Goal: Task Accomplishment & Management: Manage account settings

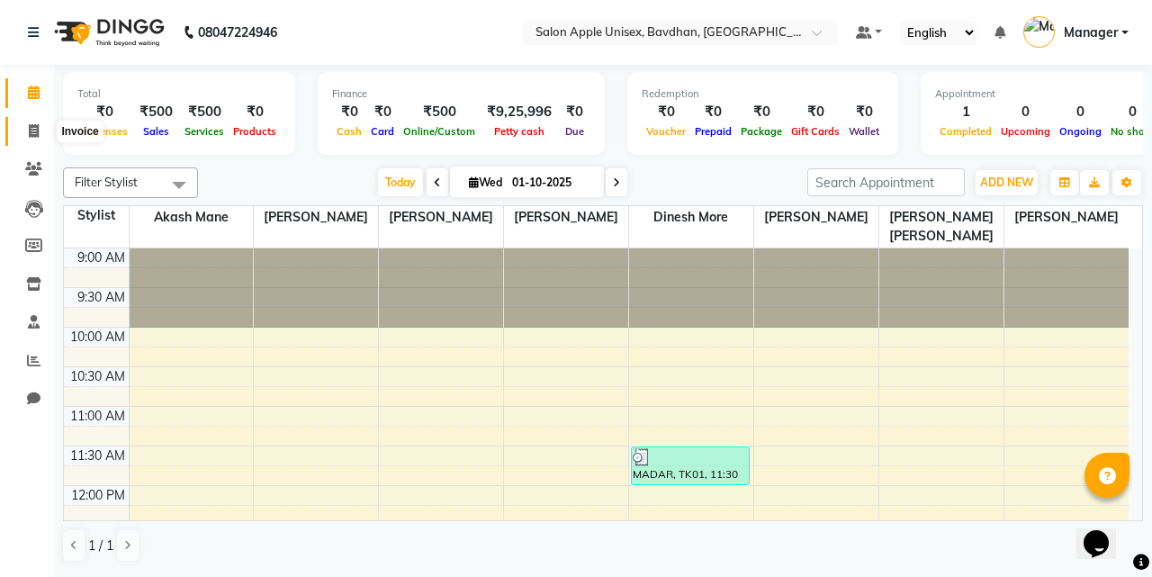
drag, startPoint x: 28, startPoint y: 125, endPoint x: 36, endPoint y: 120, distance: 9.7
click at [29, 126] on icon at bounding box center [34, 130] width 10 height 13
select select "474"
select select "service"
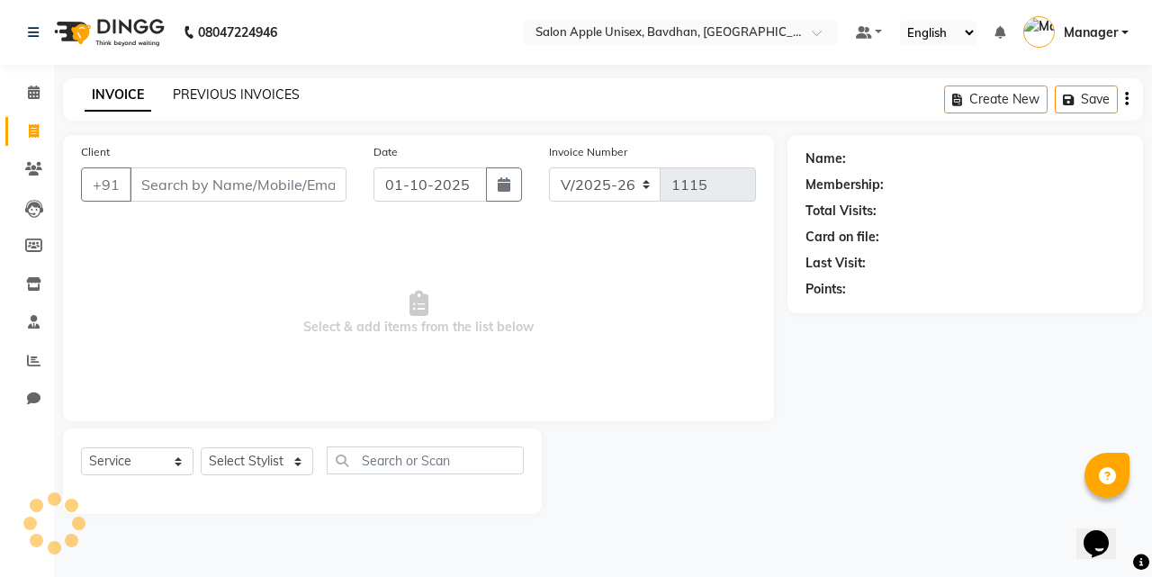
click at [288, 97] on link "PREVIOUS INVOICES" at bounding box center [236, 94] width 127 height 16
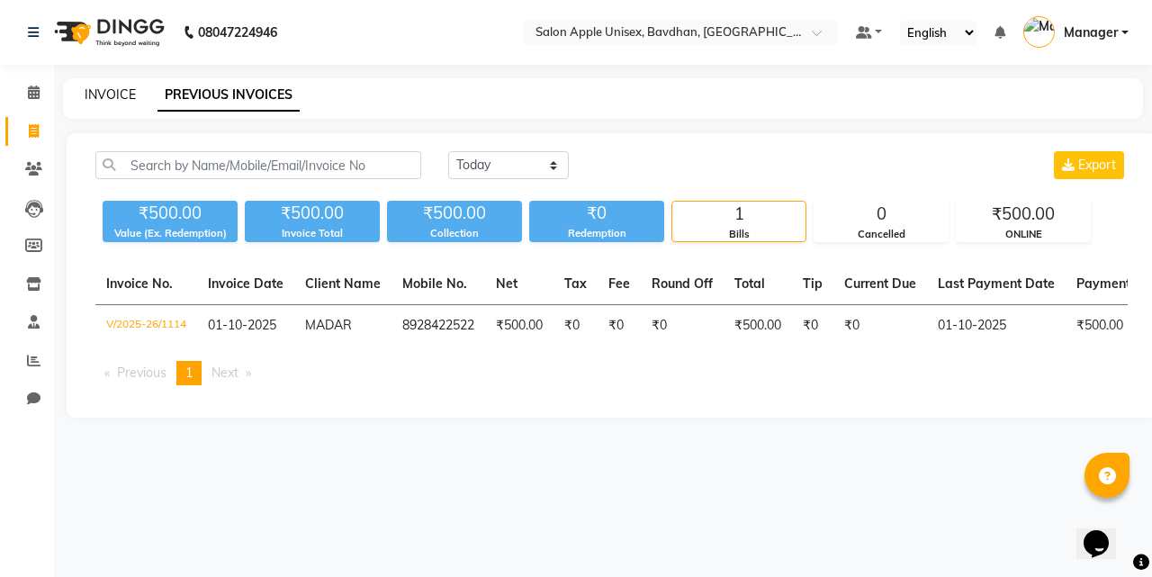
click at [126, 86] on link "INVOICE" at bounding box center [110, 94] width 51 height 16
select select "474"
select select "service"
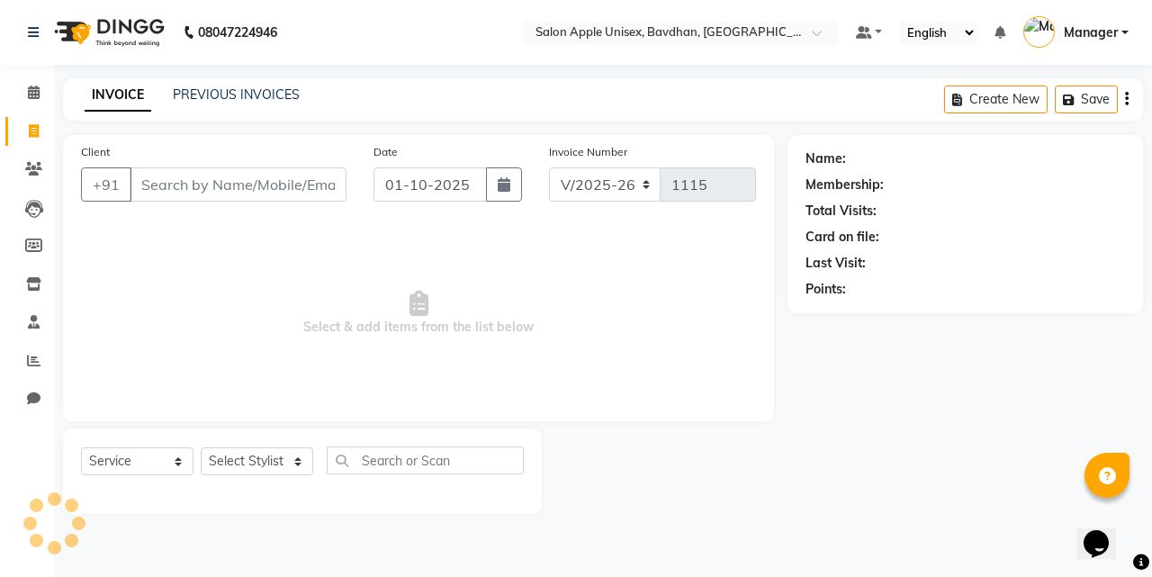
select select "14344"
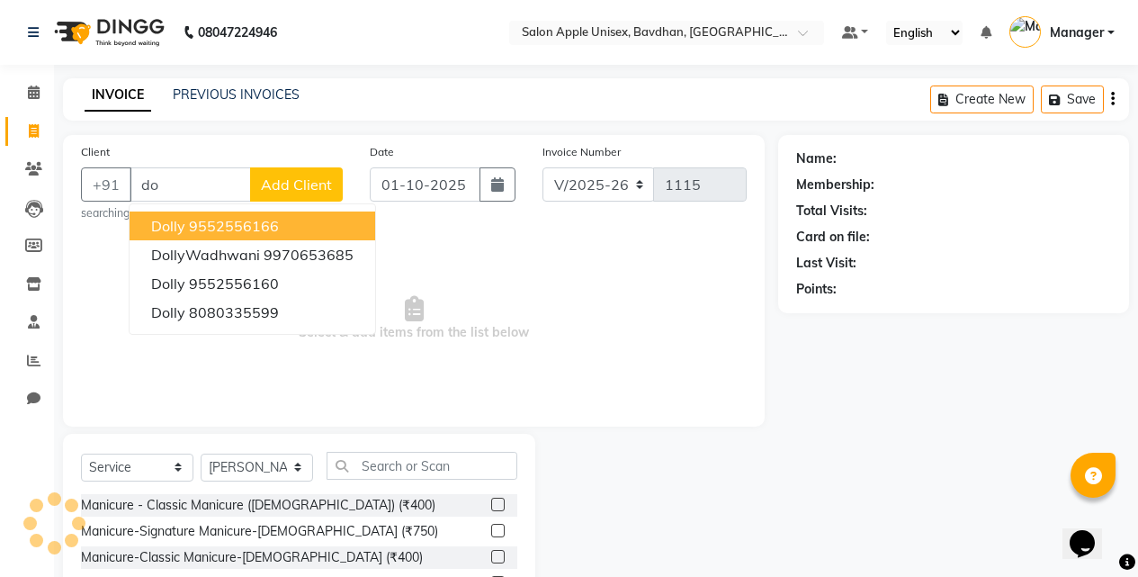
type input "d"
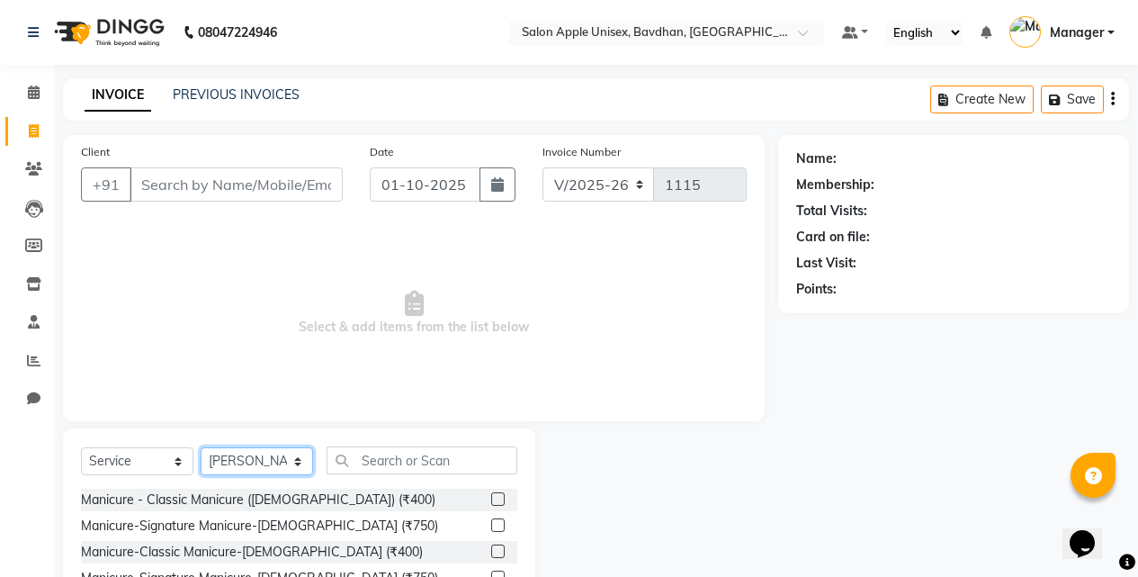
click at [225, 458] on select "Select Stylist Akash Mane [PERSON_NAME] Darshan [PERSON_NAME] More Manager [PER…" at bounding box center [257, 461] width 112 height 28
select select "22803"
click at [201, 447] on select "Select Stylist Akash Mane [PERSON_NAME] Darshan [PERSON_NAME] More Manager [PER…" at bounding box center [257, 461] width 112 height 28
click at [421, 473] on input "text" at bounding box center [422, 460] width 191 height 28
click at [257, 186] on input "Client" at bounding box center [236, 184] width 213 height 34
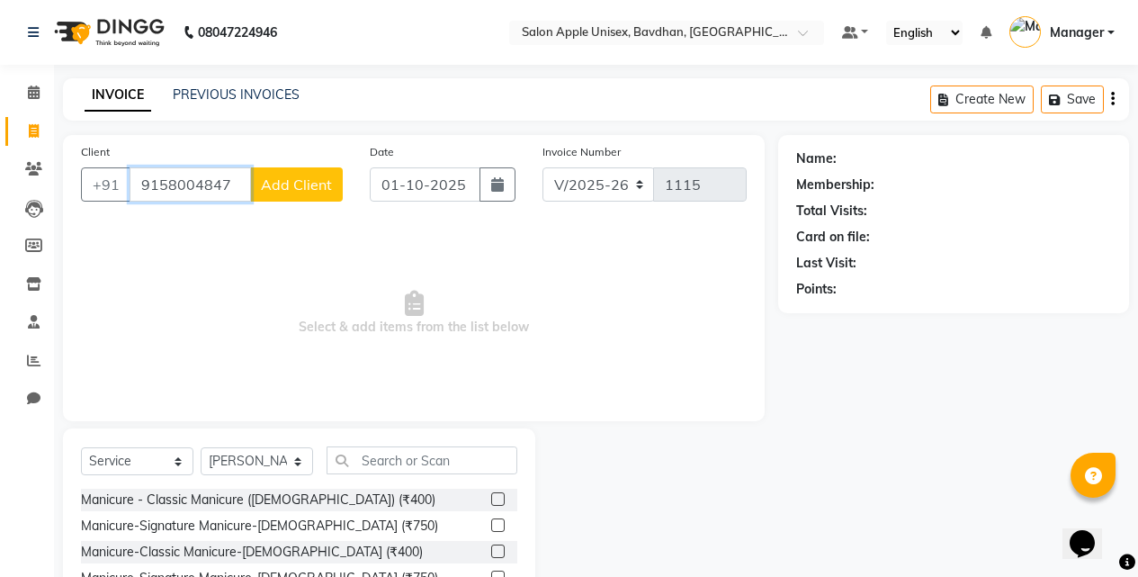
type input "9158004847"
click at [338, 185] on button "Add Client" at bounding box center [296, 184] width 93 height 34
select select "22"
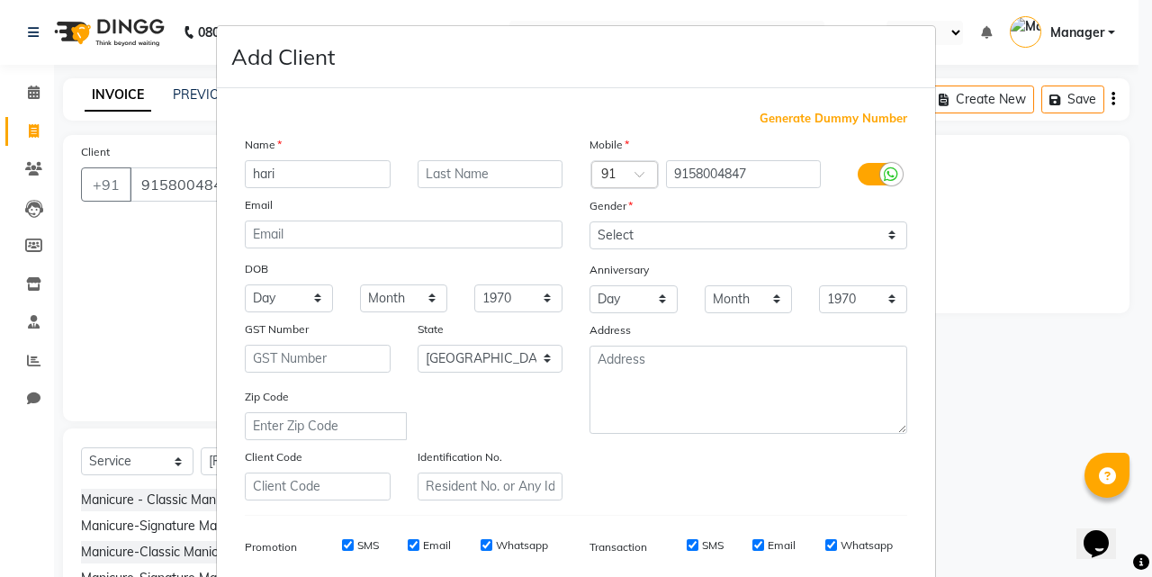
type input "hari"
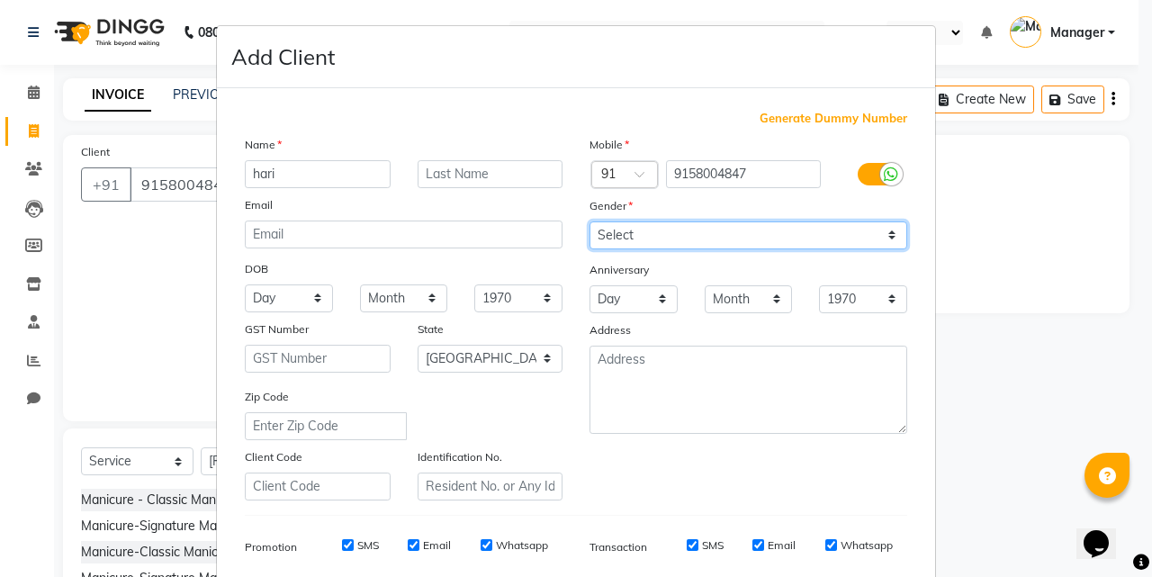
click at [627, 234] on select "Select [DEMOGRAPHIC_DATA] [DEMOGRAPHIC_DATA] Other Prefer Not To Say" at bounding box center [748, 235] width 318 height 28
select select "[DEMOGRAPHIC_DATA]"
click at [589, 221] on select "Select [DEMOGRAPHIC_DATA] [DEMOGRAPHIC_DATA] Other Prefer Not To Say" at bounding box center [748, 235] width 318 height 28
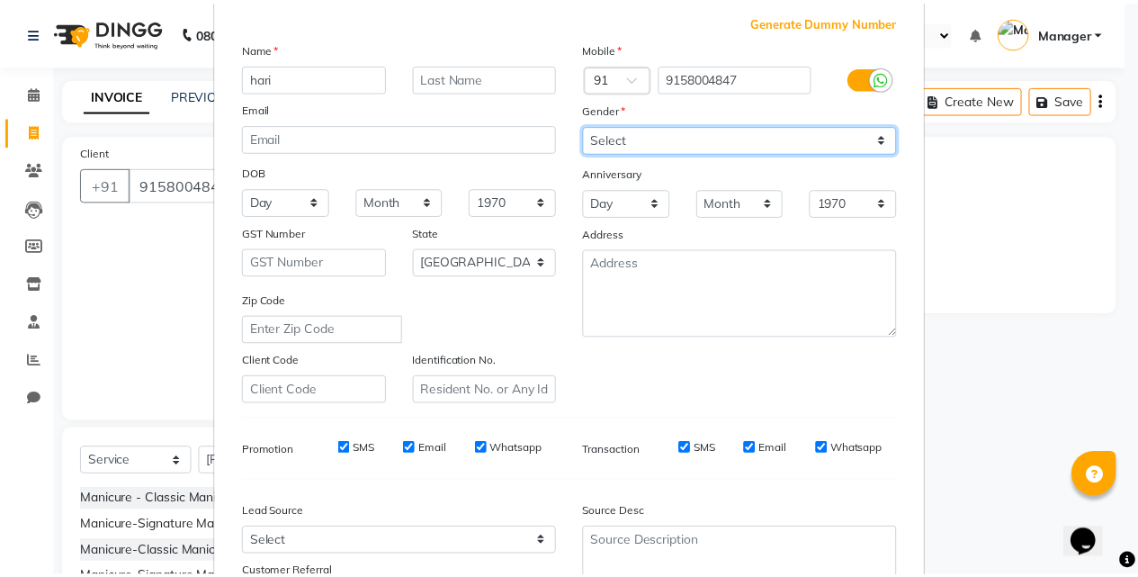
scroll to position [254, 0]
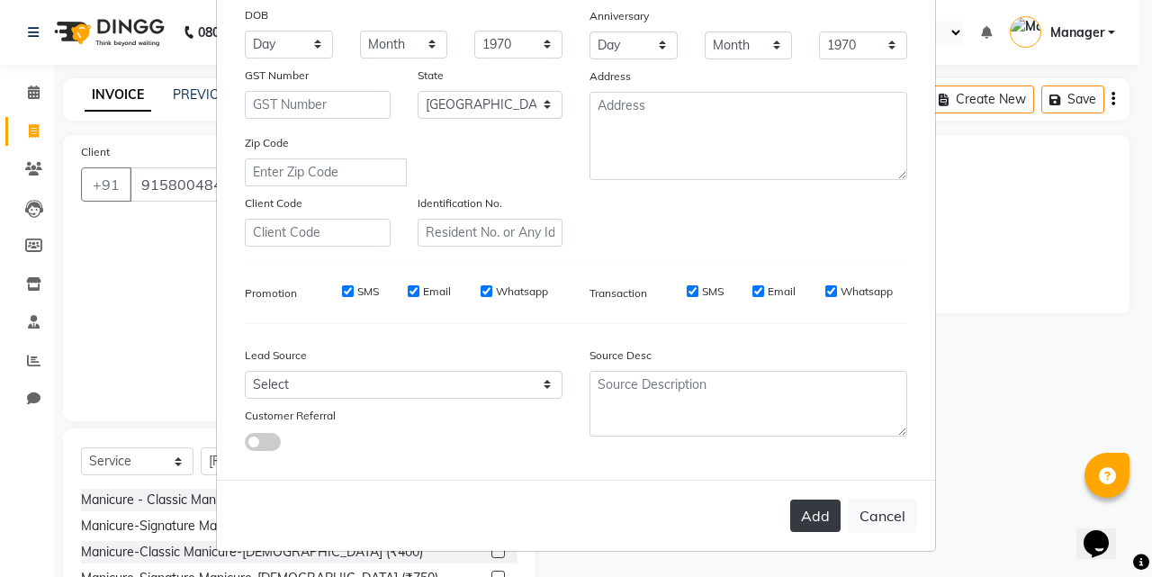
click at [807, 520] on button "Add" at bounding box center [815, 515] width 50 height 32
select select
select select "null"
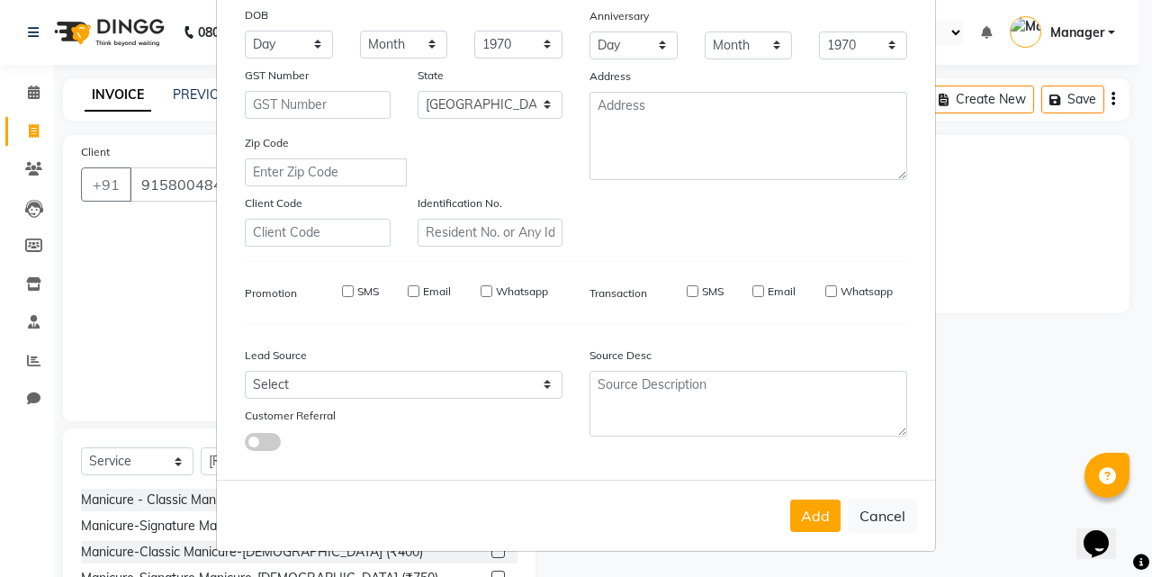
select select
checkbox input "false"
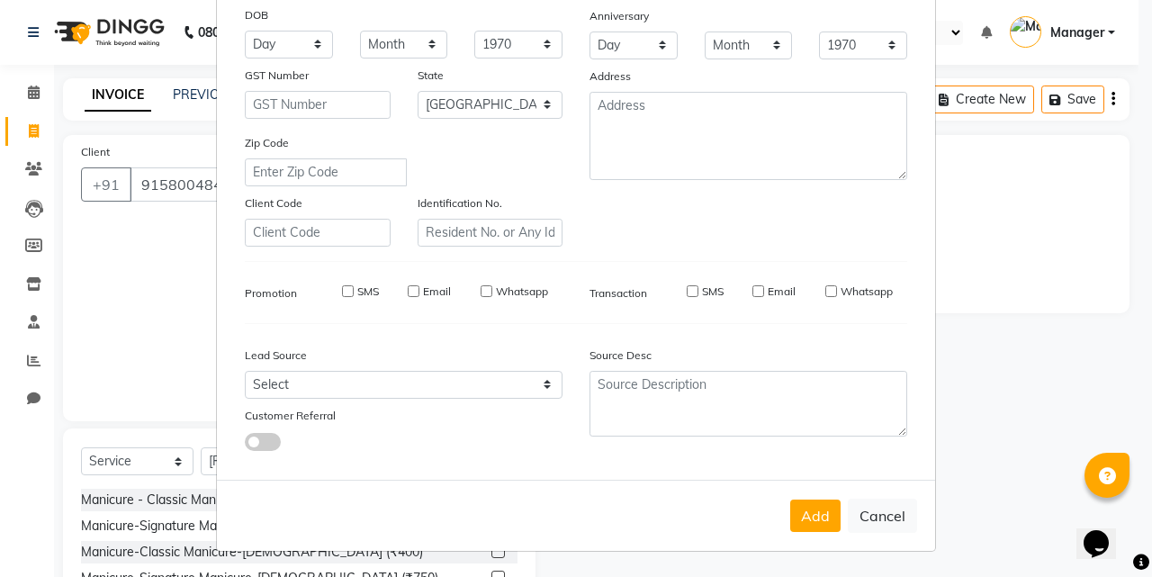
checkbox input "false"
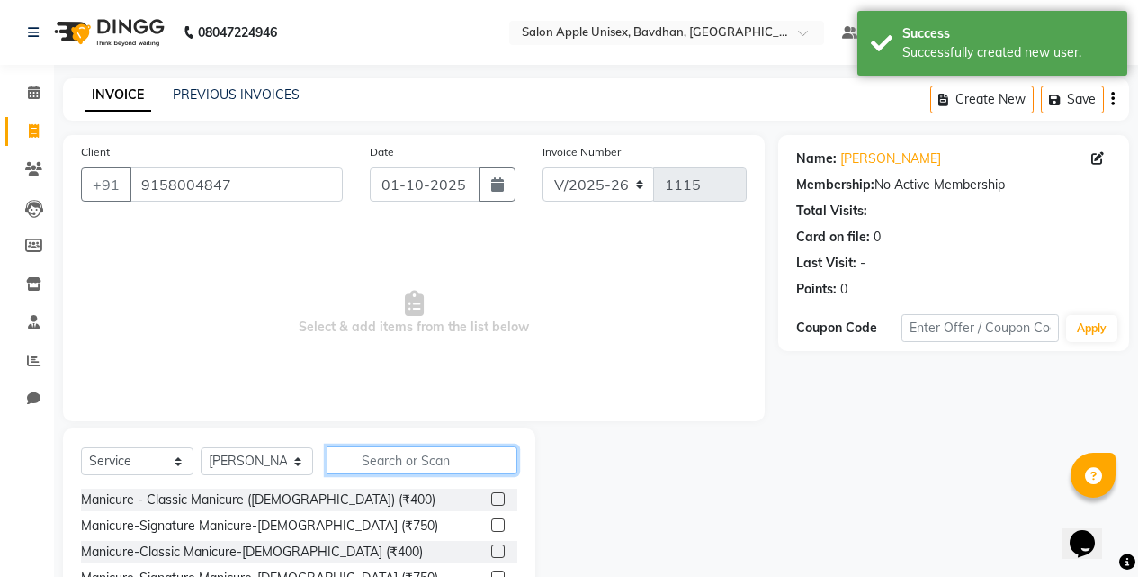
click at [367, 461] on input "text" at bounding box center [422, 460] width 191 height 28
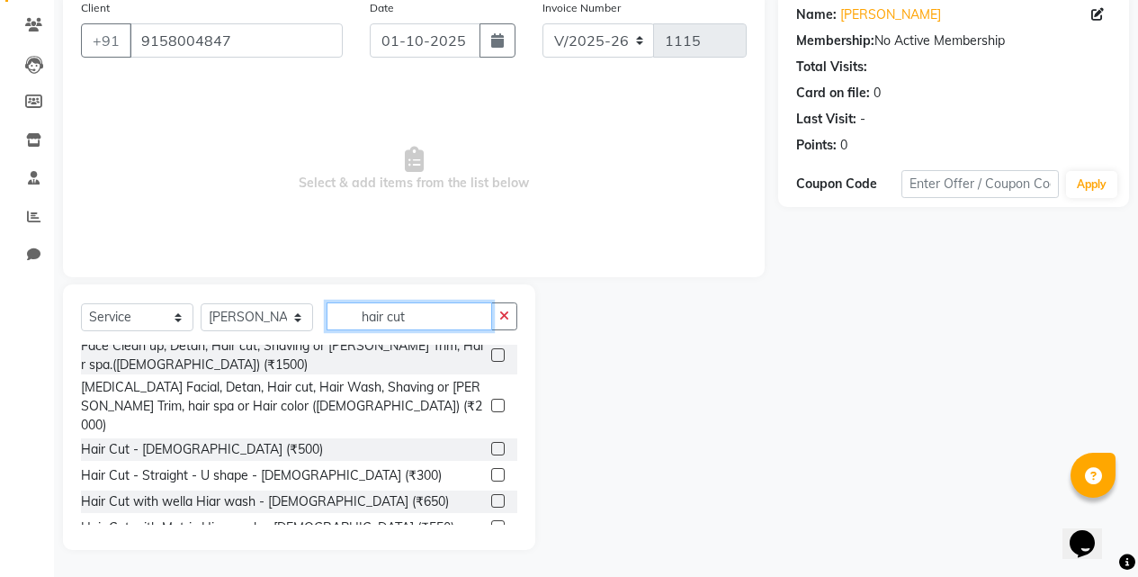
scroll to position [466, 0]
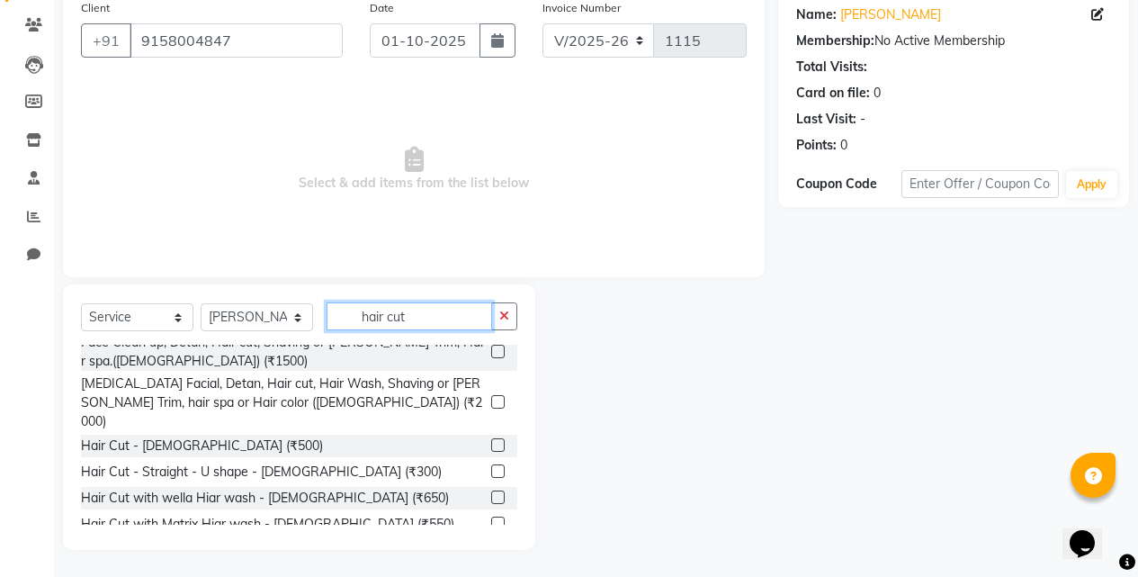
type input "hair cut"
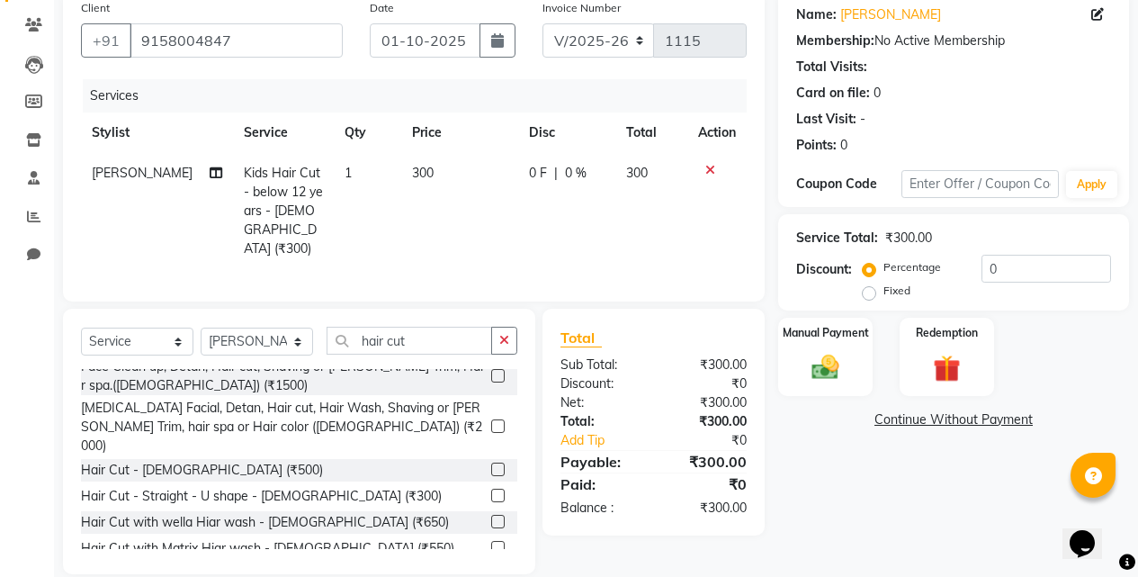
checkbox input "false"
click at [403, 338] on input "hair cut" at bounding box center [410, 341] width 166 height 28
click at [403, 337] on input "hair cut" at bounding box center [410, 341] width 166 height 28
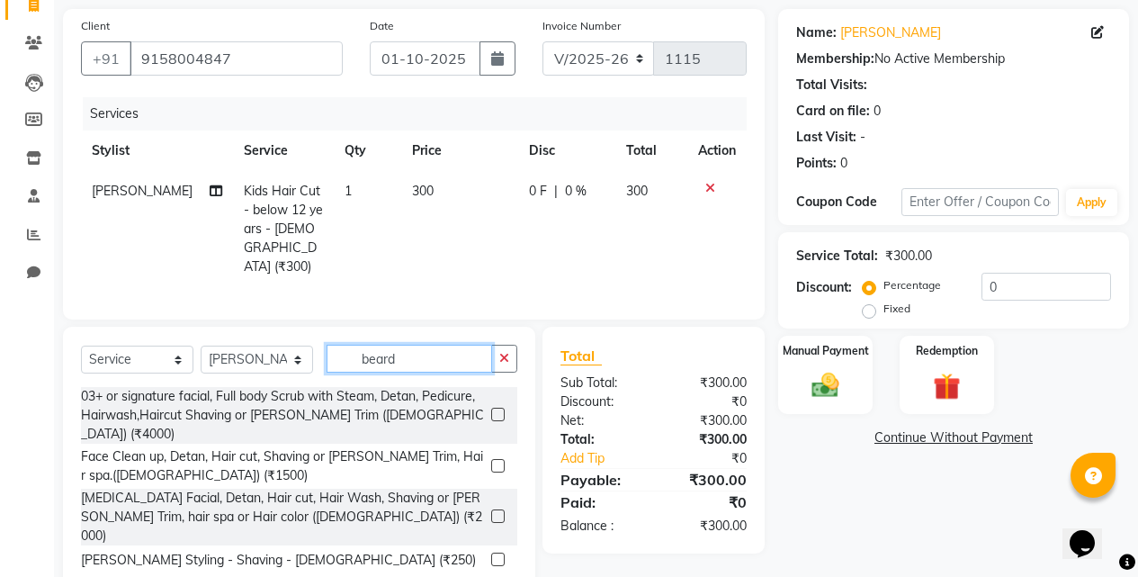
scroll to position [163, 0]
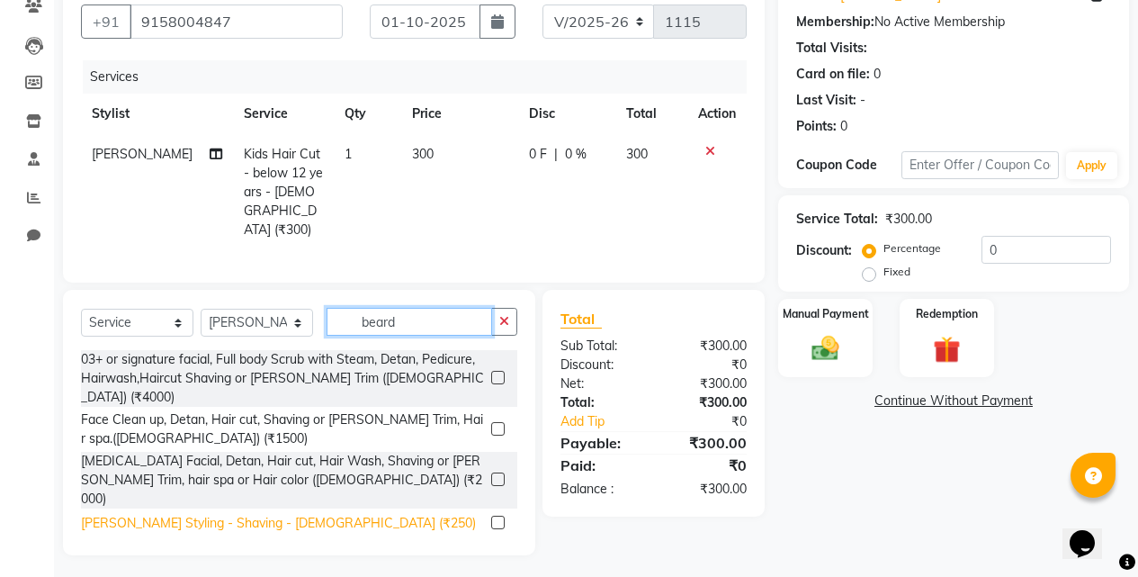
type input "beard"
click at [173, 514] on div "[PERSON_NAME] Styling - Shaving - [DEMOGRAPHIC_DATA] (₹250)" at bounding box center [278, 523] width 395 height 19
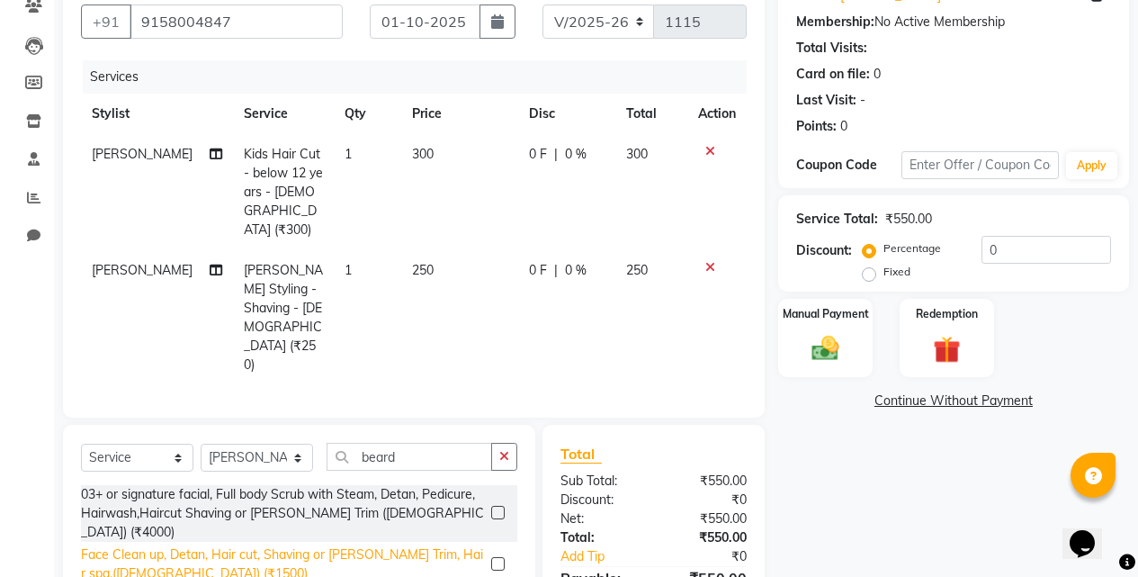
checkbox input "false"
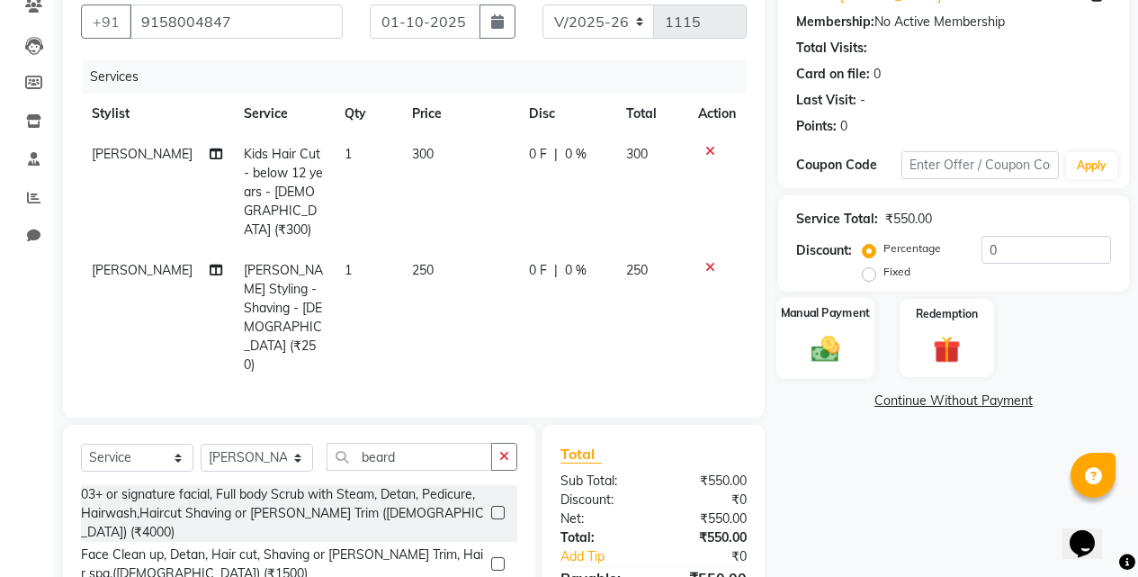
click at [835, 342] on img at bounding box center [826, 348] width 46 height 32
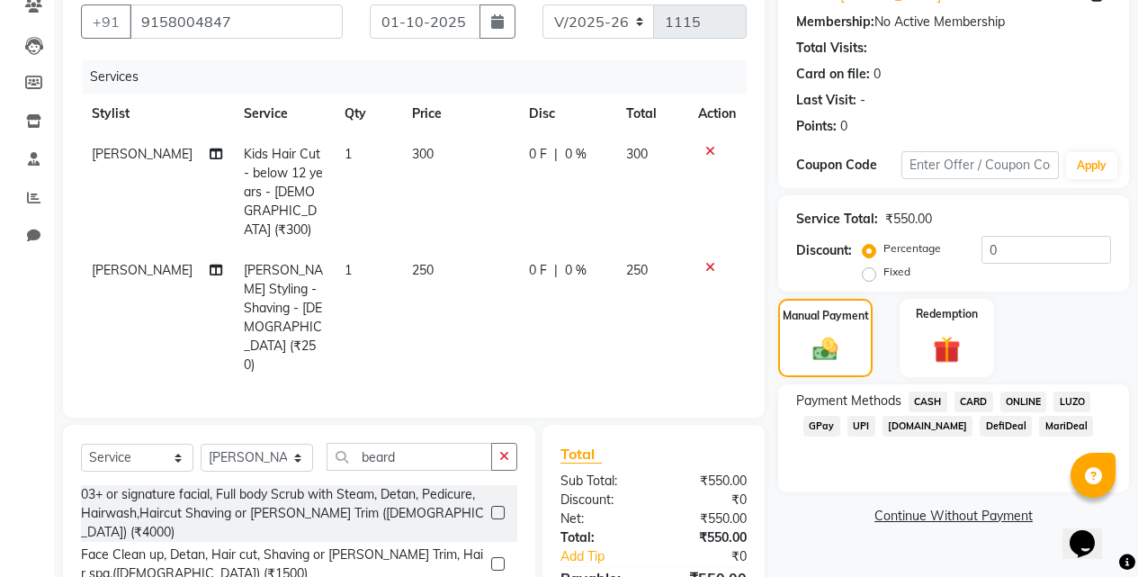
click at [1026, 393] on span "ONLINE" at bounding box center [1023, 401] width 47 height 21
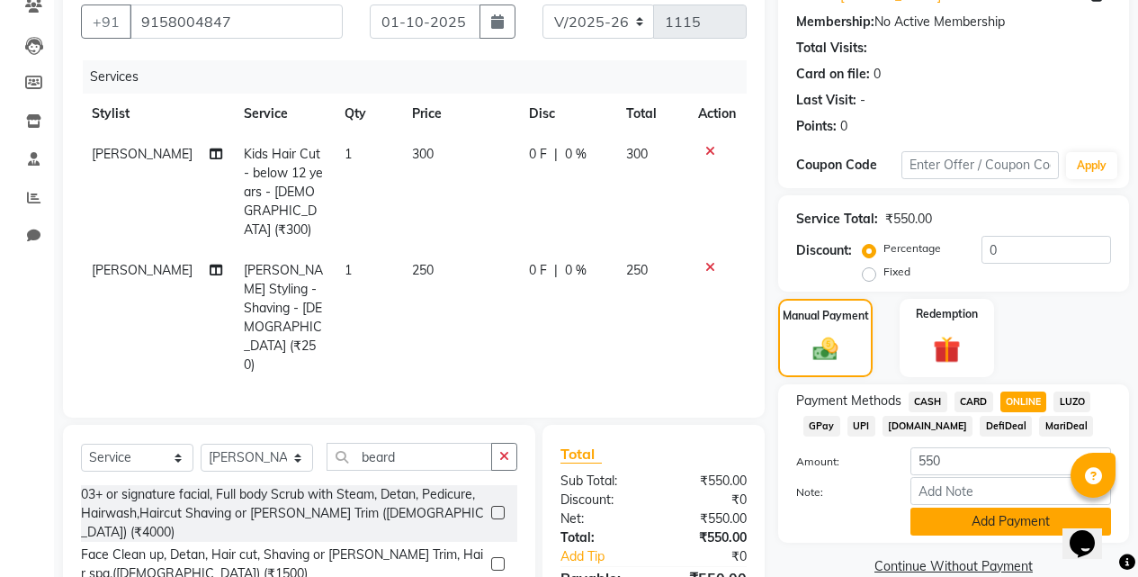
click at [998, 508] on button "Add Payment" at bounding box center [1011, 521] width 201 height 28
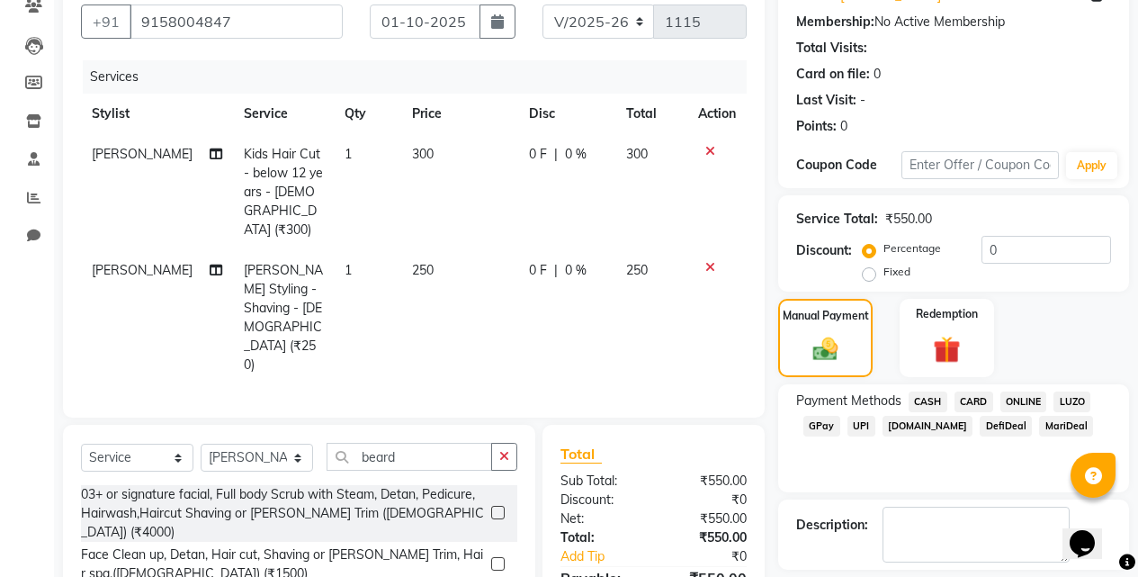
scroll to position [244, 0]
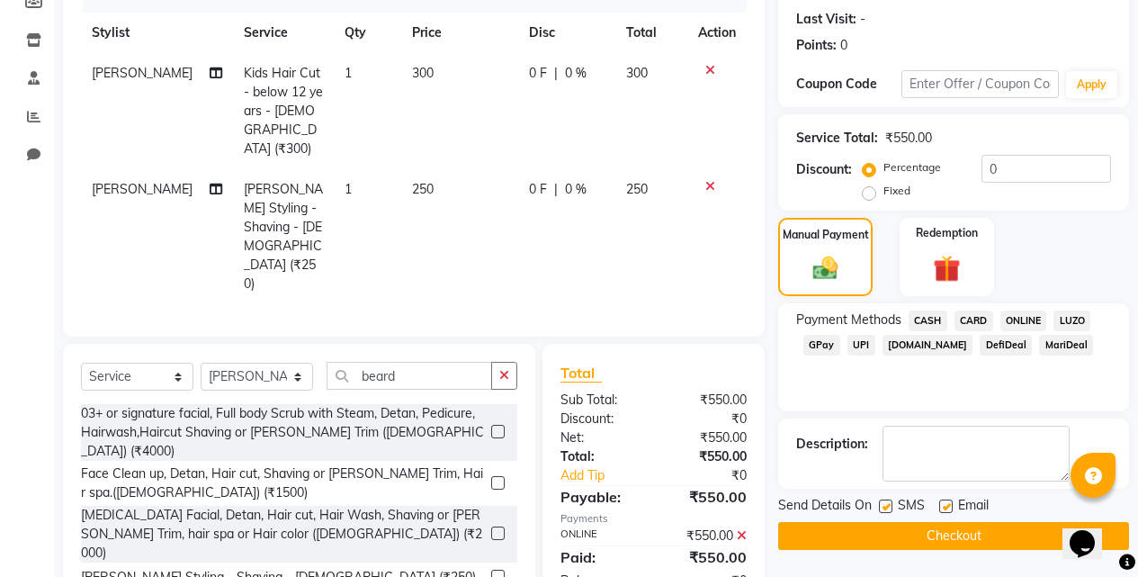
click at [884, 505] on label at bounding box center [885, 505] width 13 height 13
click at [884, 505] on input "checkbox" at bounding box center [885, 507] width 12 height 12
checkbox input "false"
click at [948, 506] on label at bounding box center [945, 505] width 13 height 13
click at [948, 506] on input "checkbox" at bounding box center [945, 507] width 12 height 12
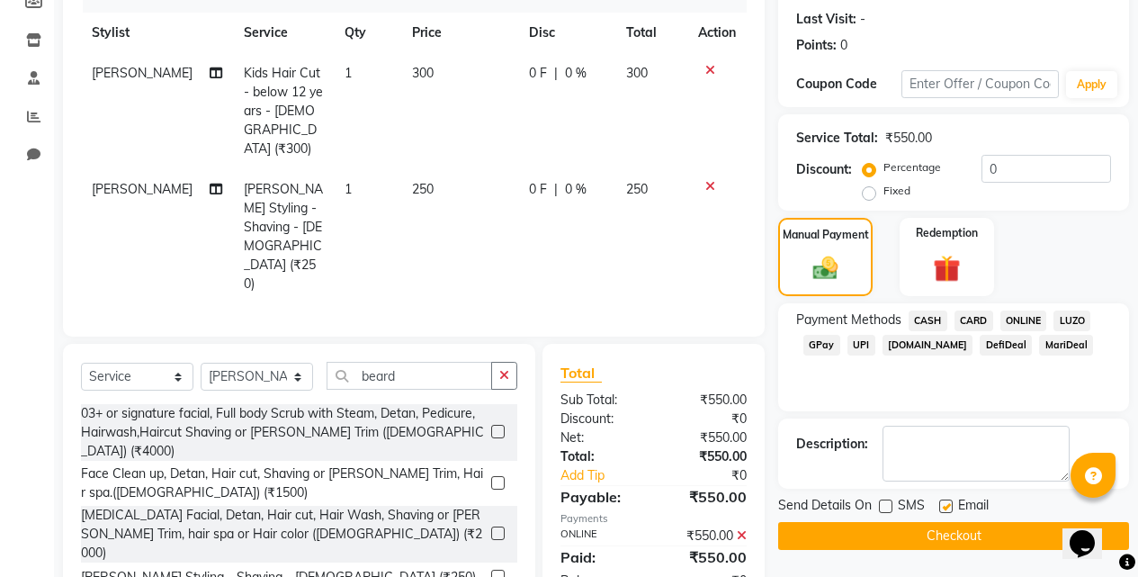
checkbox input "false"
click at [950, 526] on button "Checkout" at bounding box center [953, 536] width 351 height 28
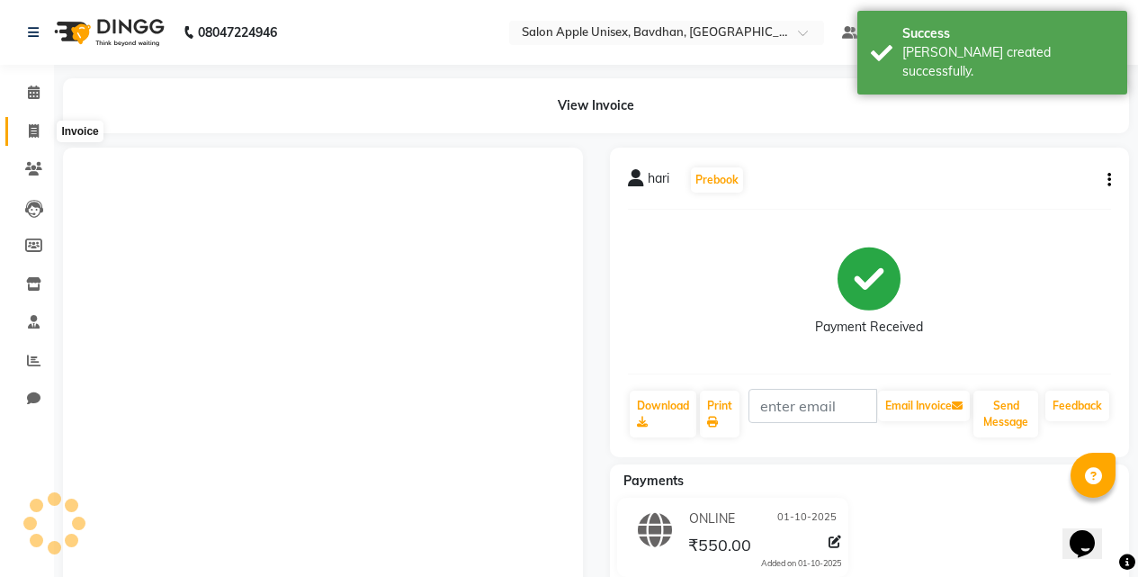
drag, startPoint x: 25, startPoint y: 119, endPoint x: 29, endPoint y: 139, distance: 21.0
click at [26, 118] on link "Invoice" at bounding box center [26, 132] width 43 height 30
select select "service"
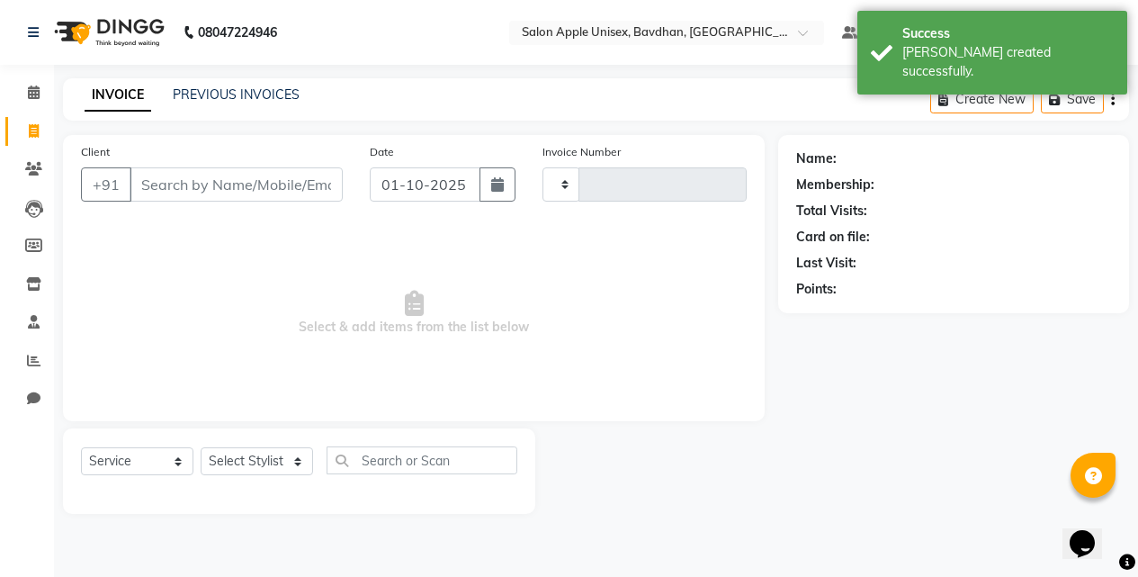
type input "1116"
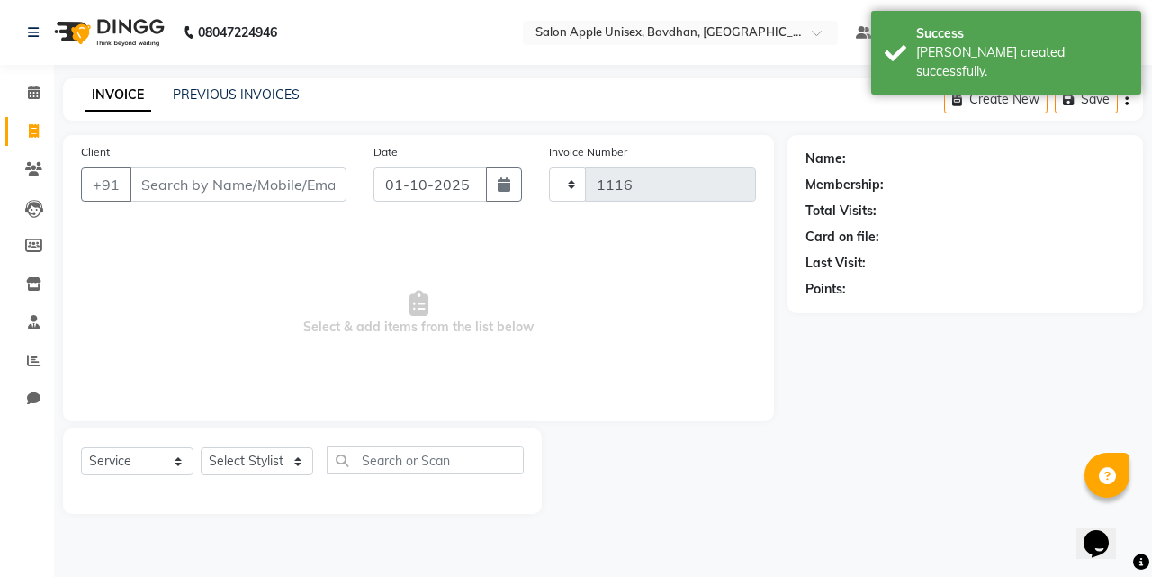
select select "474"
select select "14344"
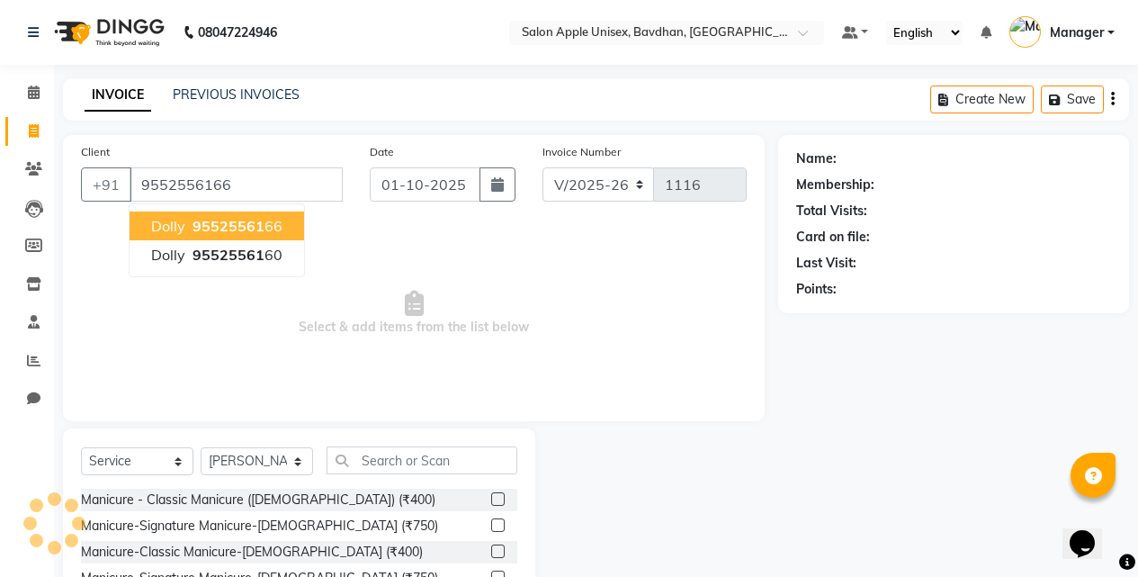
type input "9552556166"
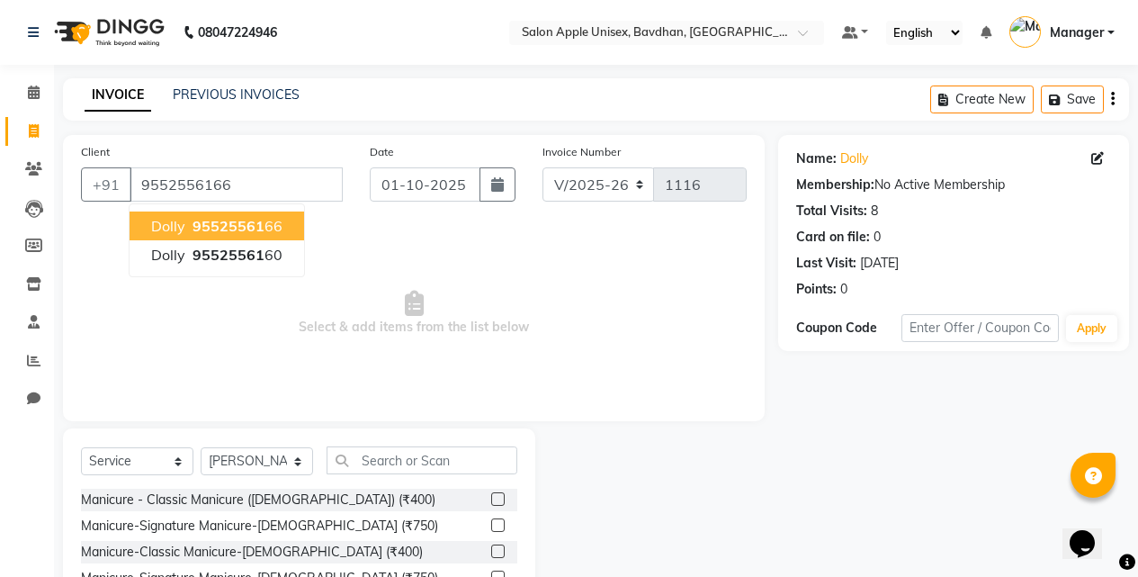
click at [330, 97] on div "INVOICE PREVIOUS INVOICES Create New Save" at bounding box center [596, 99] width 1066 height 42
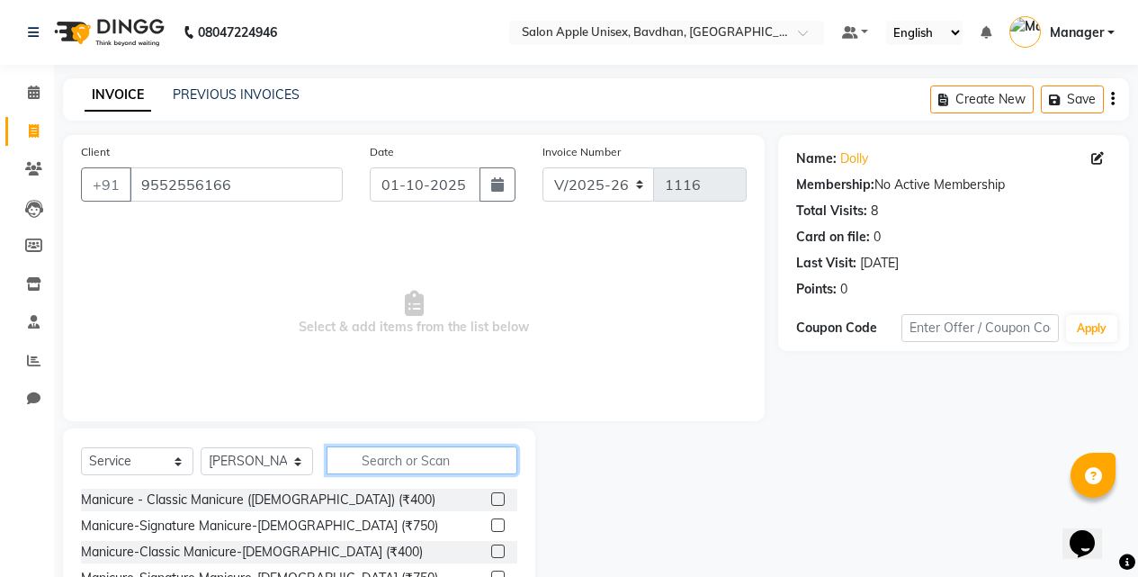
click at [391, 446] on input "text" at bounding box center [422, 460] width 191 height 28
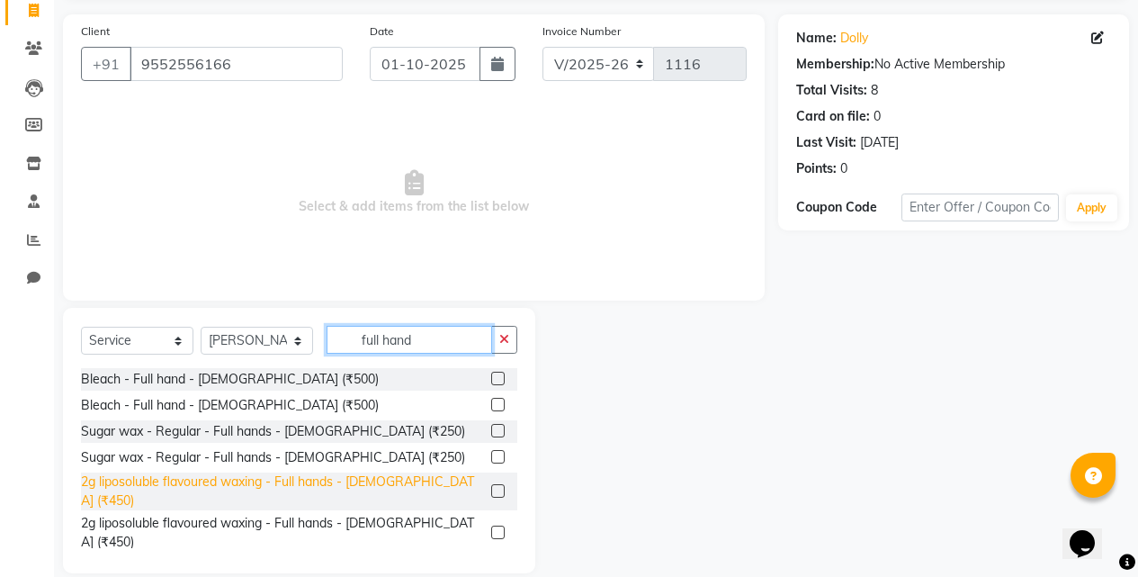
type input "full hand"
click at [333, 477] on div "2g liposoluble flavoured waxing - Full hands - [DEMOGRAPHIC_DATA] (₹450)" at bounding box center [282, 491] width 403 height 38
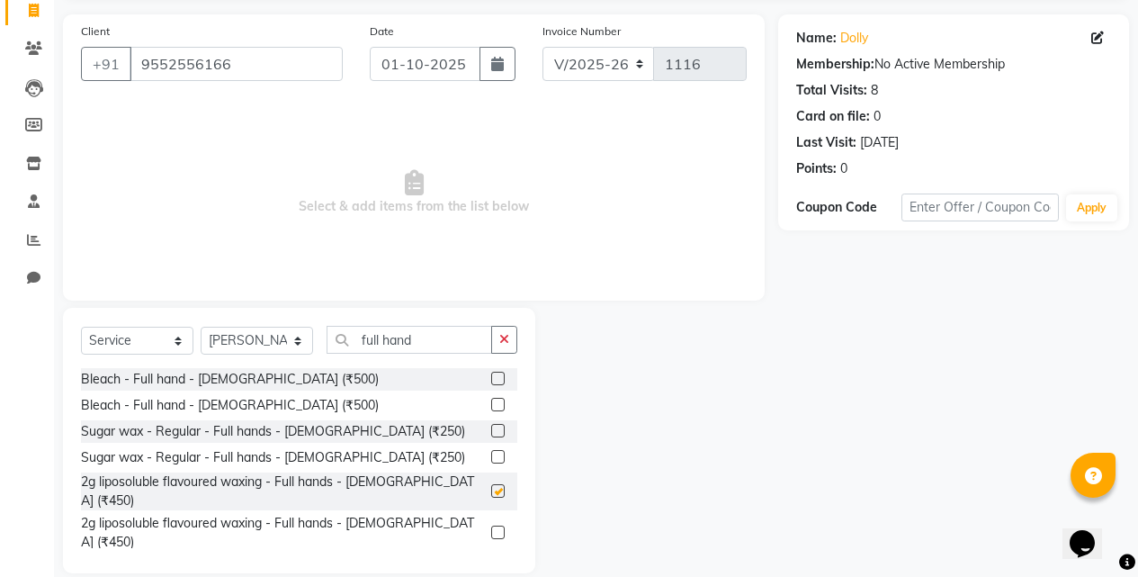
checkbox input "false"
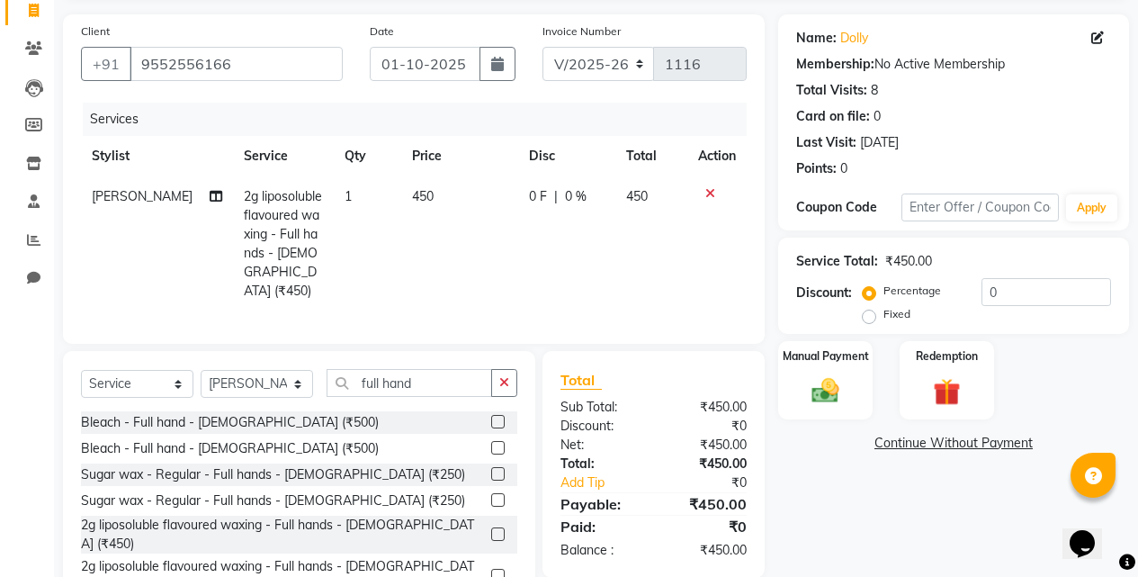
click at [399, 355] on div "Select Service Product Membership Package Voucher Prepaid Gift Card Select Styl…" at bounding box center [299, 483] width 472 height 265
click at [421, 381] on input "full hand" at bounding box center [410, 383] width 166 height 28
click at [420, 381] on input "full hand" at bounding box center [410, 383] width 166 height 28
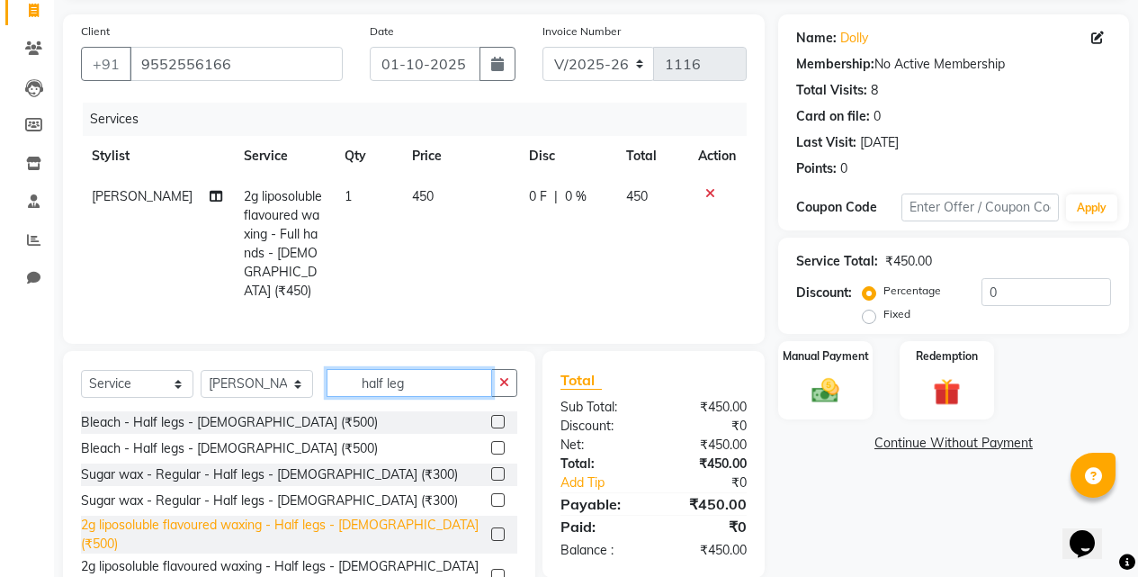
type input "half leg"
click at [373, 517] on div "2g liposoluble flavoured waxing - Half legs - [DEMOGRAPHIC_DATA] (₹500)" at bounding box center [282, 535] width 403 height 38
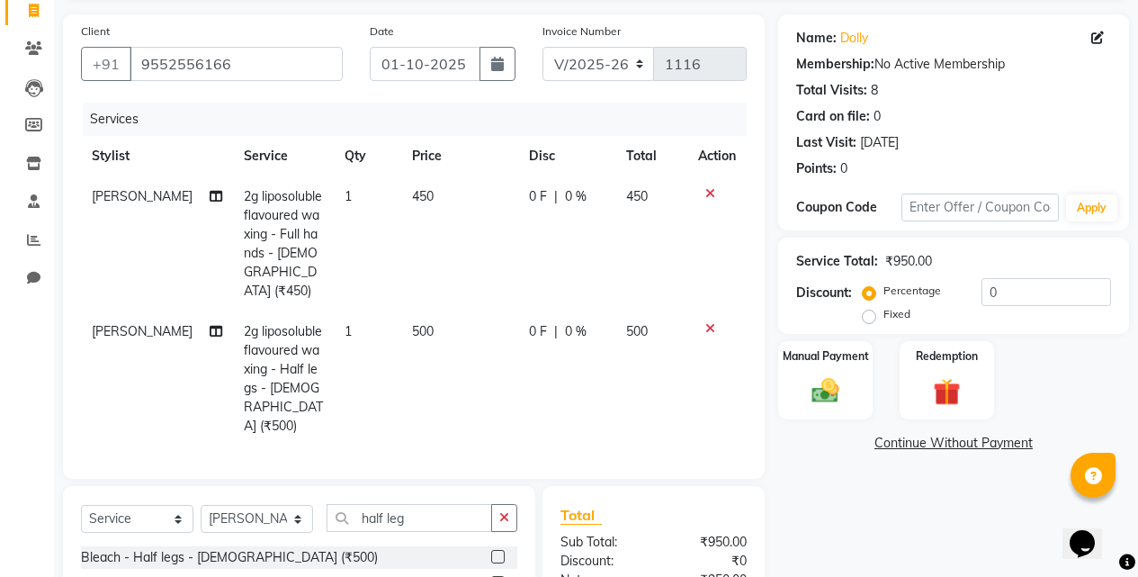
checkbox input "false"
click at [410, 504] on input "half leg" at bounding box center [410, 518] width 166 height 28
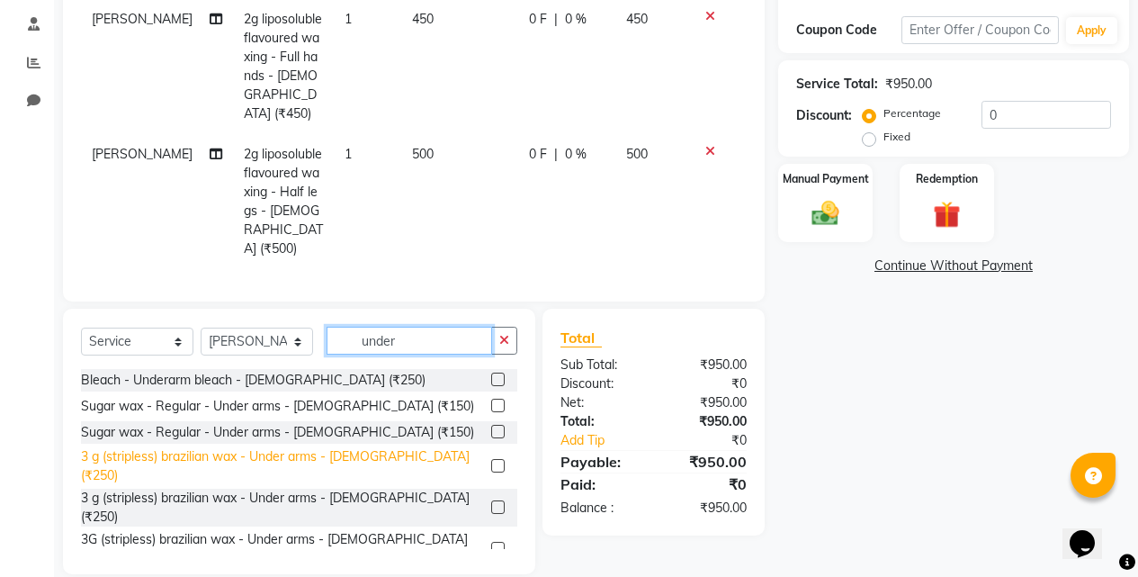
type input "under"
click at [200, 447] on div "3 g (stripless) brazilian wax - Under arms - [DEMOGRAPHIC_DATA] (₹250)" at bounding box center [282, 466] width 403 height 38
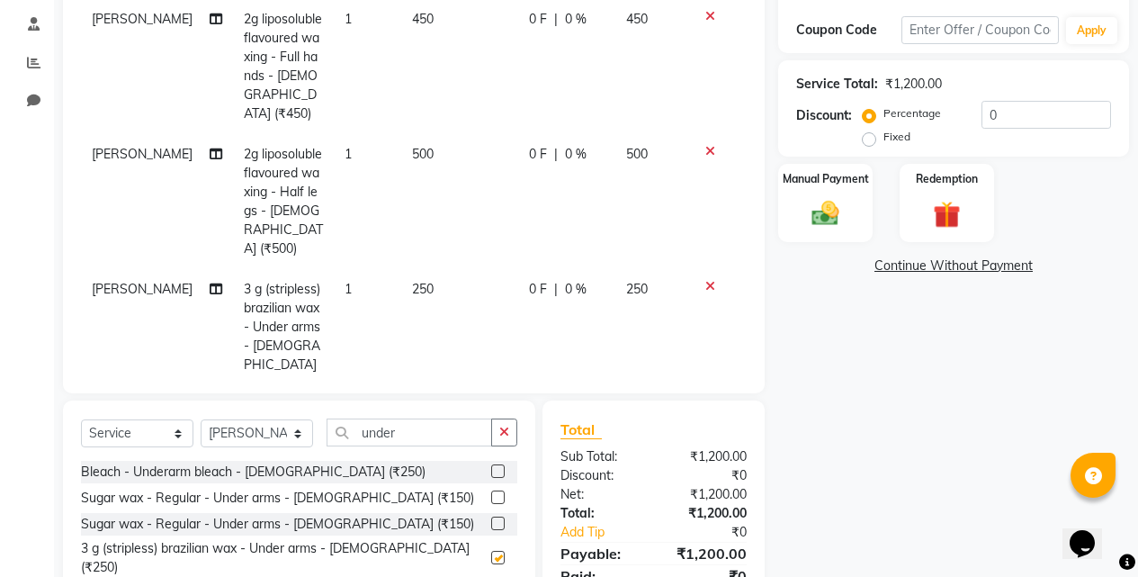
checkbox input "false"
click at [822, 224] on img at bounding box center [826, 213] width 46 height 32
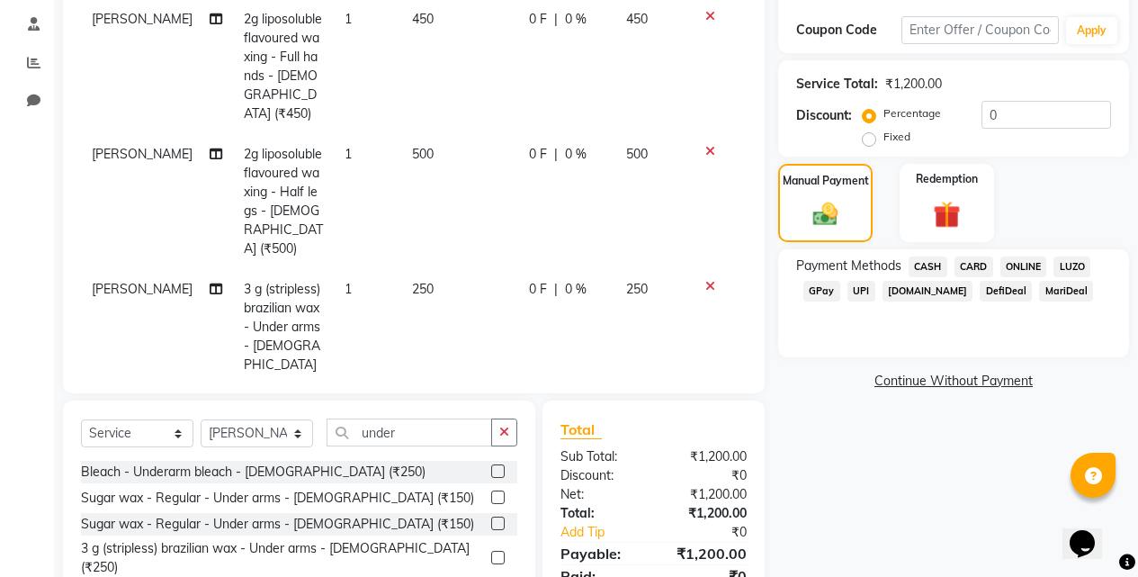
click at [973, 270] on span "CARD" at bounding box center [974, 266] width 39 height 21
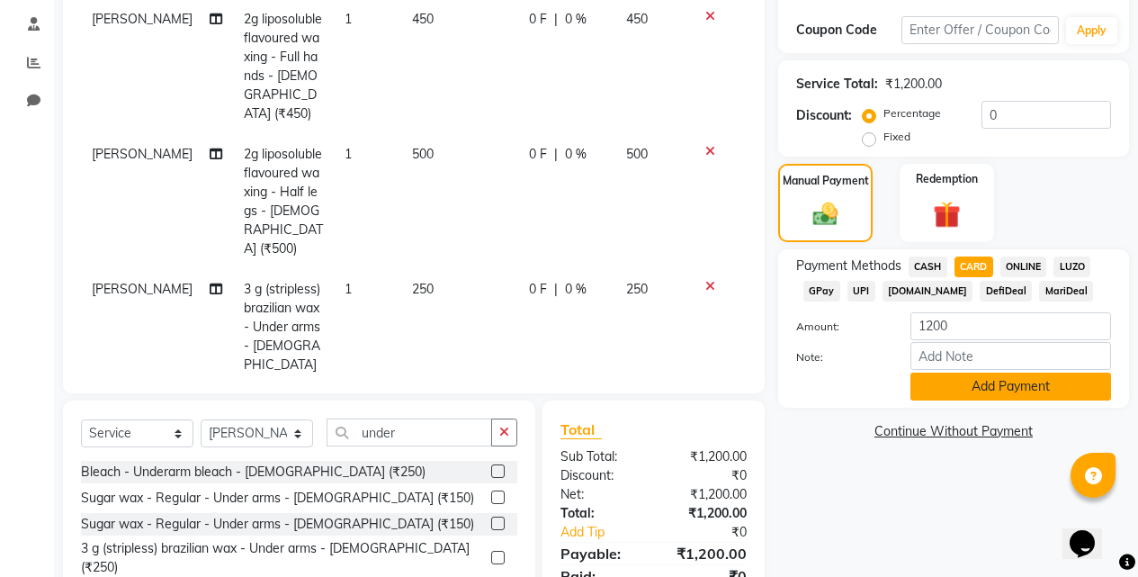
click at [950, 377] on button "Add Payment" at bounding box center [1011, 386] width 201 height 28
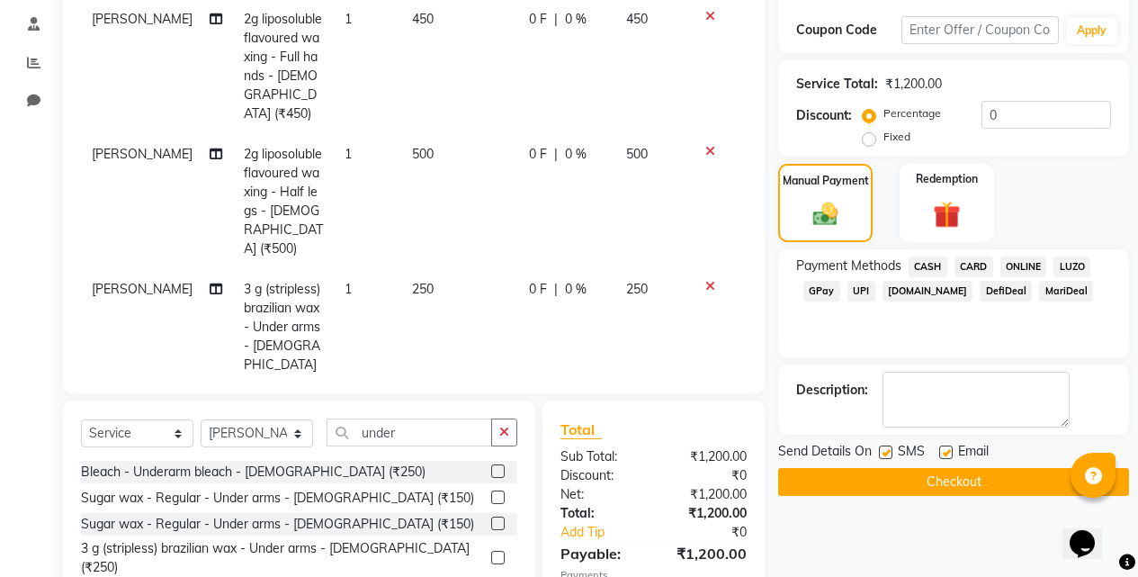
click at [888, 454] on label at bounding box center [885, 451] width 13 height 13
click at [888, 454] on input "checkbox" at bounding box center [885, 453] width 12 height 12
checkbox input "false"
click at [881, 482] on button "Checkout" at bounding box center [953, 482] width 351 height 28
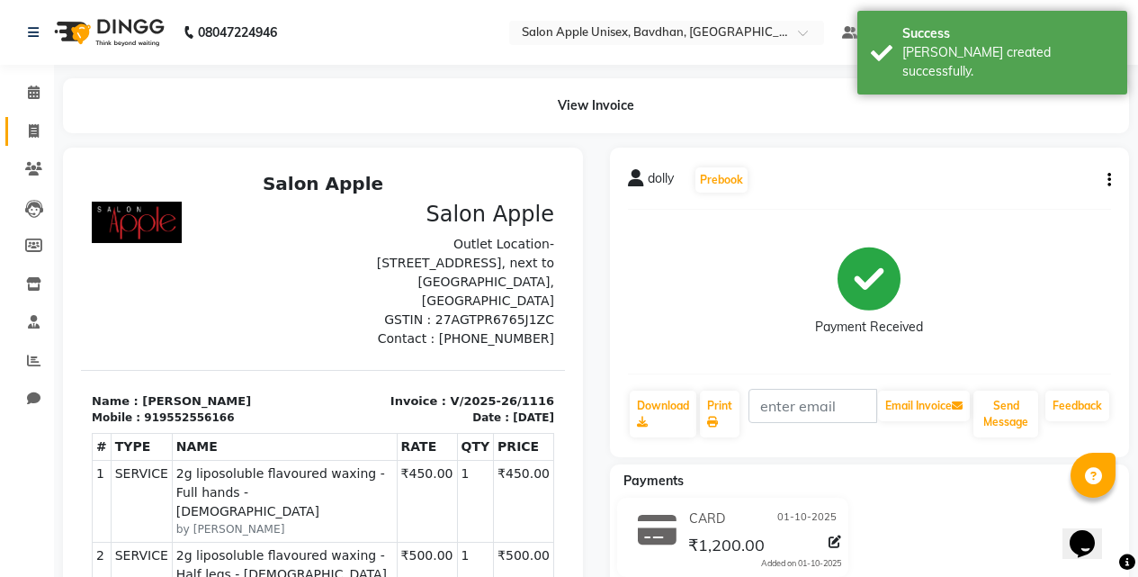
click at [17, 134] on link "Invoice" at bounding box center [26, 132] width 43 height 30
select select "474"
select select "service"
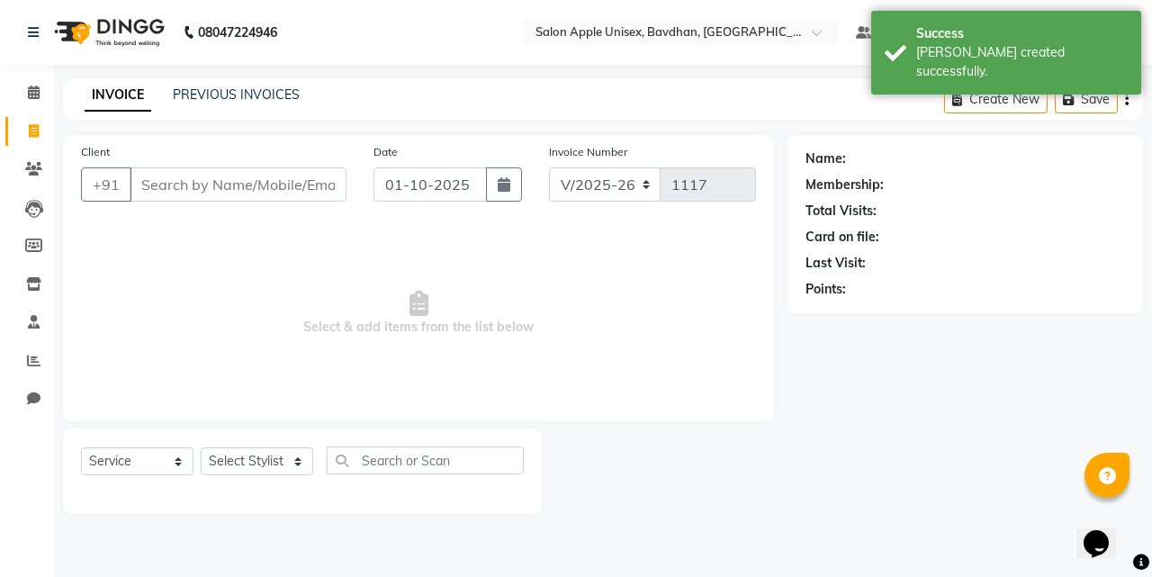
select select "14344"
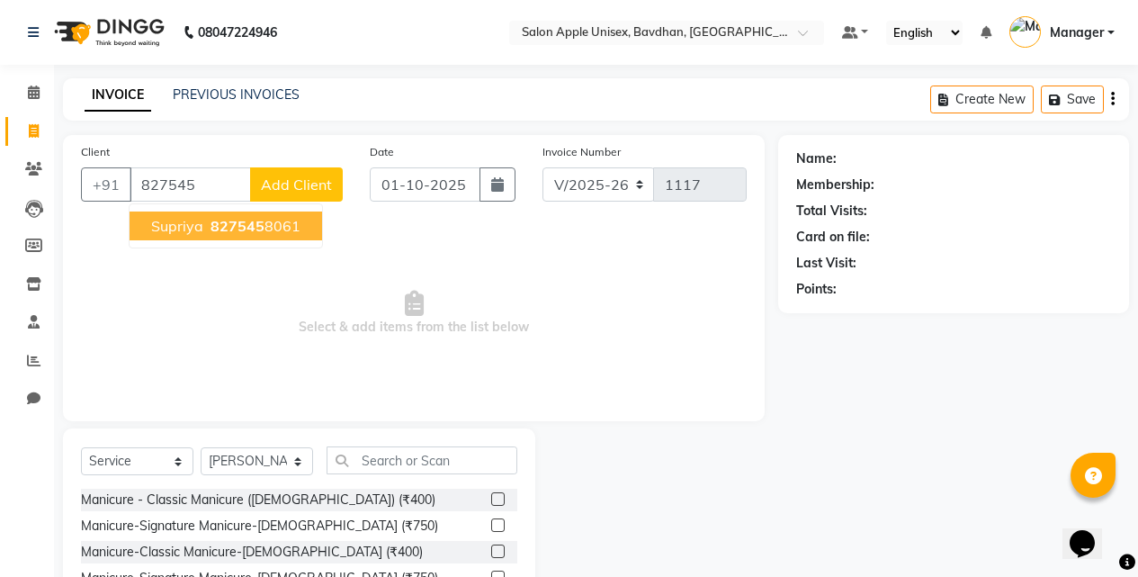
drag, startPoint x: 247, startPoint y: 220, endPoint x: 254, endPoint y: 246, distance: 26.8
click at [249, 229] on span "827545" at bounding box center [238, 226] width 54 height 18
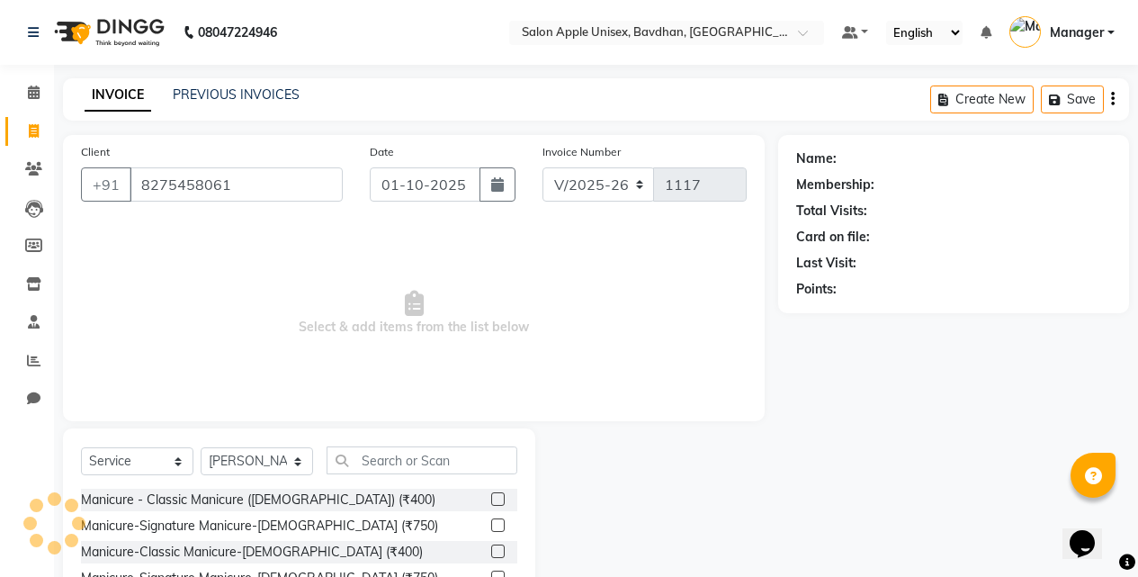
type input "8275458061"
drag, startPoint x: 249, startPoint y: 467, endPoint x: 238, endPoint y: 450, distance: 20.7
click at [248, 467] on select "Select Stylist Akash Mane [PERSON_NAME] Darshan [PERSON_NAME] More Manager [PER…" at bounding box center [257, 461] width 112 height 28
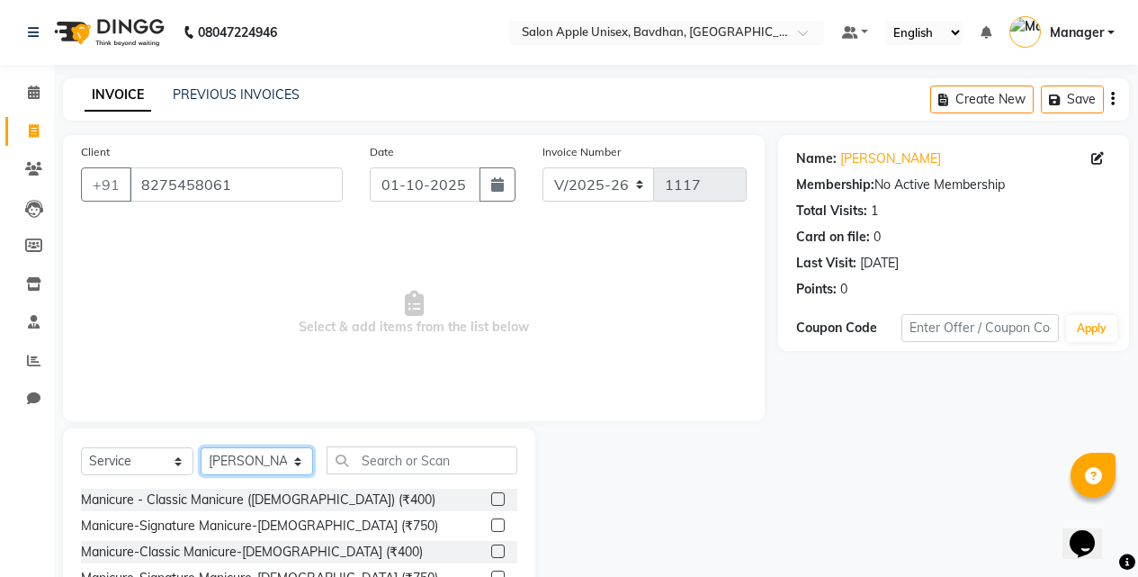
select select "71323"
click at [201, 447] on select "Select Stylist Akash Mane [PERSON_NAME] Darshan [PERSON_NAME] More Manager [PER…" at bounding box center [257, 461] width 112 height 28
click at [453, 467] on input "text" at bounding box center [422, 460] width 191 height 28
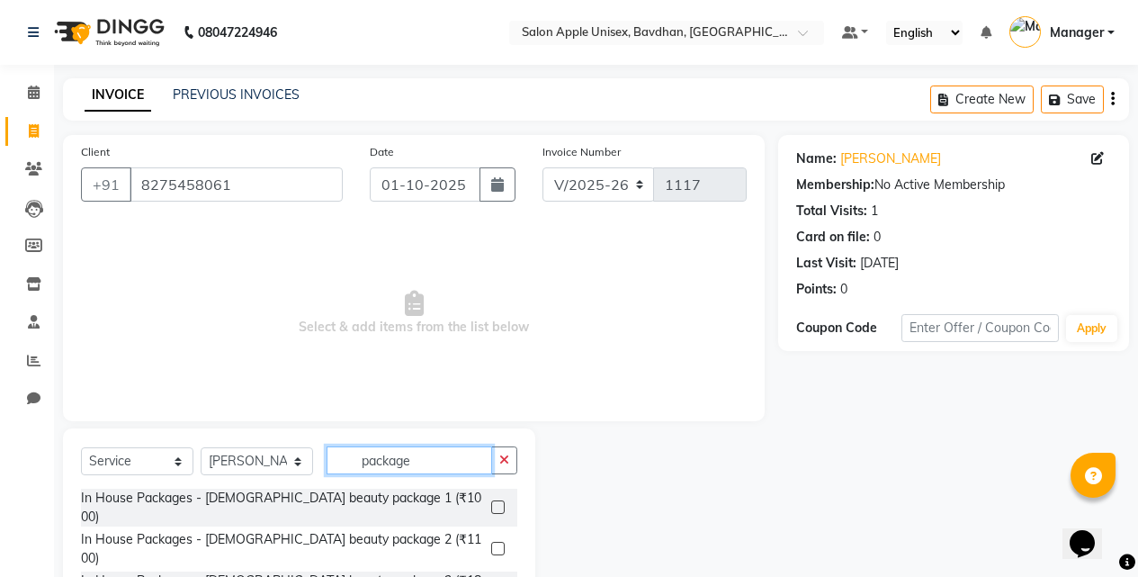
scroll to position [144, 0]
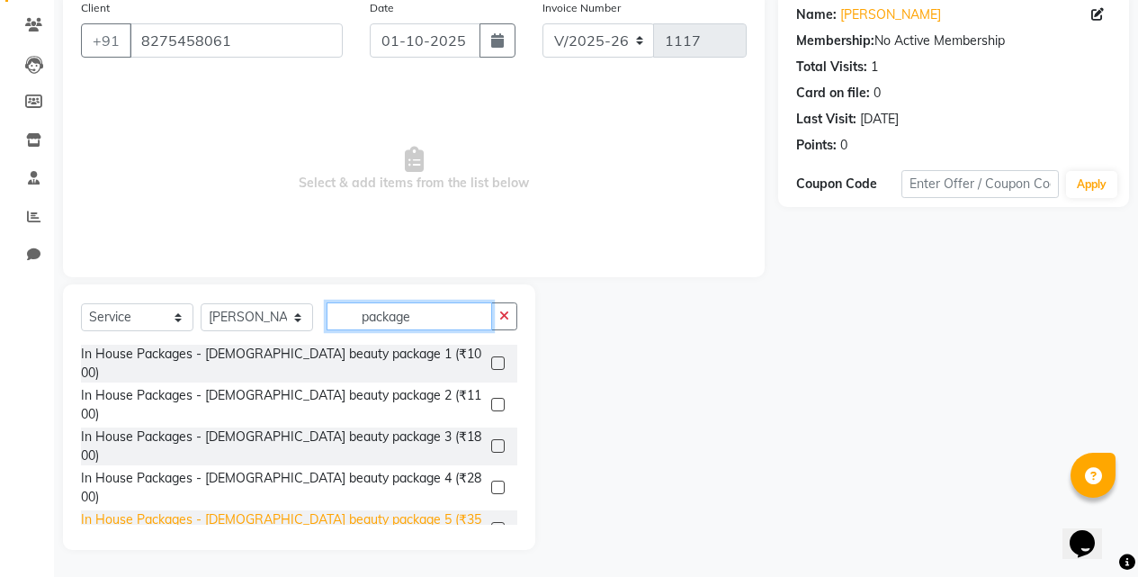
type input "package"
click at [253, 510] on div "In House Packages - [DEMOGRAPHIC_DATA] beauty package 5 (₹3500)" at bounding box center [282, 529] width 403 height 38
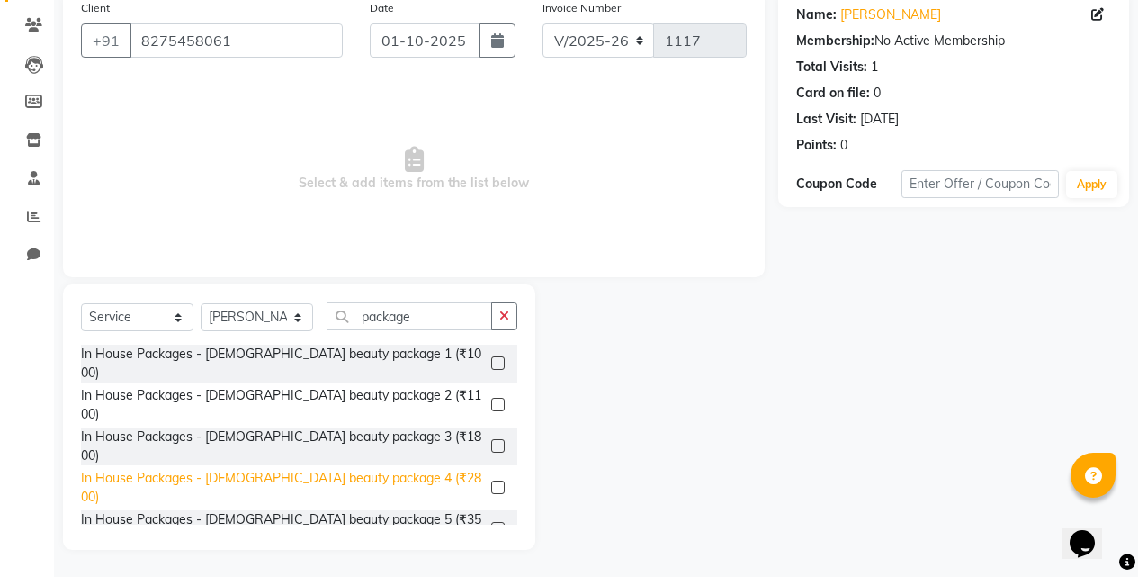
checkbox input "false"
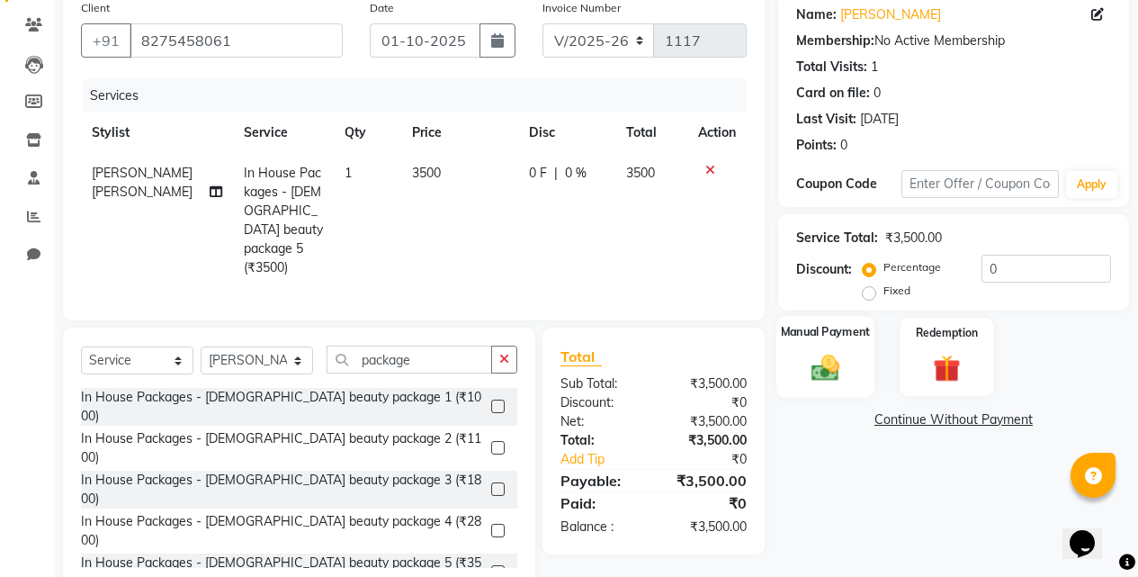
click at [865, 350] on div "Manual Payment" at bounding box center [825, 357] width 98 height 82
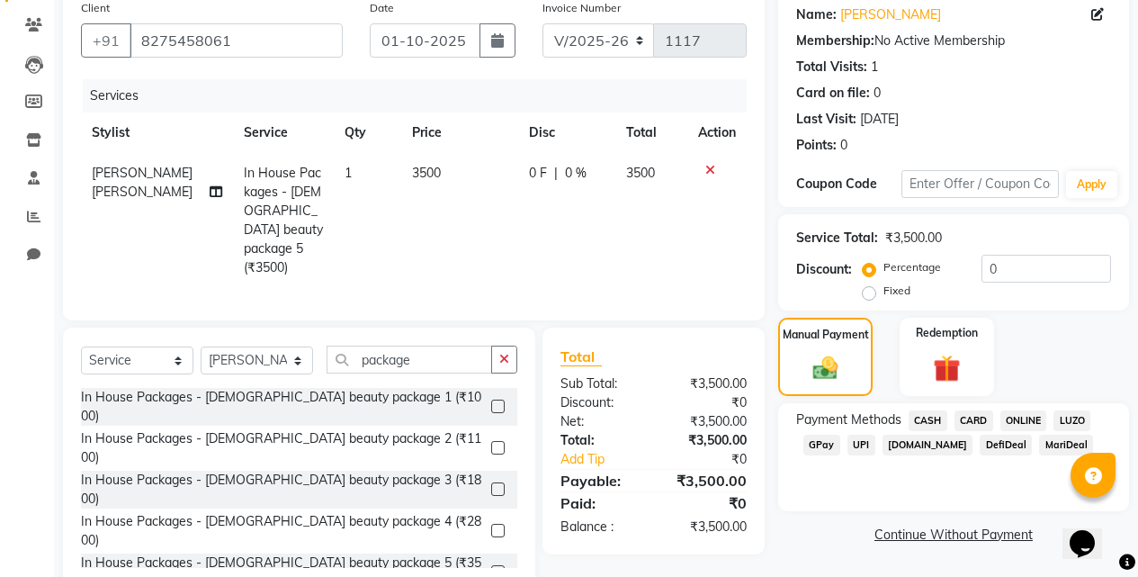
click at [916, 414] on span "CASH" at bounding box center [928, 420] width 39 height 21
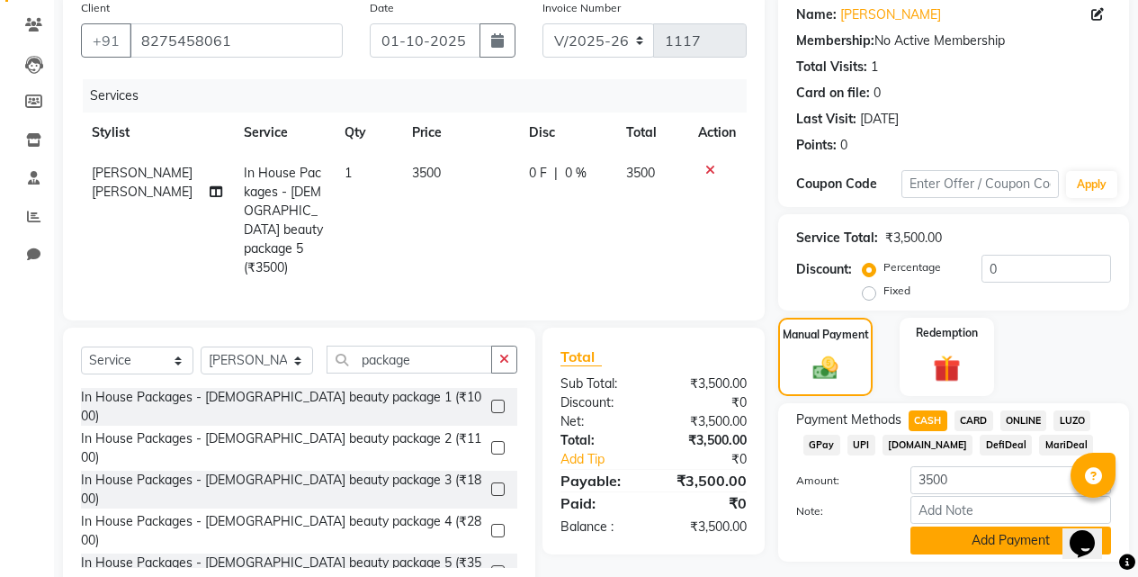
click at [964, 534] on button "Add Payment" at bounding box center [1011, 540] width 201 height 28
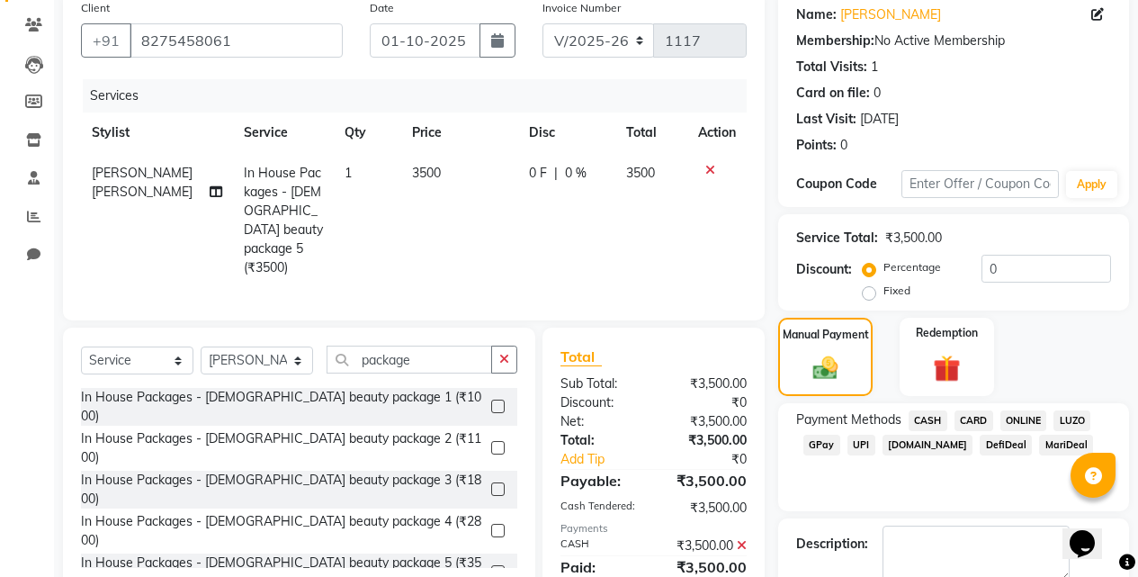
scroll to position [244, 0]
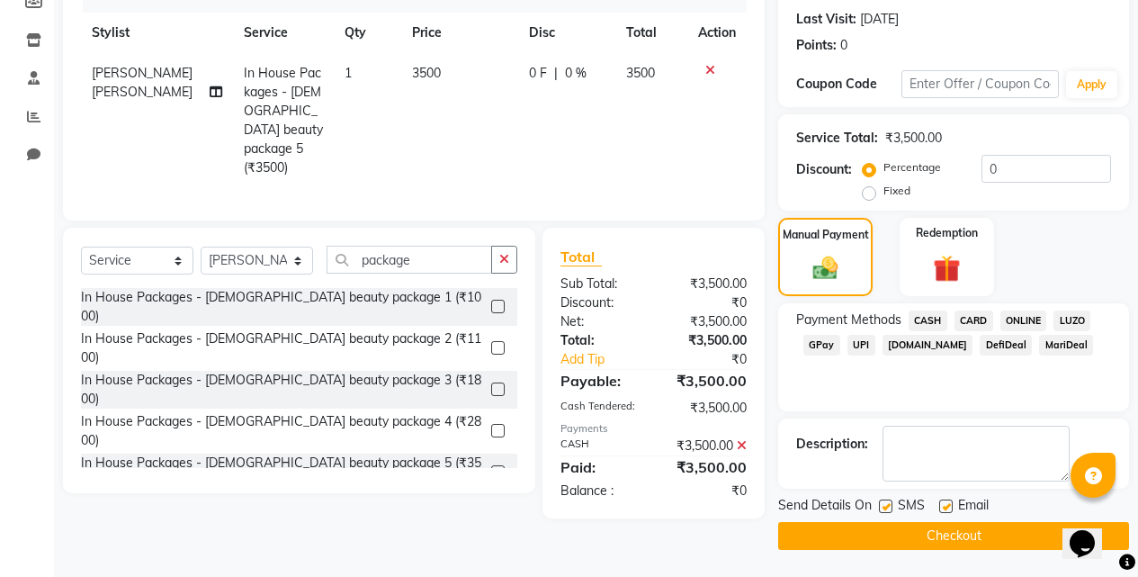
click at [861, 527] on button "Checkout" at bounding box center [953, 536] width 351 height 28
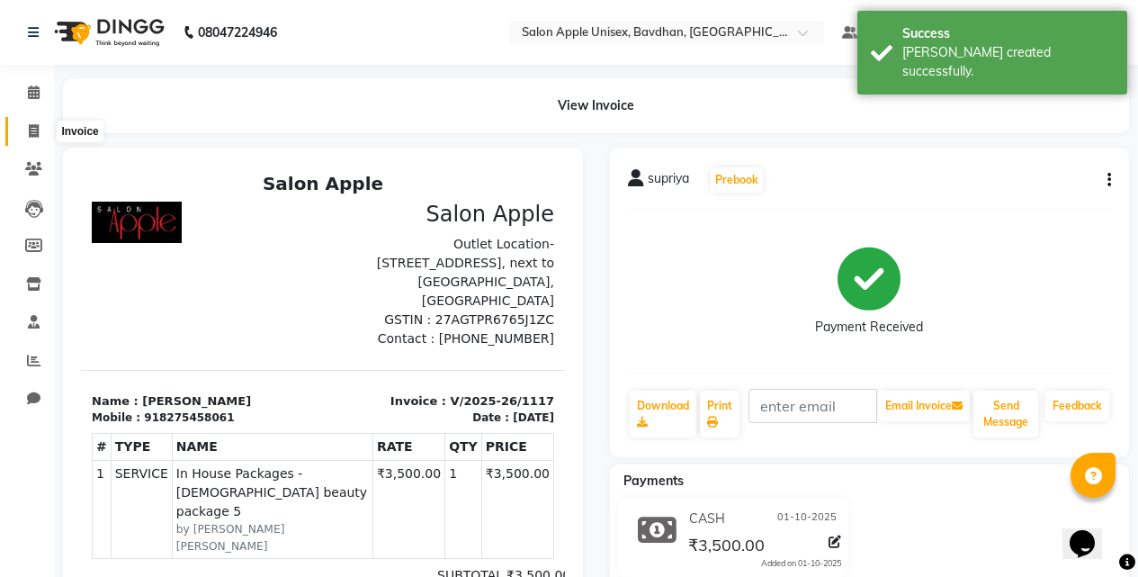
click at [31, 125] on icon at bounding box center [34, 130] width 10 height 13
select select "474"
select select "service"
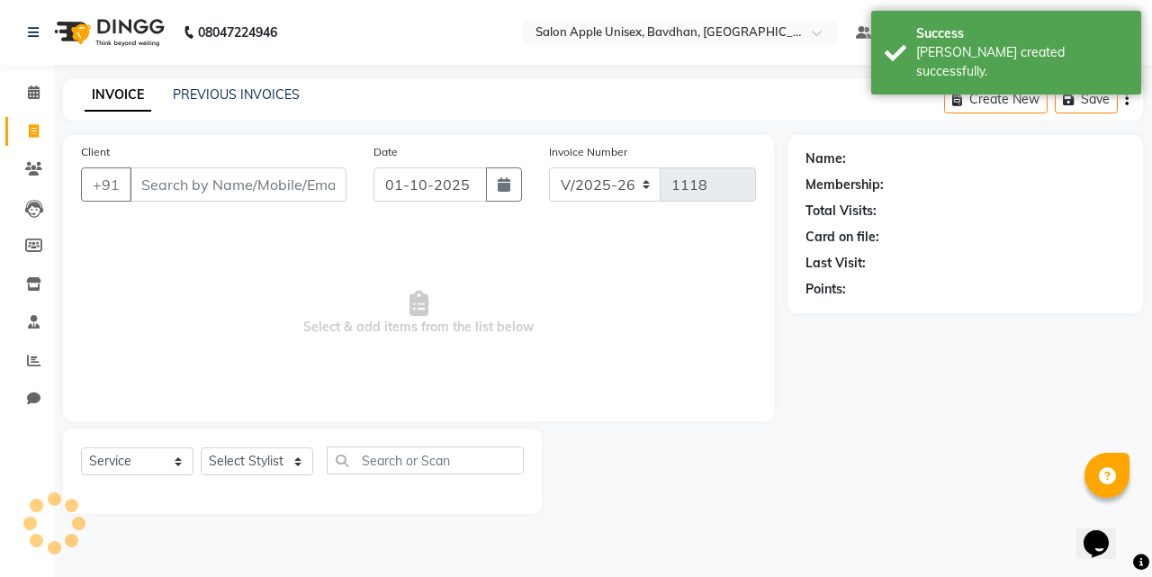
select select "14344"
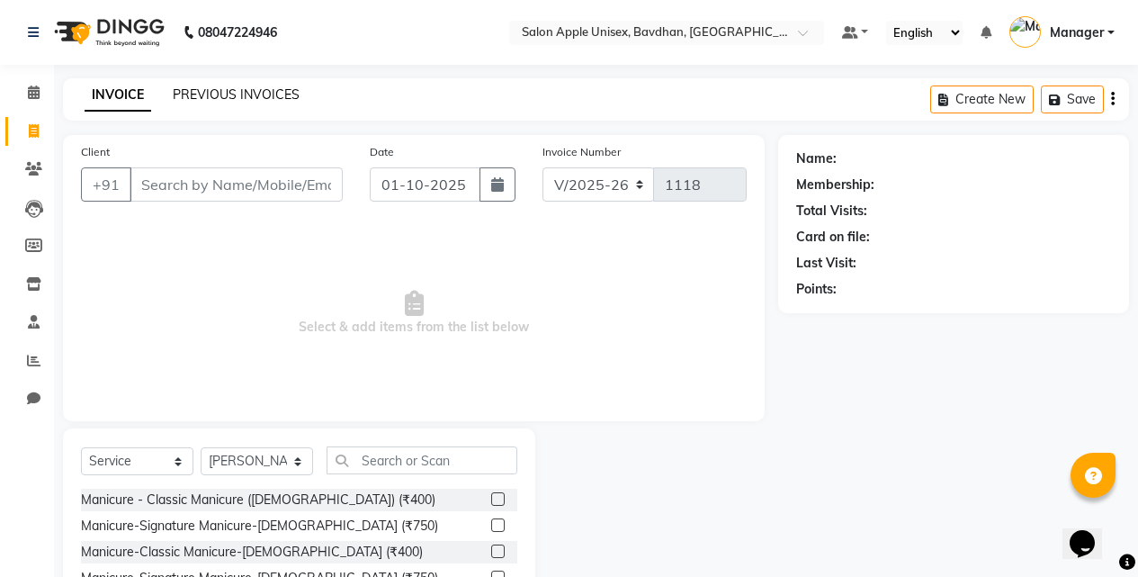
click at [254, 95] on link "PREVIOUS INVOICES" at bounding box center [236, 94] width 127 height 16
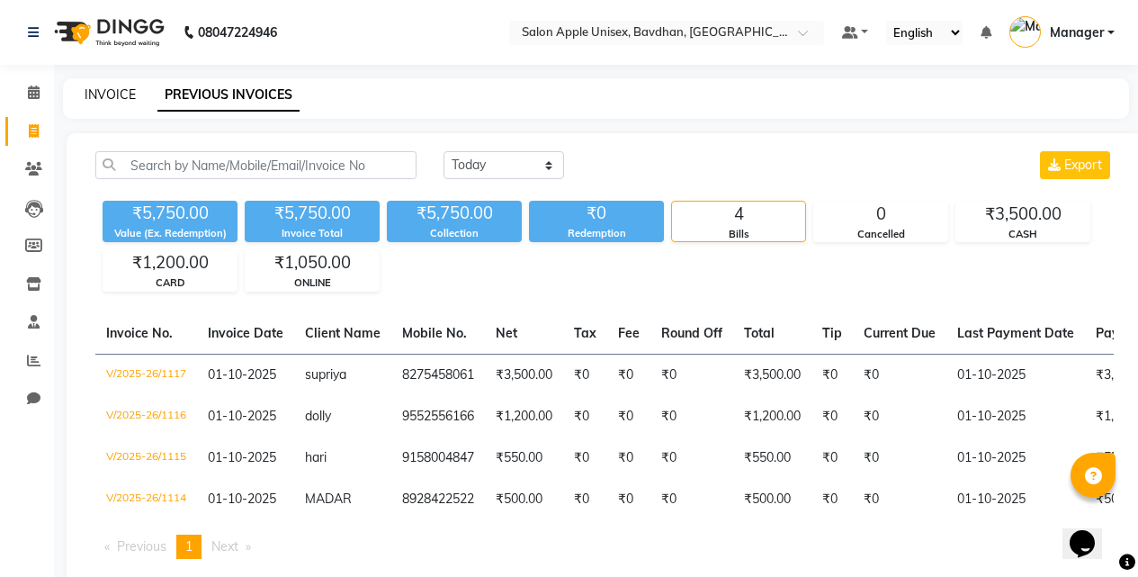
click at [113, 97] on link "INVOICE" at bounding box center [110, 94] width 51 height 16
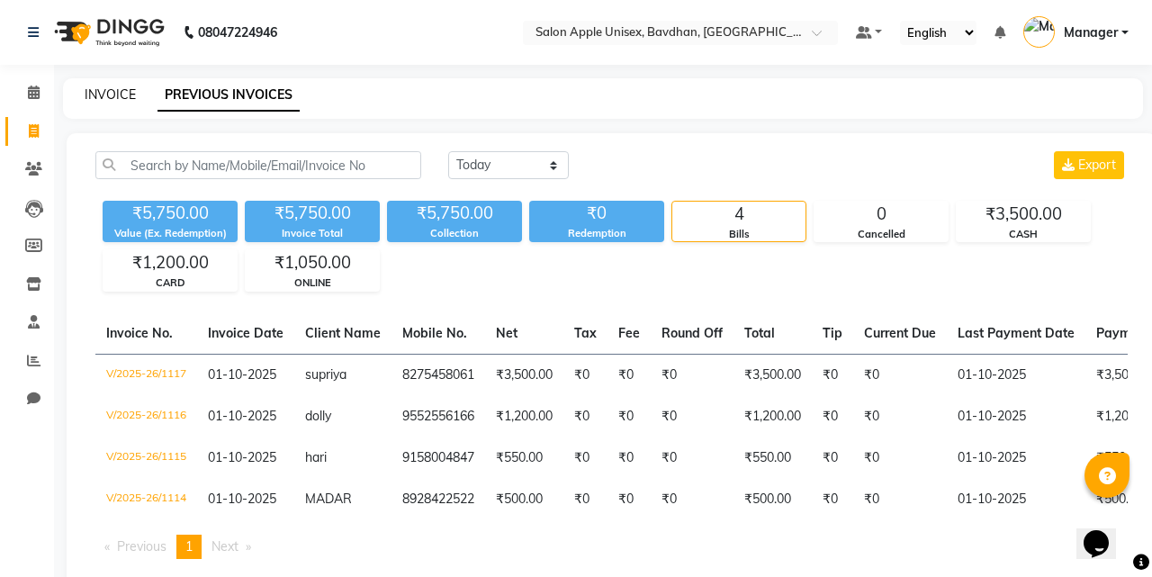
select select "474"
select select "service"
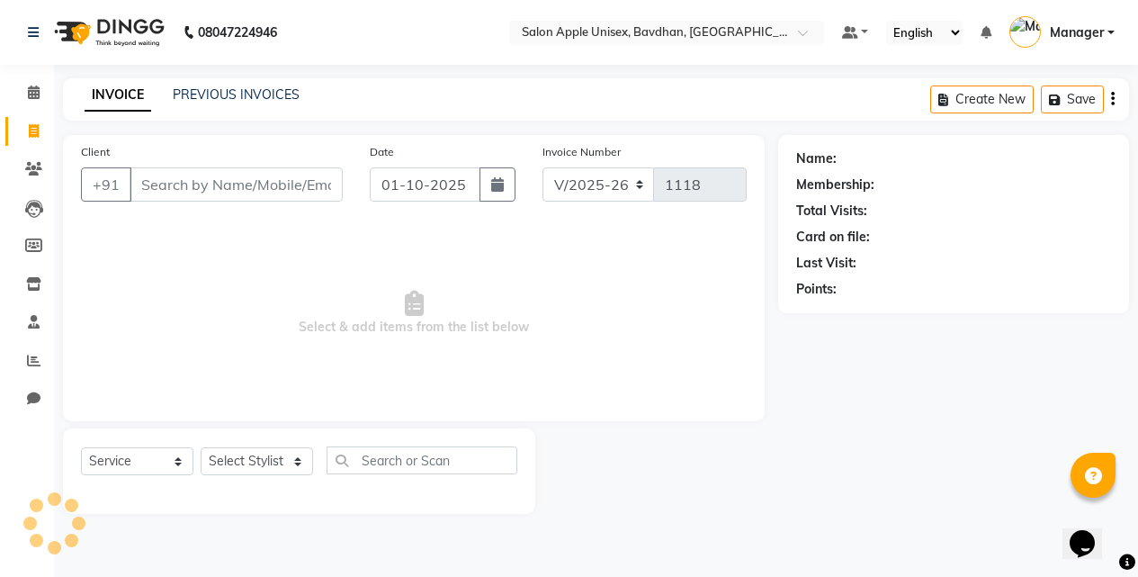
select select "14344"
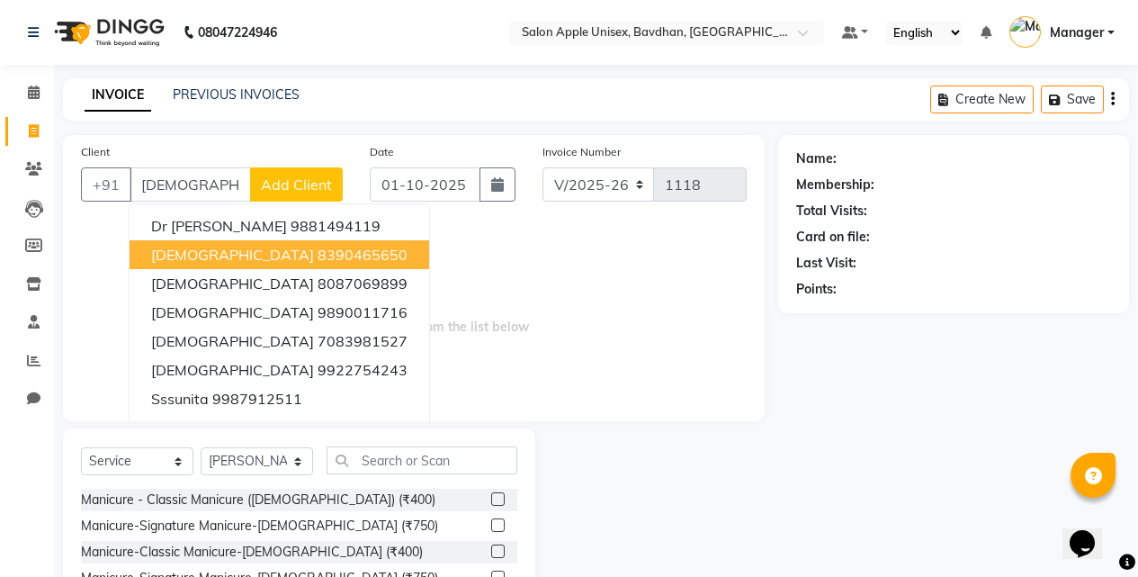
click at [318, 247] on ngb-highlight "8390465650" at bounding box center [363, 255] width 90 height 18
type input "8390465650"
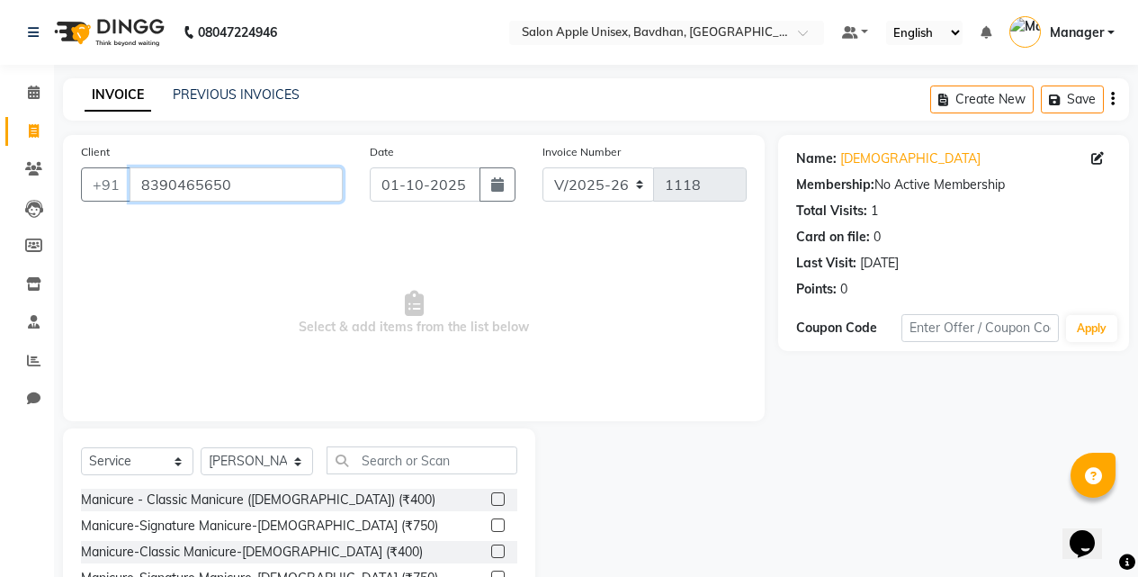
click at [226, 172] on input "8390465650" at bounding box center [236, 184] width 213 height 34
click at [195, 98] on link "PREVIOUS INVOICES" at bounding box center [236, 94] width 127 height 16
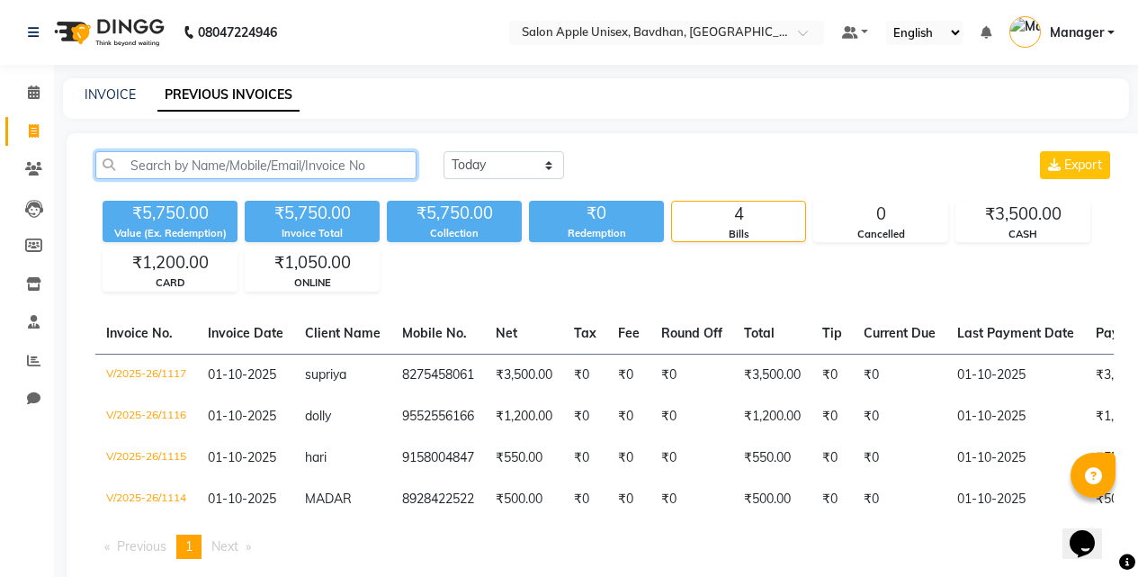
drag, startPoint x: 334, startPoint y: 169, endPoint x: 308, endPoint y: 128, distance: 48.9
click at [323, 140] on div "[DATE] [DATE] Custom Range Export ₹5,750.00 Value (Ex. Redemption) ₹5,750.00 In…" at bounding box center [605, 362] width 1076 height 458
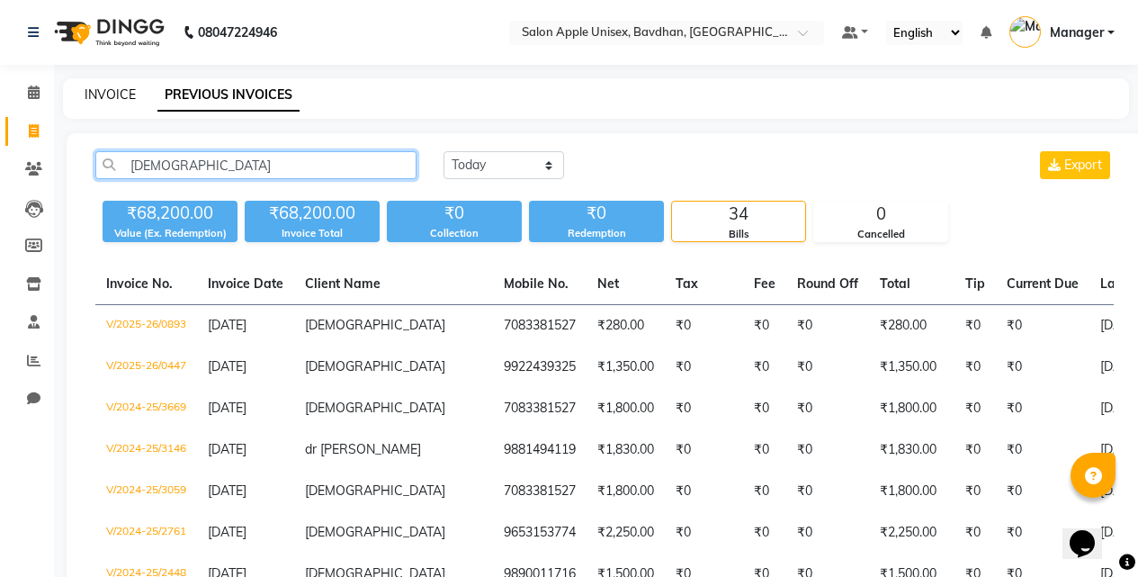
type input "[DEMOGRAPHIC_DATA]"
click at [110, 91] on link "INVOICE" at bounding box center [110, 94] width 51 height 16
select select "474"
select select "service"
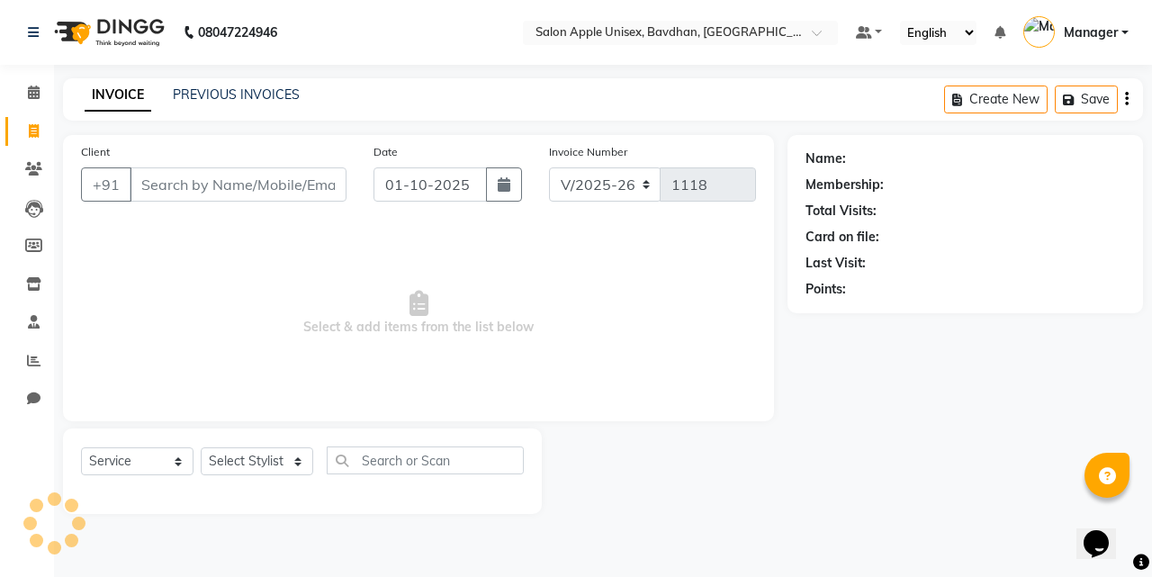
select select "14344"
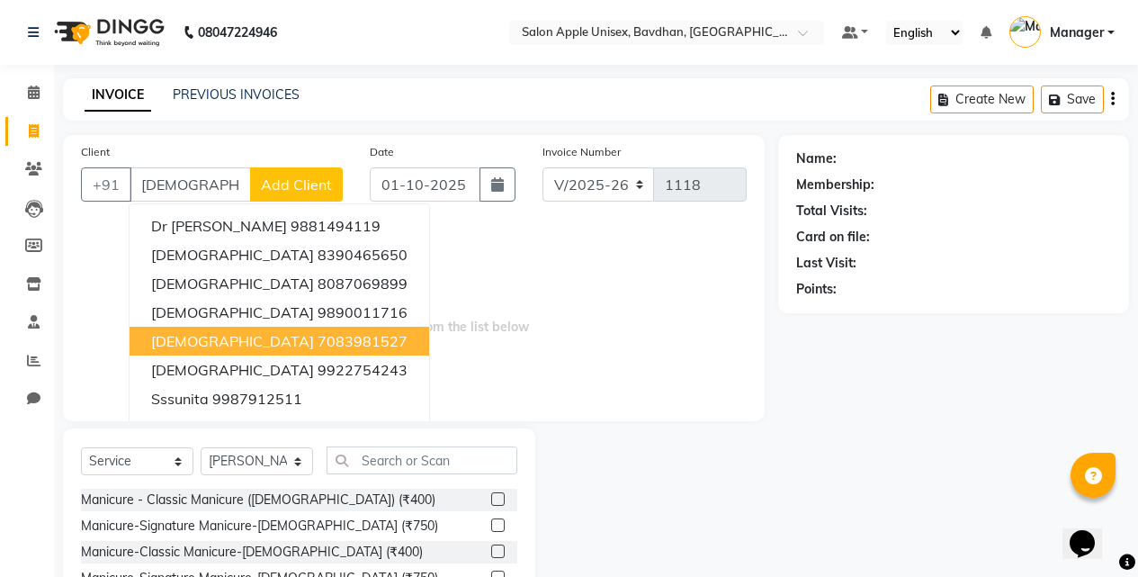
drag, startPoint x: 193, startPoint y: 340, endPoint x: 208, endPoint y: 349, distance: 17.7
click at [193, 341] on span "[DEMOGRAPHIC_DATA]" at bounding box center [232, 341] width 163 height 18
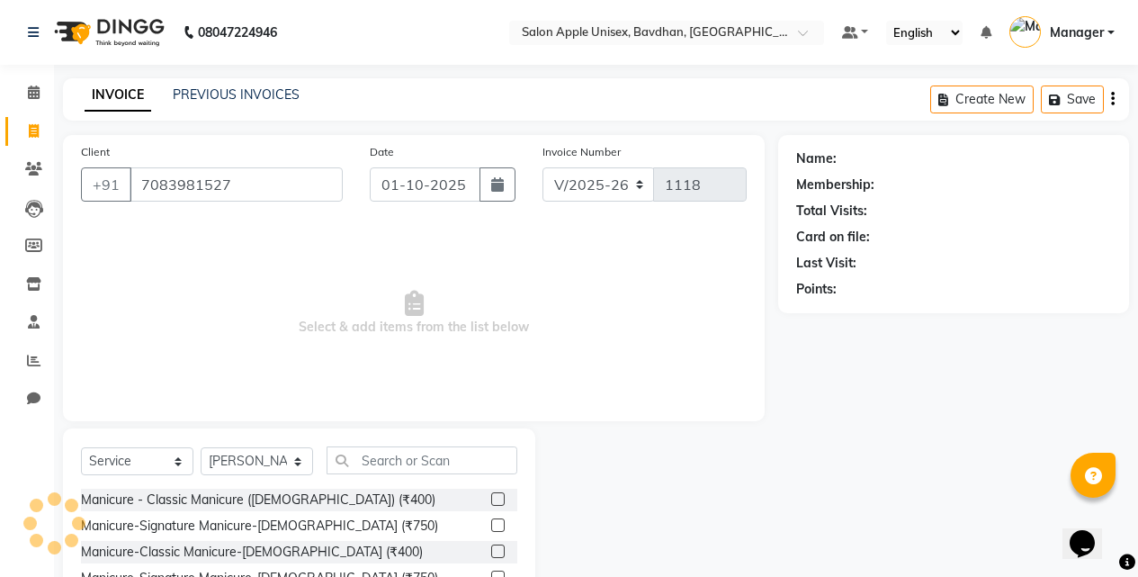
type input "7083981527"
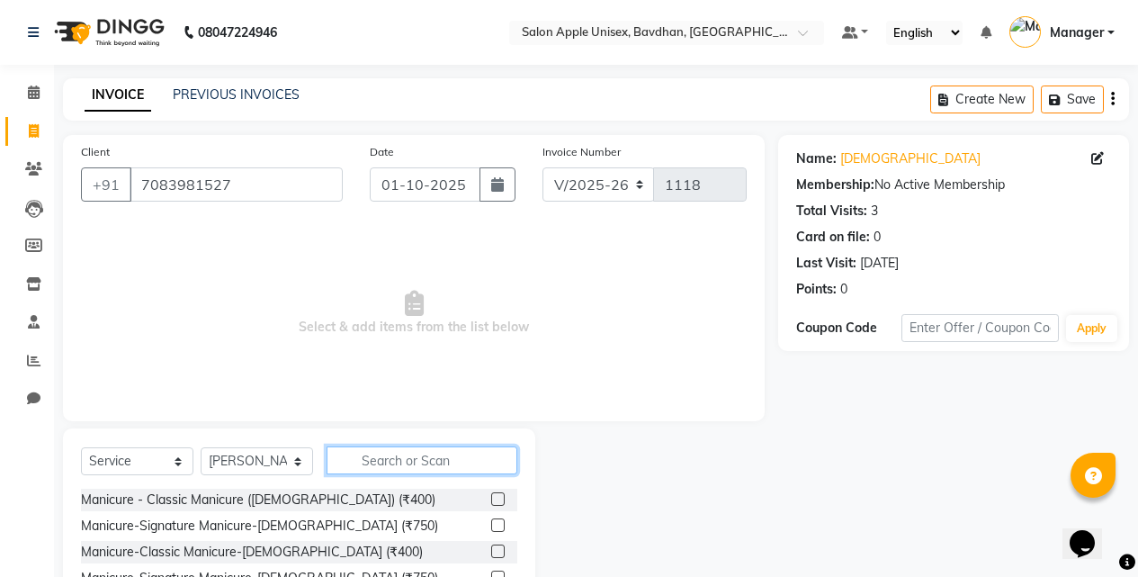
click at [370, 471] on input "text" at bounding box center [422, 460] width 191 height 28
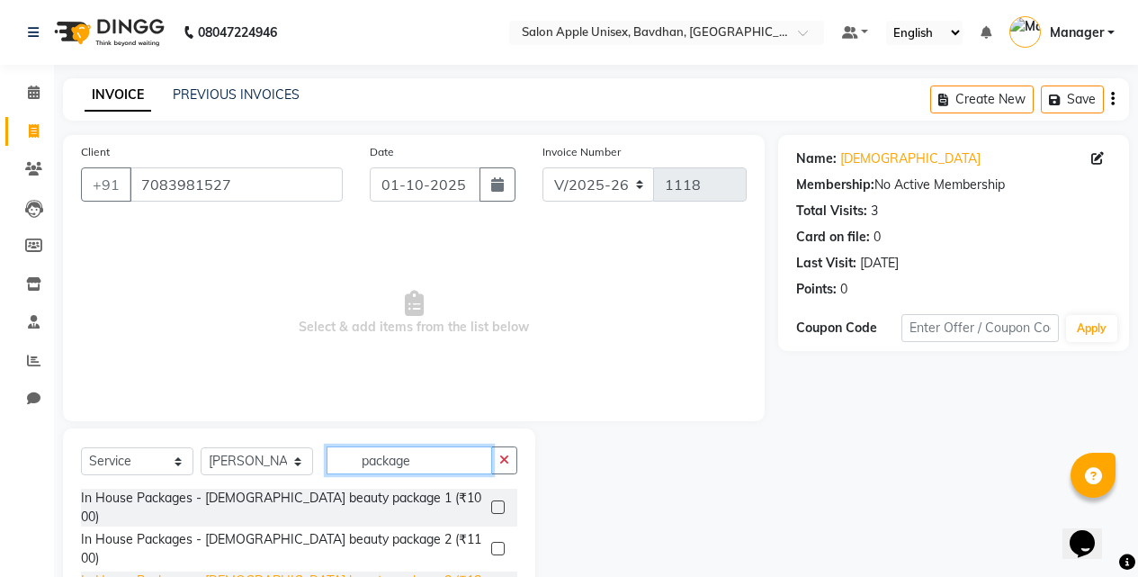
type input "package"
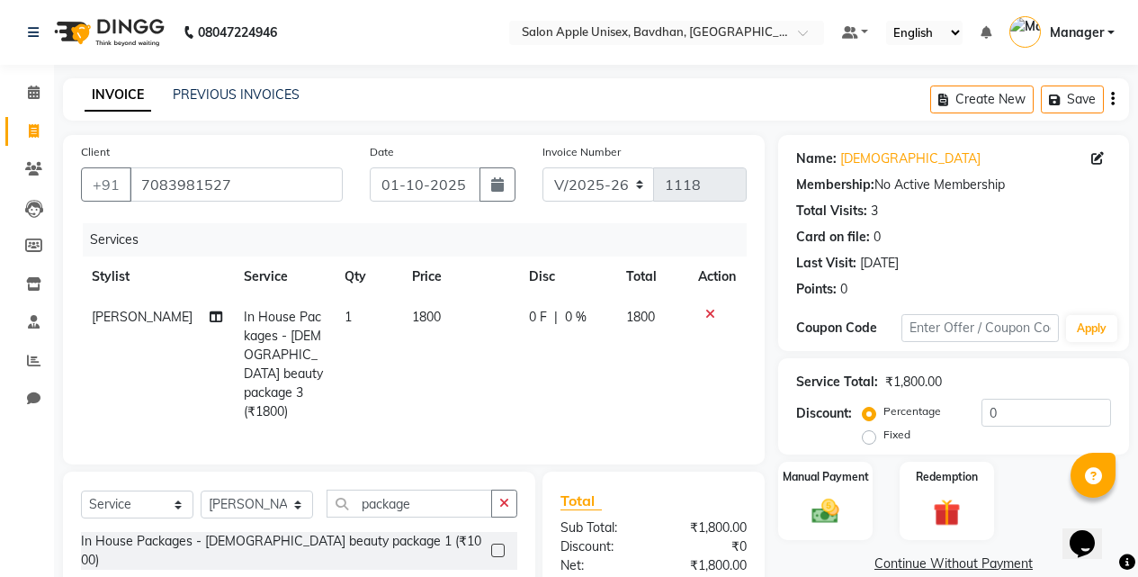
checkbox input "false"
click at [848, 525] on img at bounding box center [826, 511] width 46 height 32
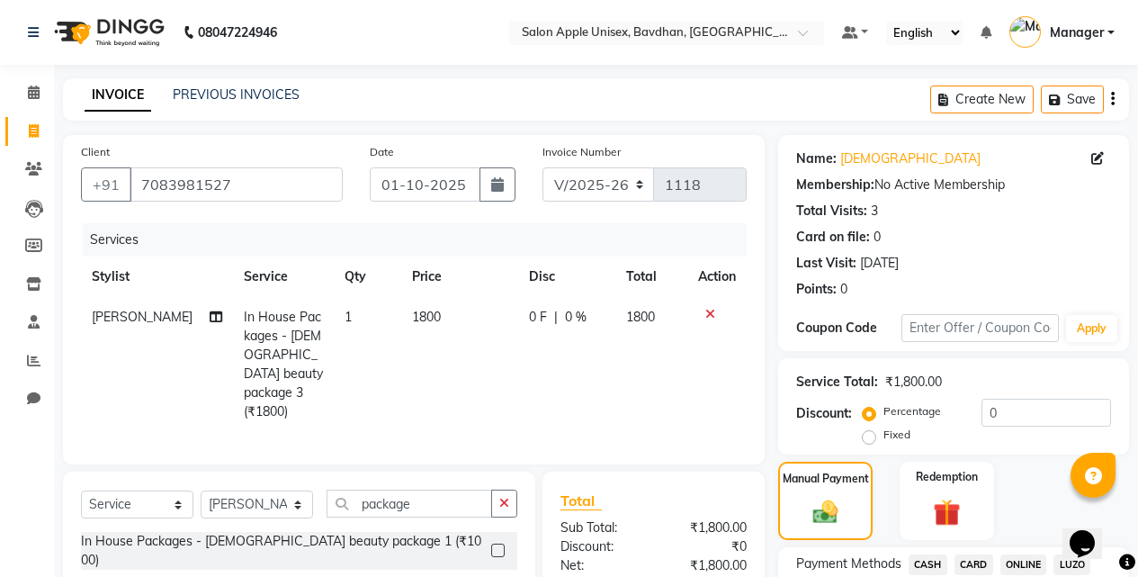
click at [1032, 556] on span "ONLINE" at bounding box center [1023, 564] width 47 height 21
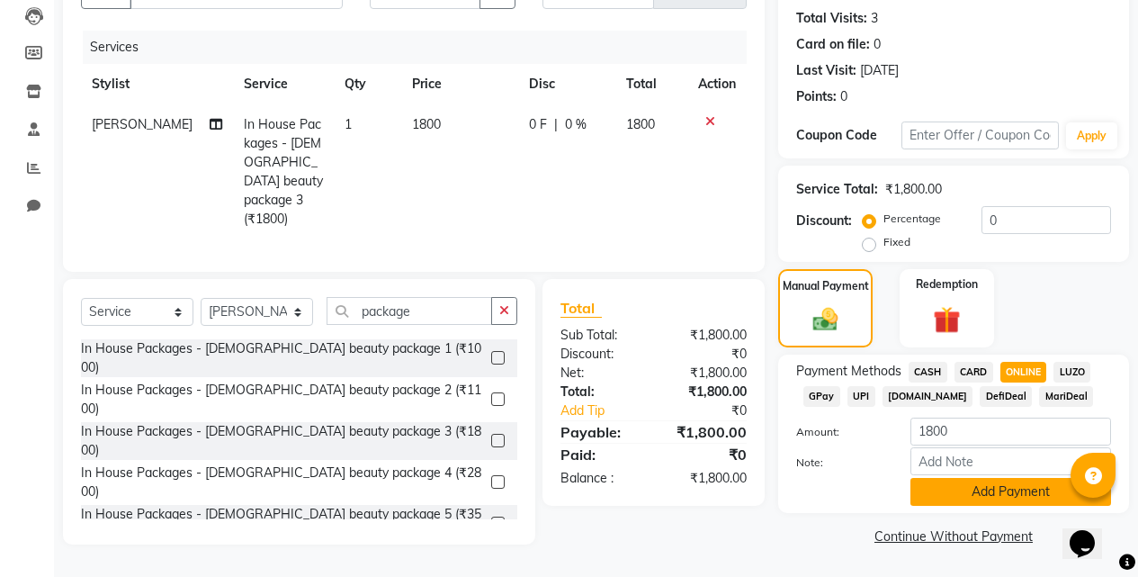
click at [991, 496] on button "Add Payment" at bounding box center [1011, 492] width 201 height 28
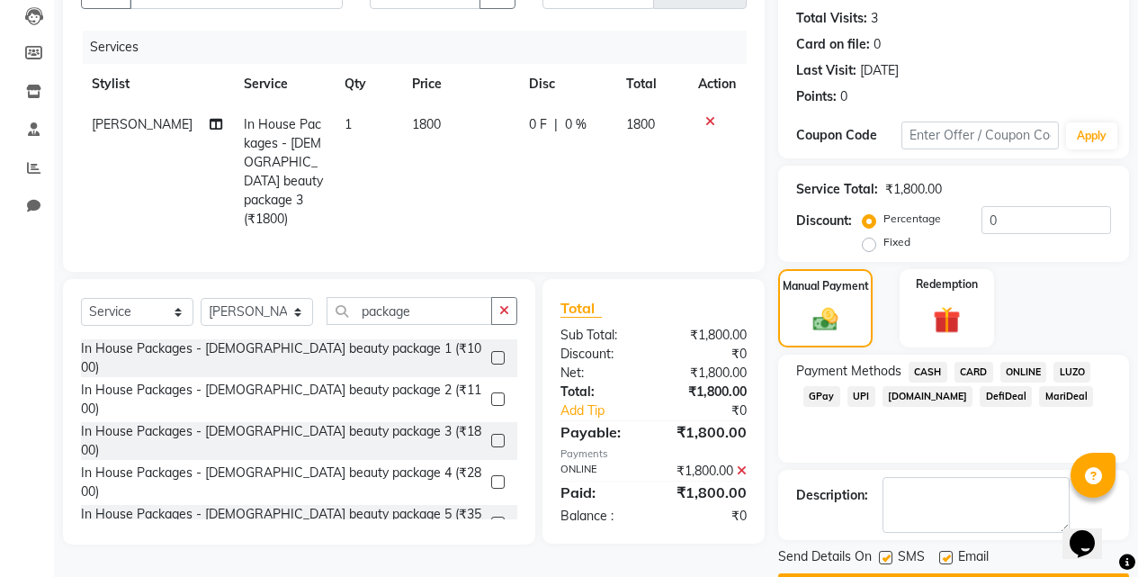
drag, startPoint x: 880, startPoint y: 556, endPoint x: 933, endPoint y: 568, distance: 54.4
click at [881, 557] on label at bounding box center [885, 557] width 13 height 13
click at [881, 557] on input "checkbox" at bounding box center [885, 558] width 12 height 12
checkbox input "false"
click at [940, 563] on label at bounding box center [945, 557] width 13 height 13
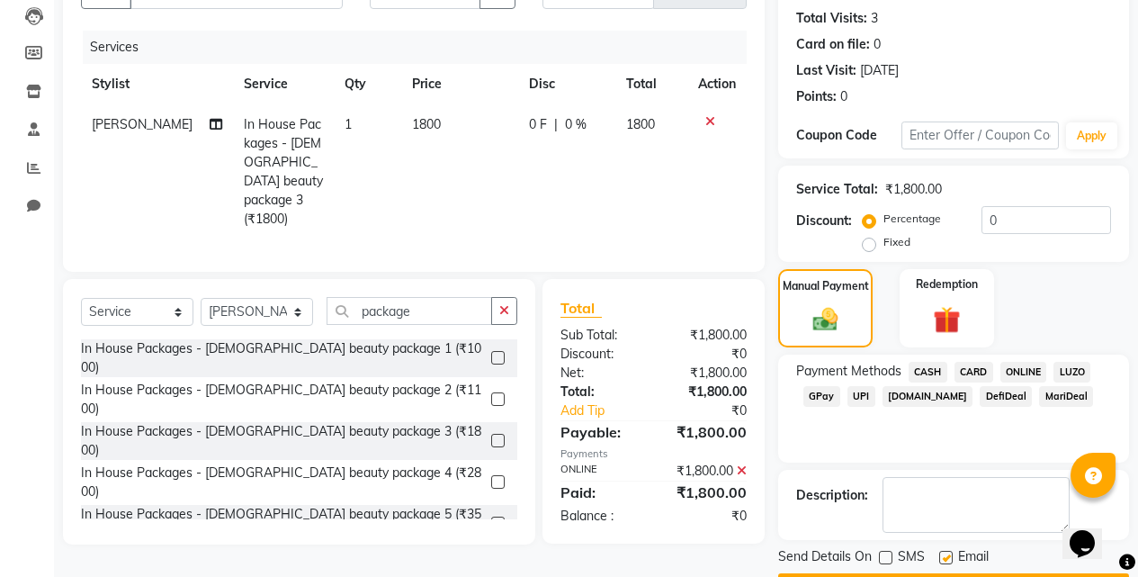
click at [940, 563] on input "checkbox" at bounding box center [945, 558] width 12 height 12
checkbox input "false"
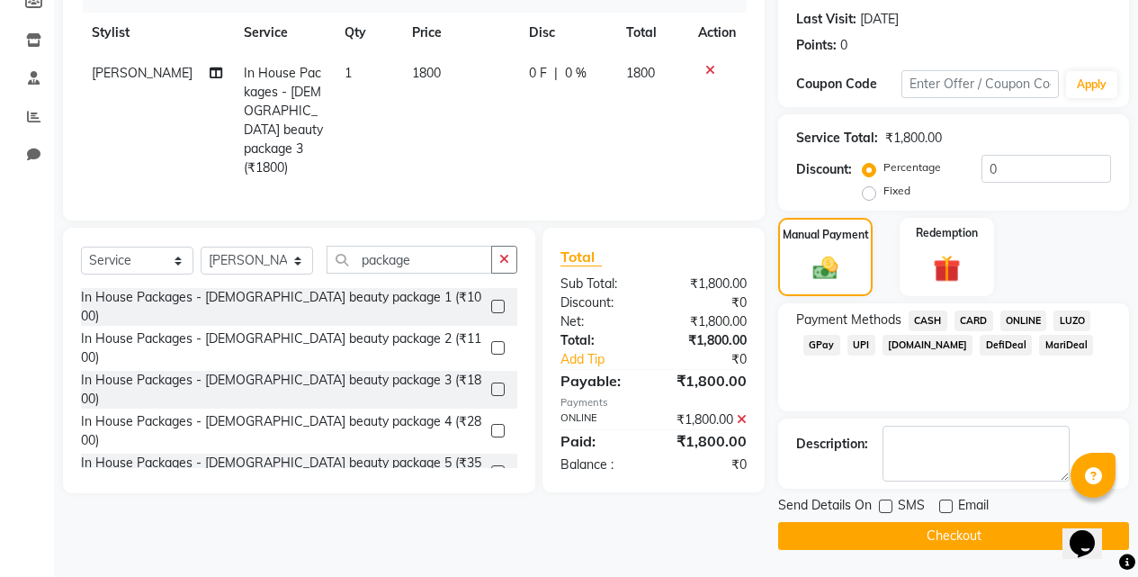
click at [899, 525] on button "Checkout" at bounding box center [953, 536] width 351 height 28
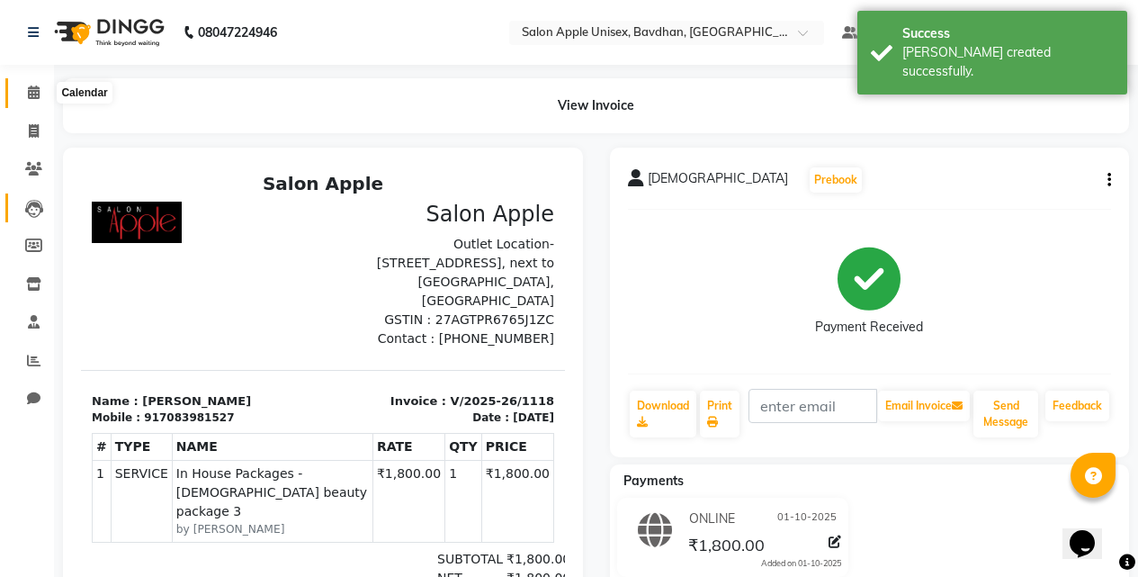
drag, startPoint x: 22, startPoint y: 92, endPoint x: 47, endPoint y: 195, distance: 106.5
click at [24, 92] on span at bounding box center [33, 93] width 31 height 21
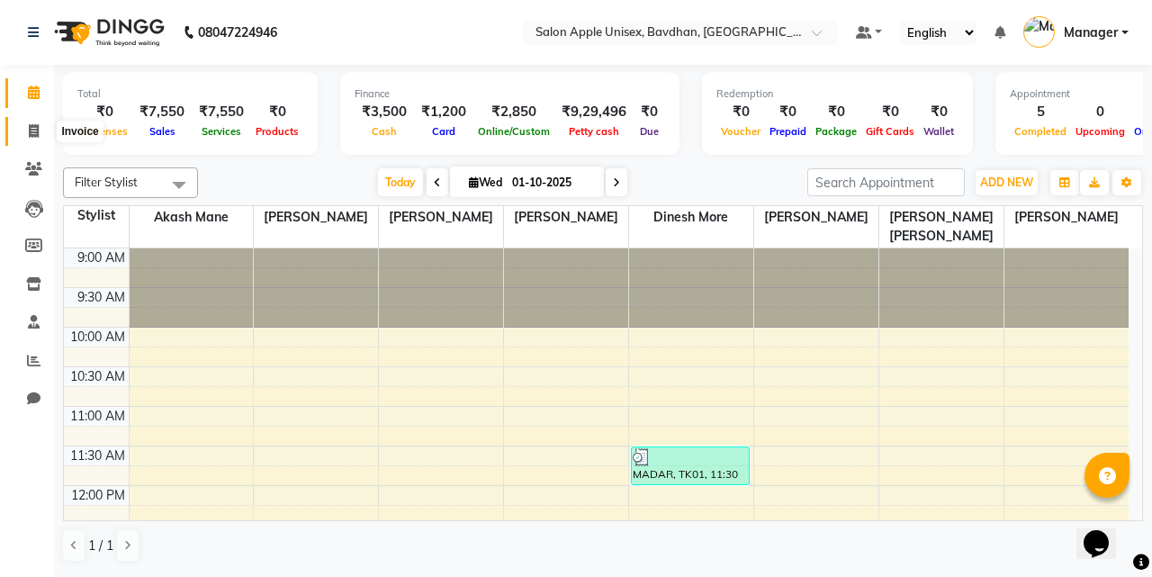
click at [29, 129] on icon at bounding box center [34, 130] width 10 height 13
select select "474"
select select "service"
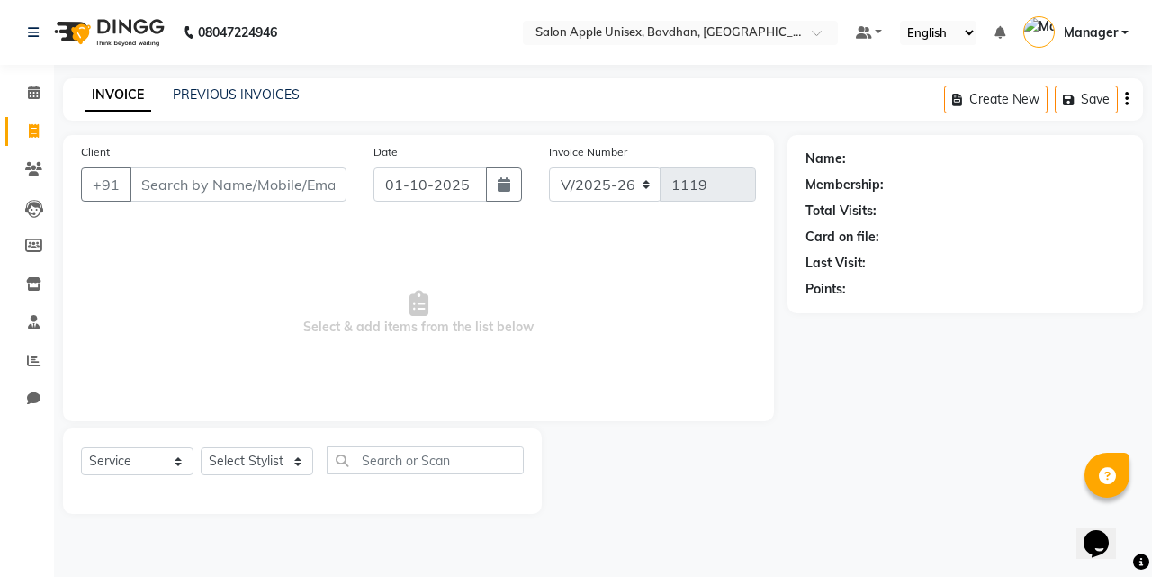
type input "9"
select select "14344"
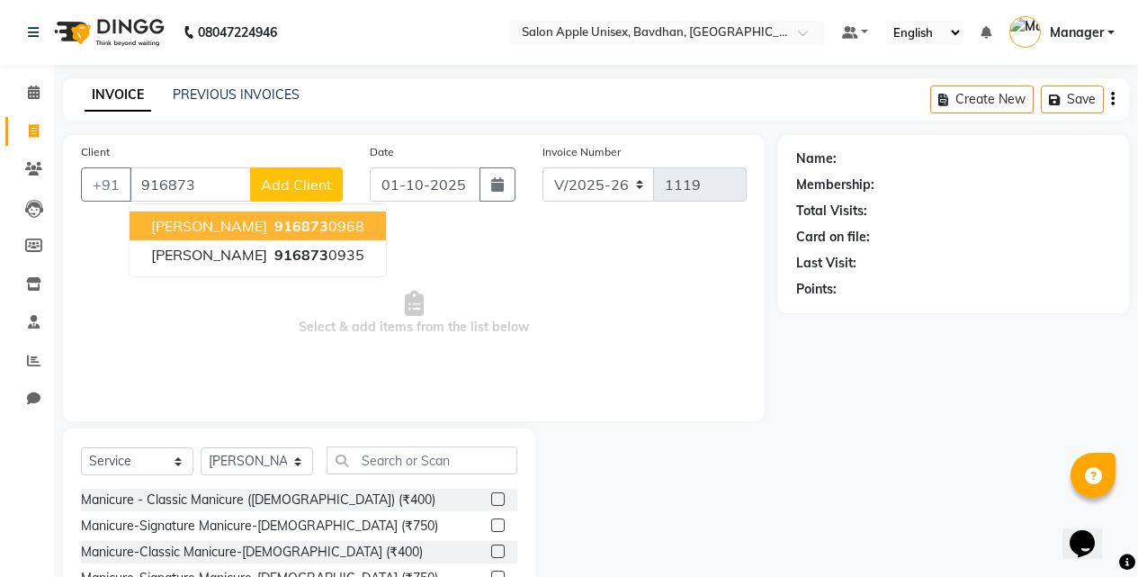
click at [352, 223] on button "[PERSON_NAME] 916873 0968" at bounding box center [258, 225] width 256 height 29
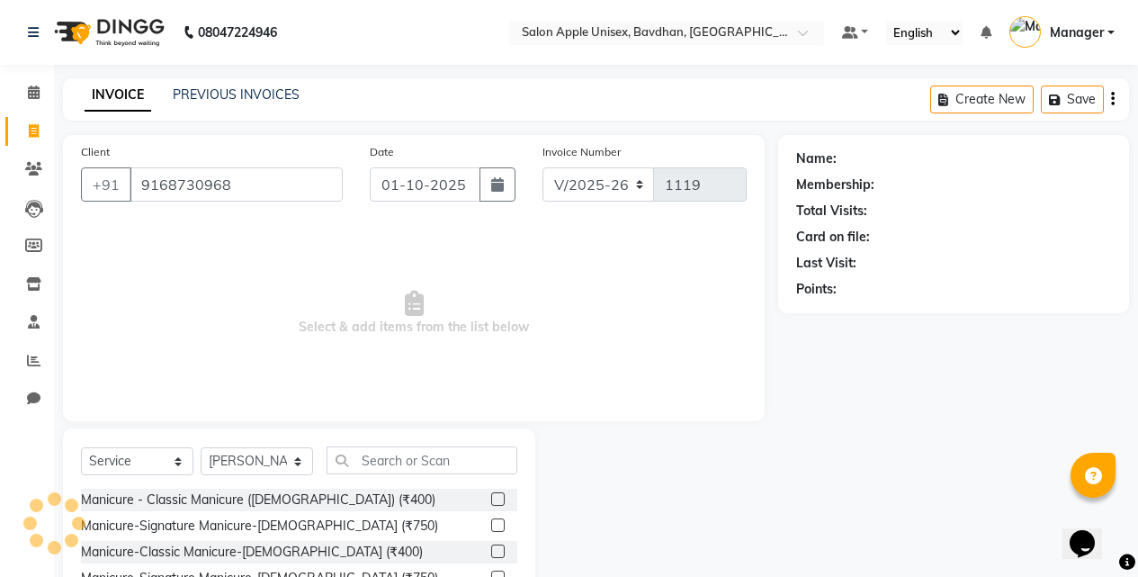
type input "9168730968"
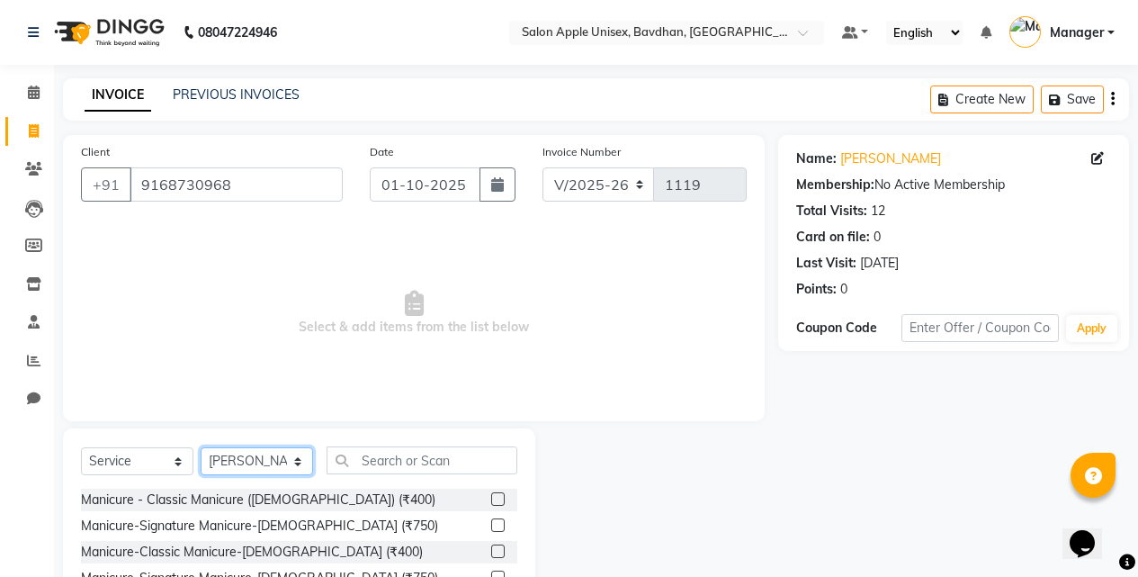
click at [279, 451] on select "Select Stylist Akash Mane [PERSON_NAME] Darshan [PERSON_NAME] More Manager [PER…" at bounding box center [257, 461] width 112 height 28
select select "28115"
click at [201, 447] on select "Select Stylist Akash Mane [PERSON_NAME] Darshan [PERSON_NAME] More Manager [PER…" at bounding box center [257, 461] width 112 height 28
click at [455, 462] on input "text" at bounding box center [422, 460] width 191 height 28
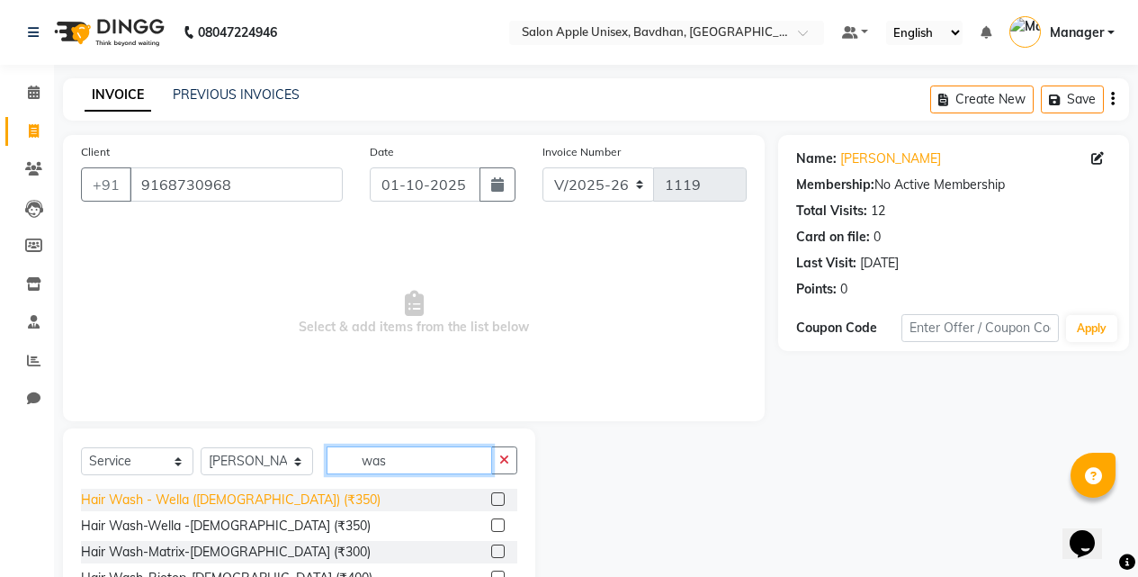
type input "was"
click at [159, 508] on div "Hair Wash - Wella ([DEMOGRAPHIC_DATA]) (₹350)" at bounding box center [231, 499] width 300 height 19
checkbox input "false"
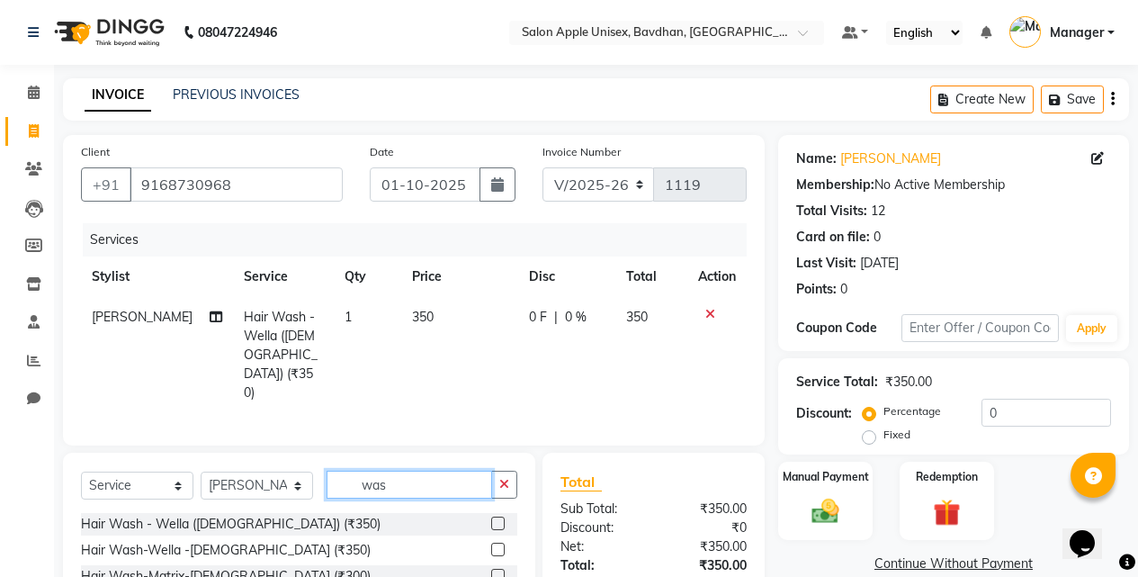
click at [416, 471] on input "was" at bounding box center [410, 485] width 166 height 28
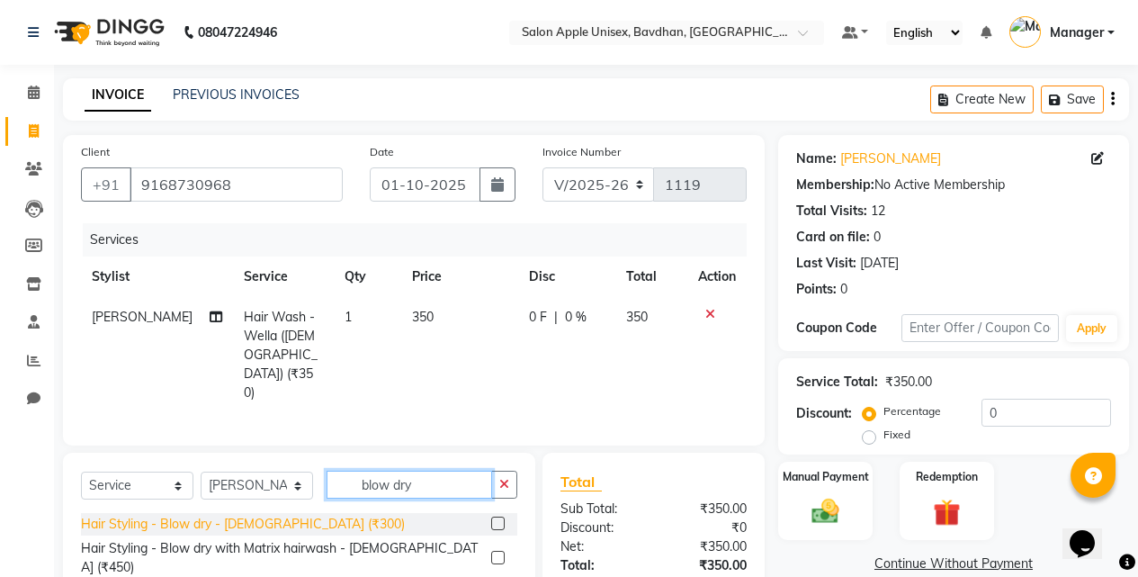
type input "blow dry"
click at [294, 515] on div "Hair Styling - Blow dry - [DEMOGRAPHIC_DATA] (₹300)" at bounding box center [243, 524] width 324 height 19
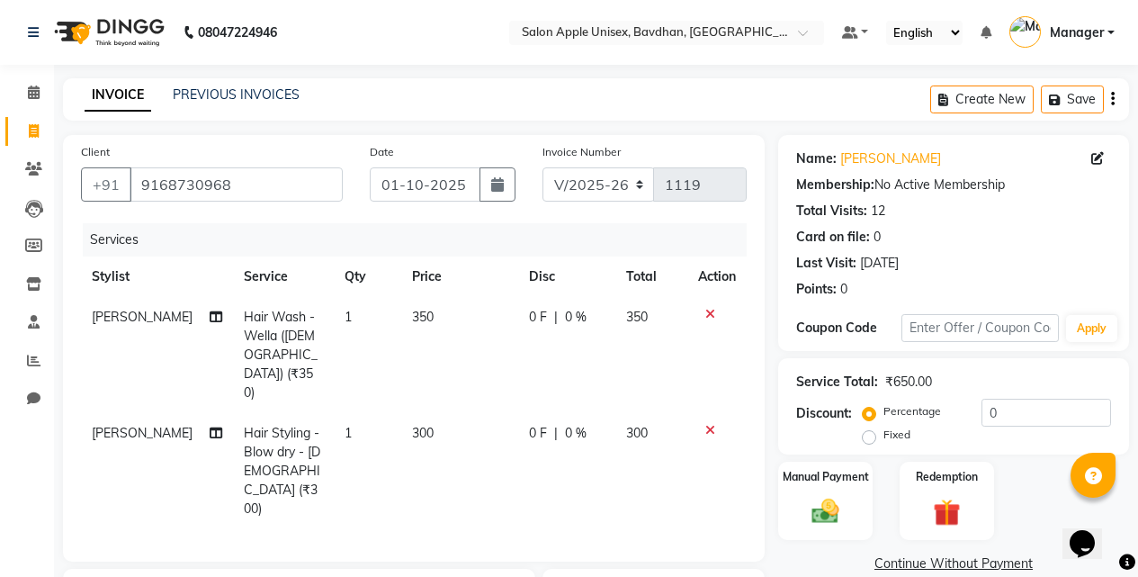
checkbox input "false"
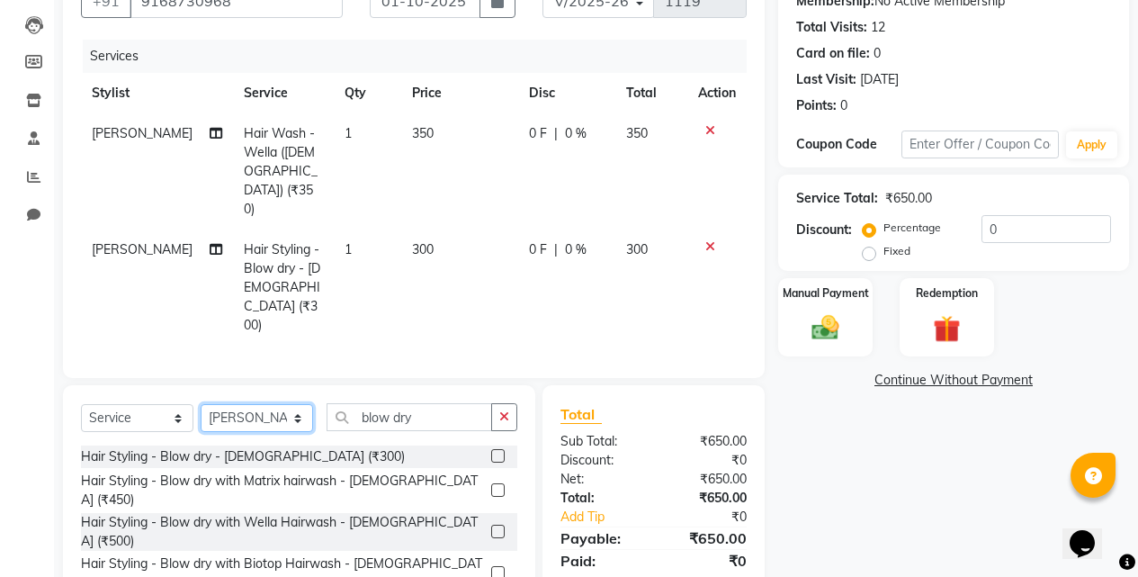
click at [216, 404] on select "Select Stylist Akash Mane [PERSON_NAME] Darshan [PERSON_NAME] More Manager [PER…" at bounding box center [257, 418] width 112 height 28
select select "71323"
click at [201, 404] on select "Select Stylist Akash Mane [PERSON_NAME] Darshan [PERSON_NAME] More Manager [PER…" at bounding box center [257, 418] width 112 height 28
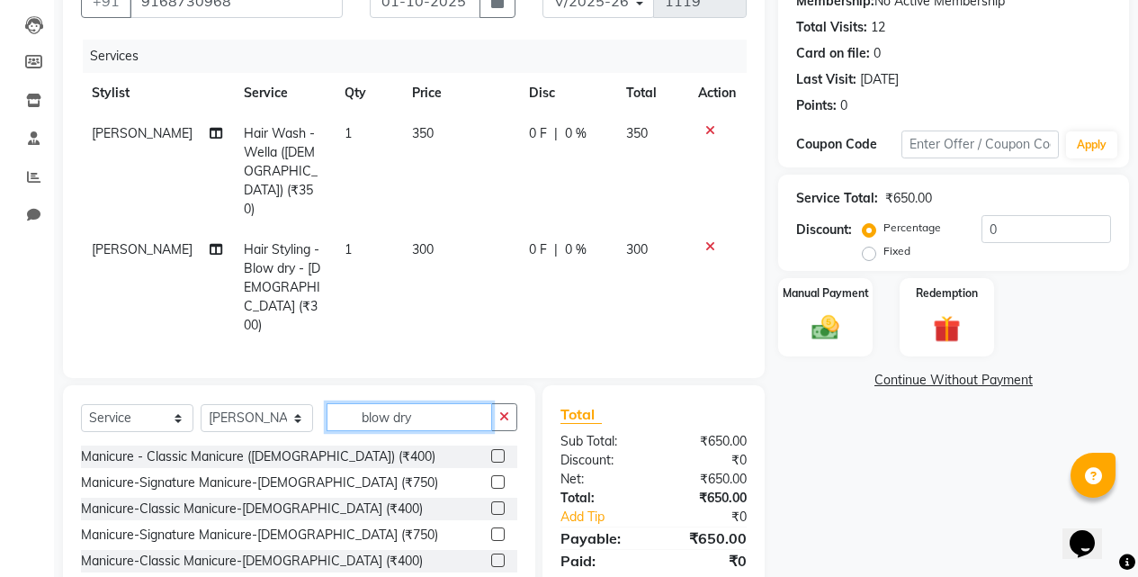
click at [412, 403] on input "blow dry" at bounding box center [410, 417] width 166 height 28
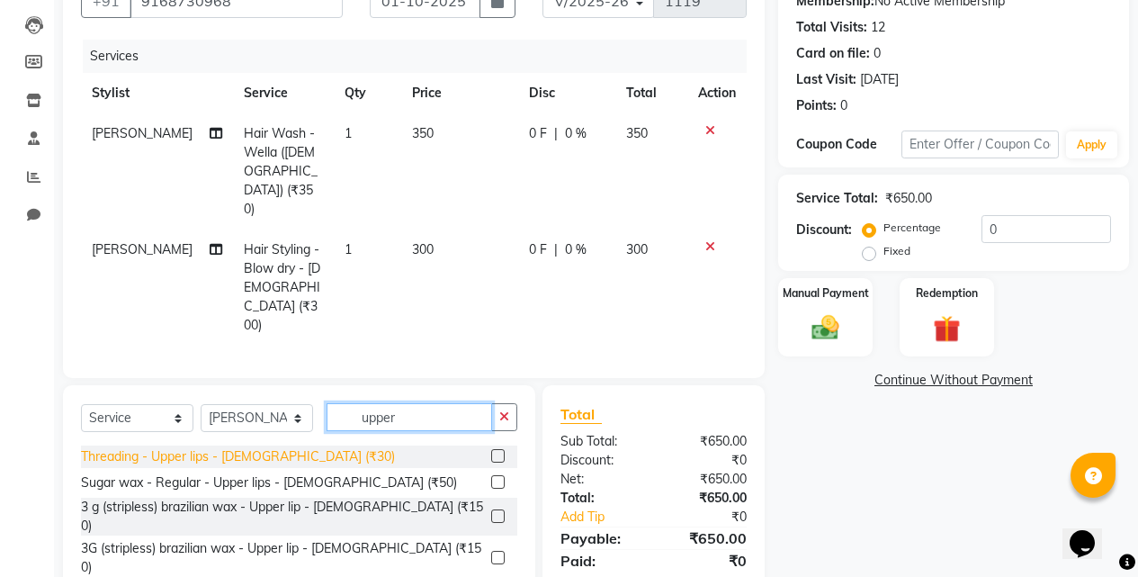
type input "upper"
click at [222, 447] on div "Threading - Upper lips - [DEMOGRAPHIC_DATA] (₹30)" at bounding box center [238, 456] width 314 height 19
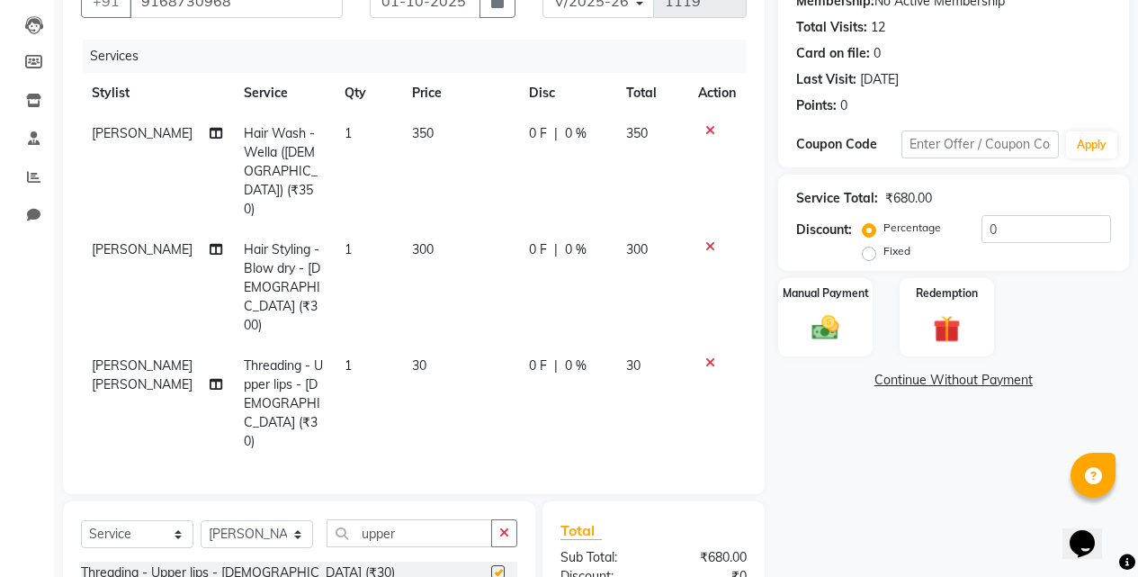
checkbox input "false"
click at [842, 303] on div "Manual Payment" at bounding box center [825, 317] width 98 height 82
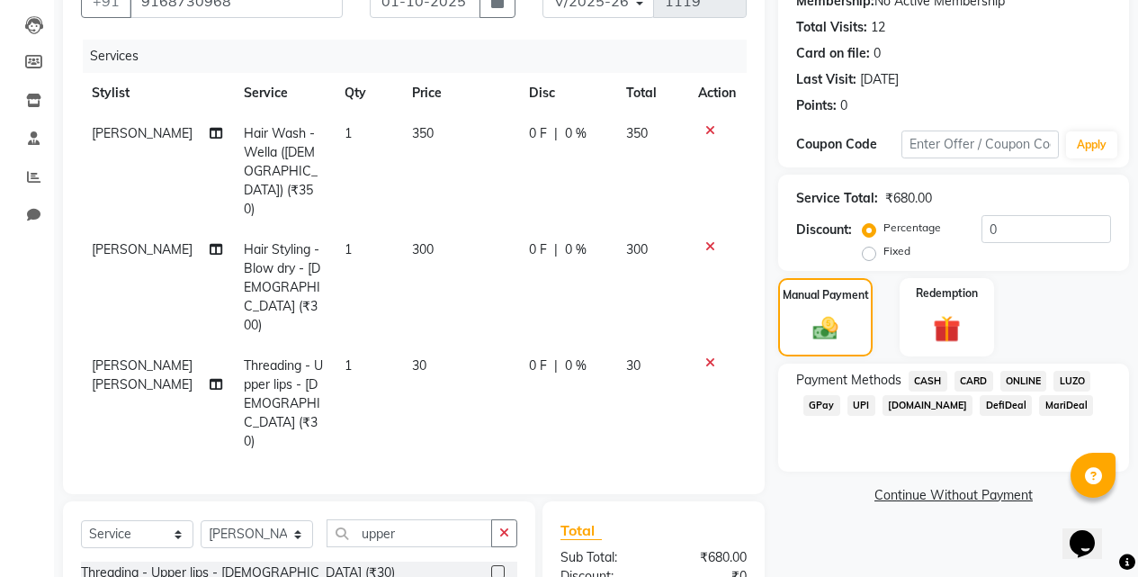
click at [1017, 371] on span "ONLINE" at bounding box center [1023, 381] width 47 height 21
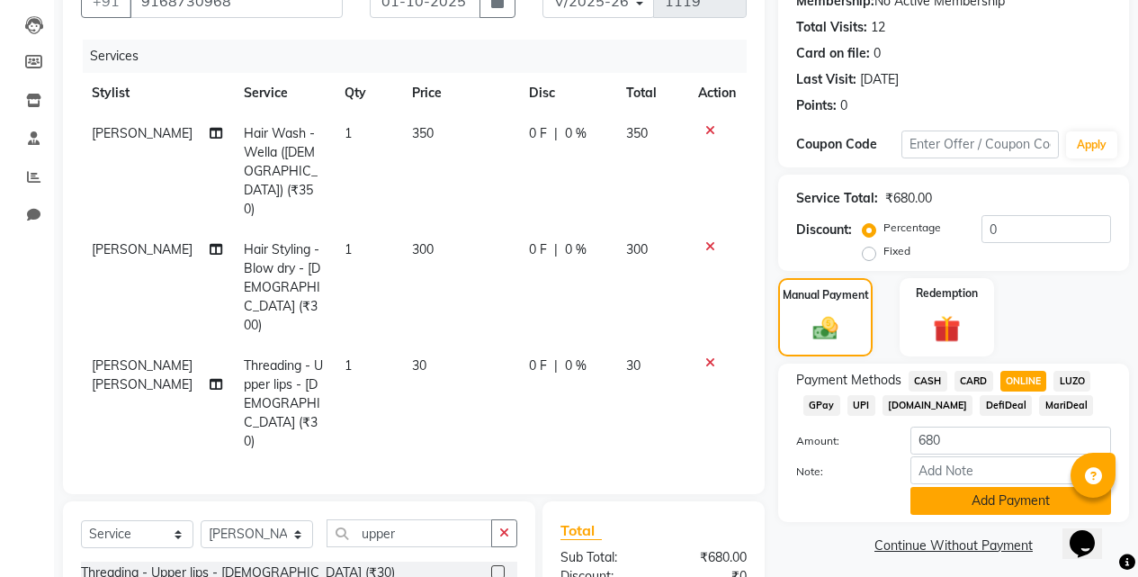
click at [1022, 492] on button "Add Payment" at bounding box center [1011, 501] width 201 height 28
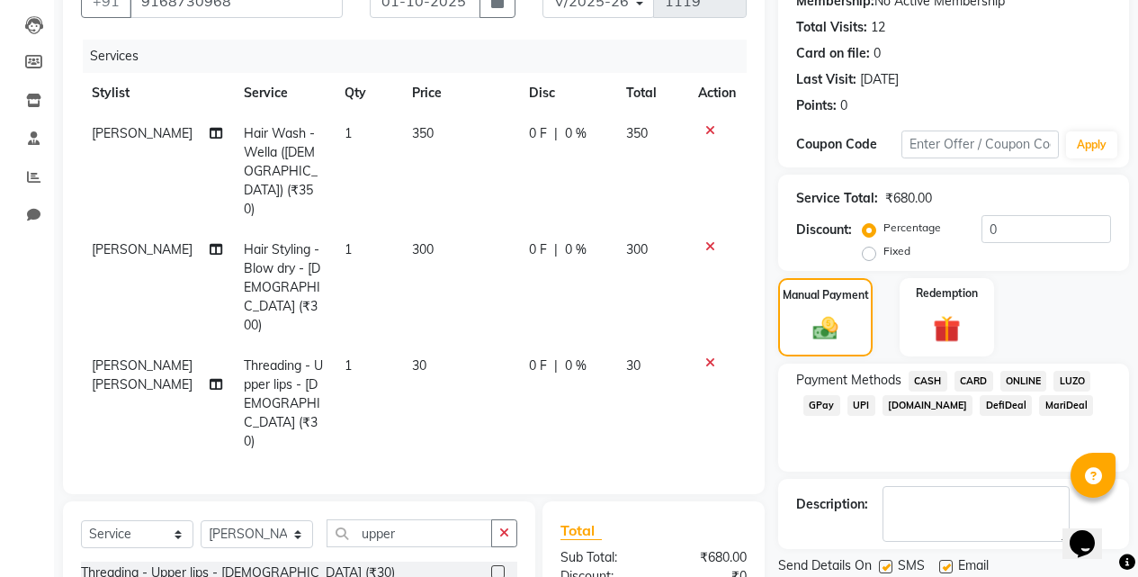
scroll to position [301, 0]
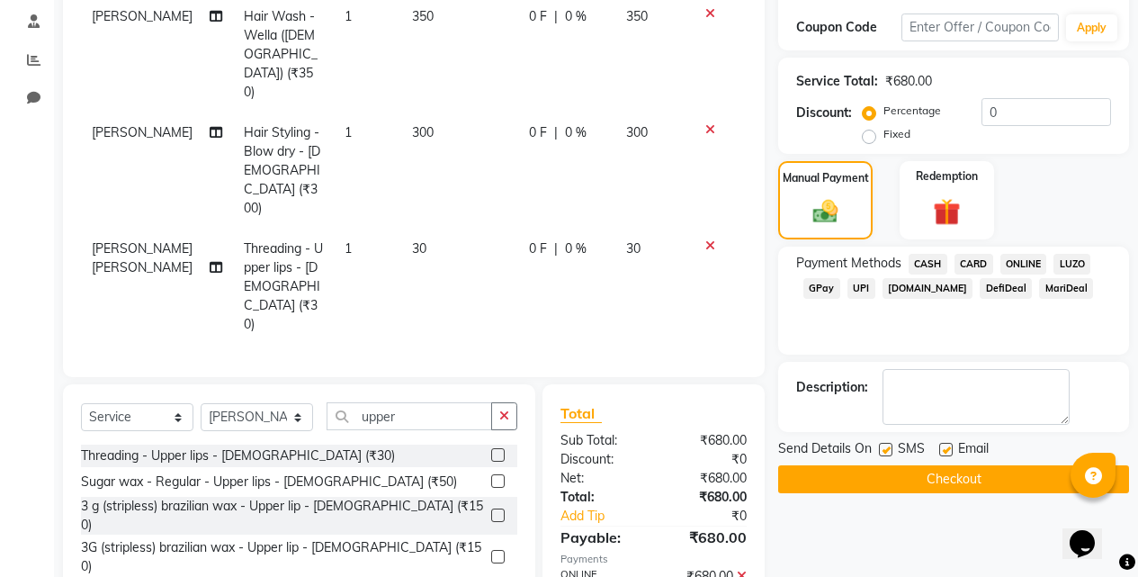
click at [889, 447] on label at bounding box center [885, 449] width 13 height 13
click at [889, 447] on input "checkbox" at bounding box center [885, 450] width 12 height 12
checkbox input "false"
click at [947, 447] on label at bounding box center [945, 449] width 13 height 13
click at [947, 447] on input "checkbox" at bounding box center [945, 450] width 12 height 12
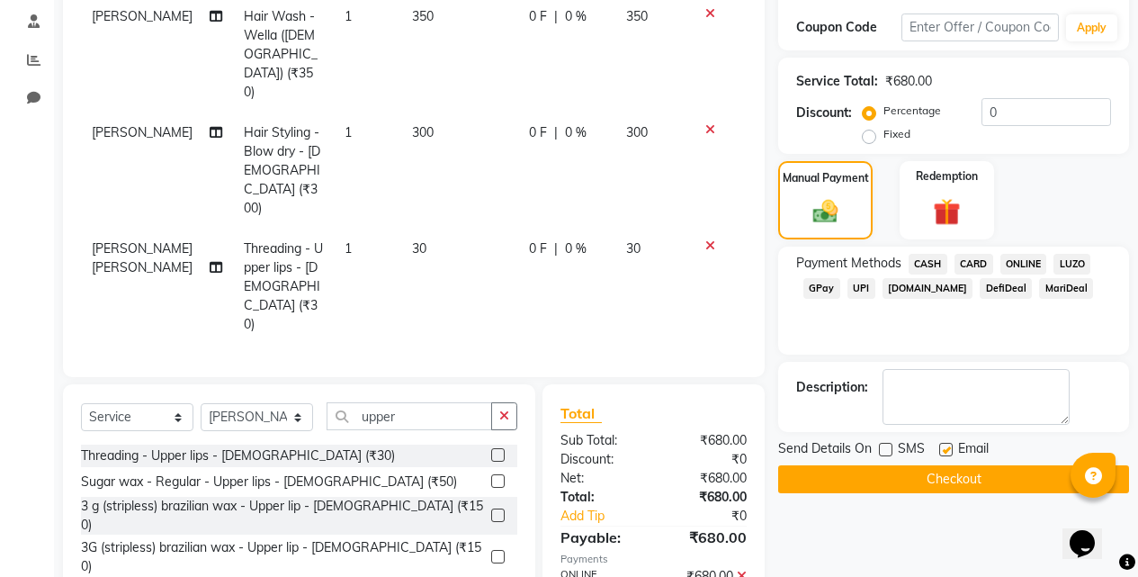
checkbox input "false"
click at [944, 483] on button "Checkout" at bounding box center [953, 479] width 351 height 28
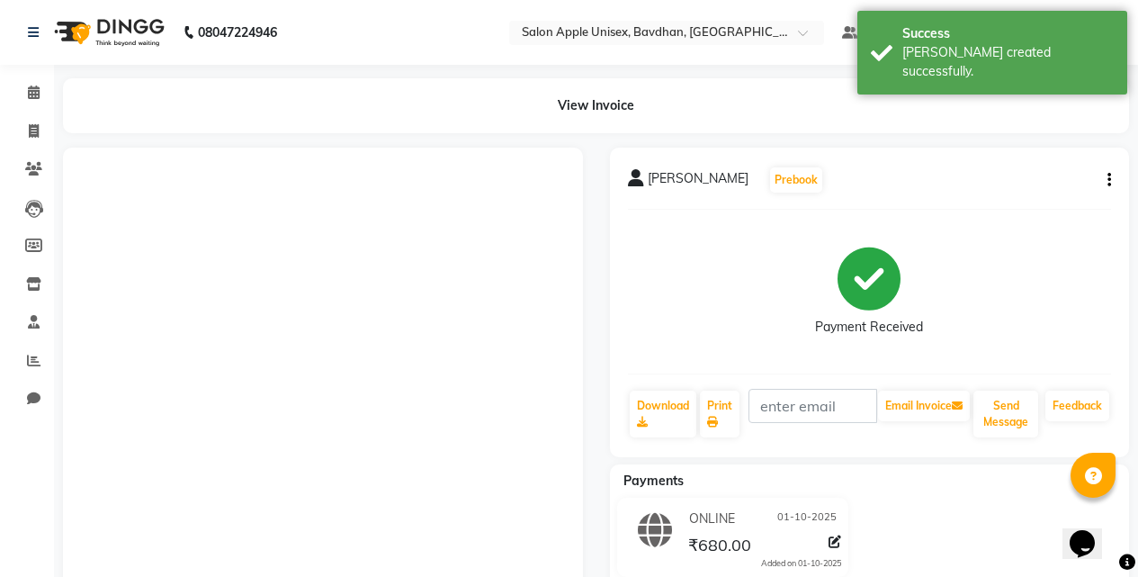
click at [43, 153] on li "Clients" at bounding box center [27, 169] width 54 height 39
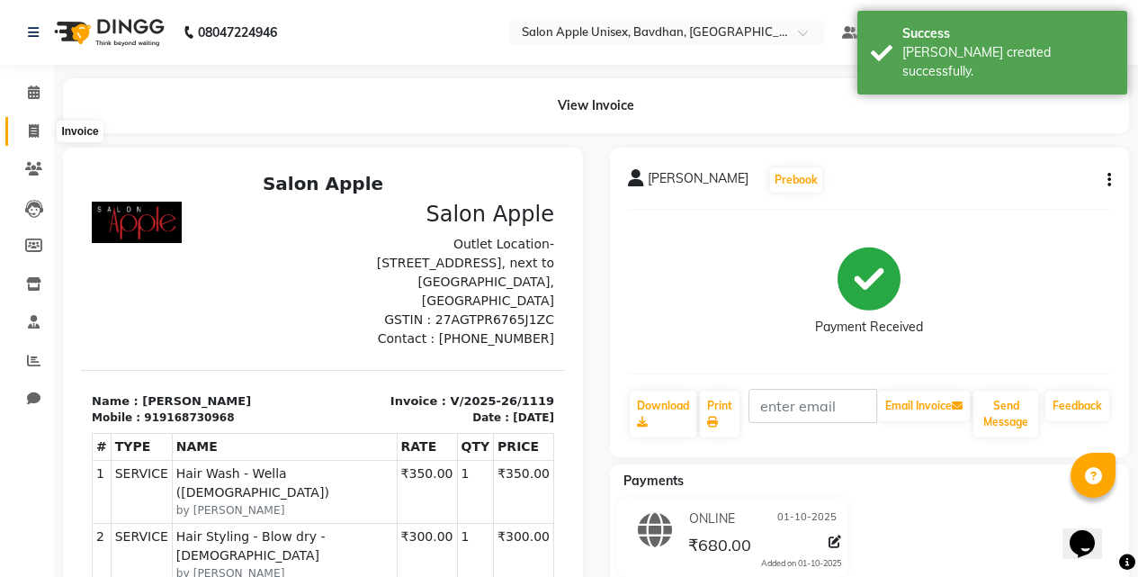
click at [43, 136] on span at bounding box center [33, 131] width 31 height 21
select select "service"
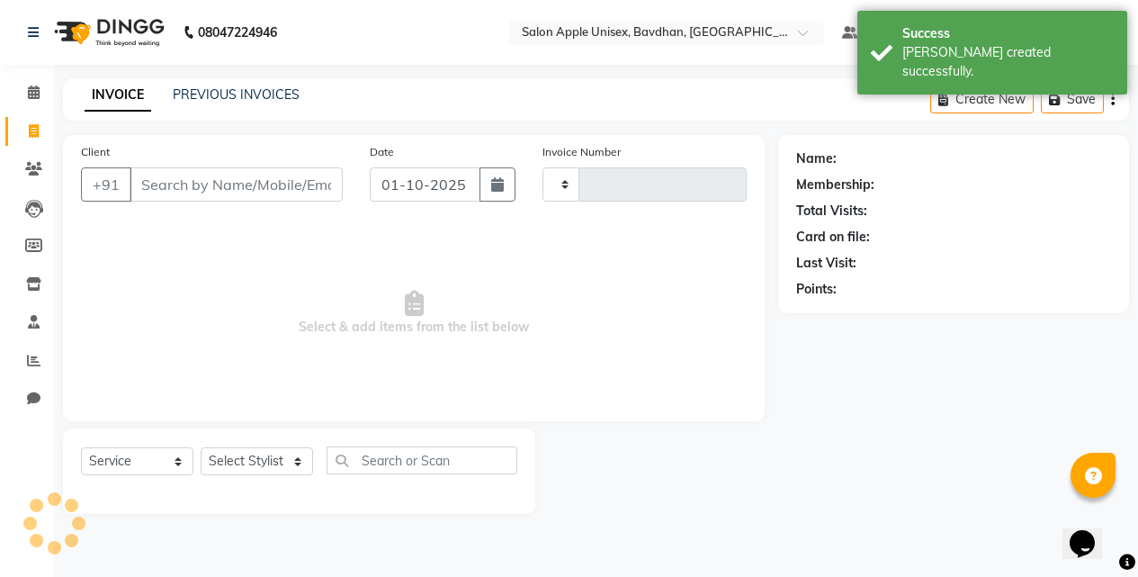
type input "1120"
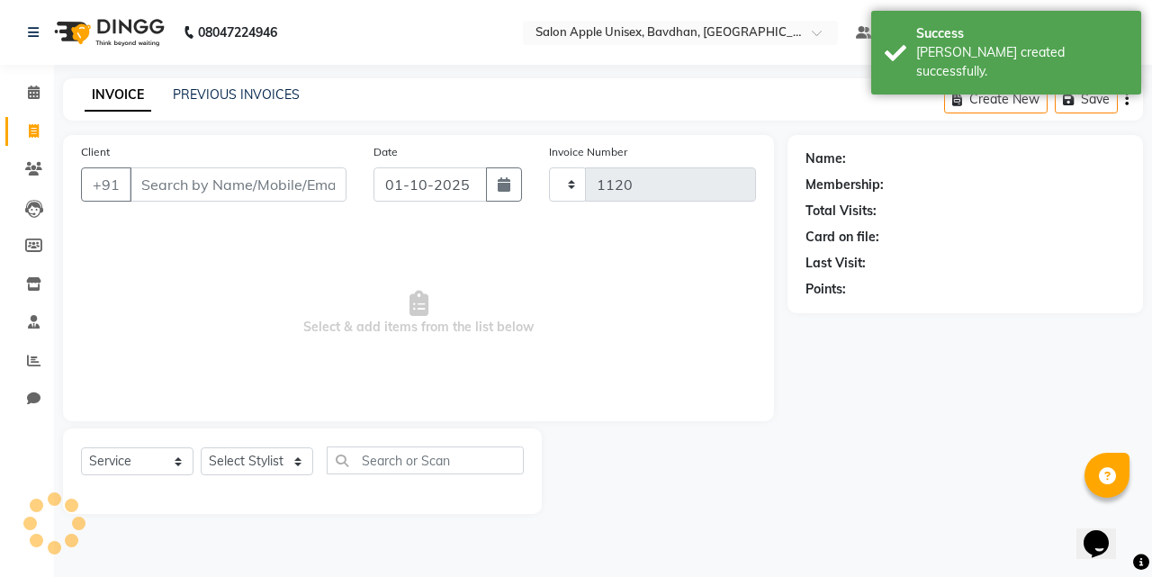
select select "474"
click at [160, 167] on input "Client" at bounding box center [238, 184] width 217 height 34
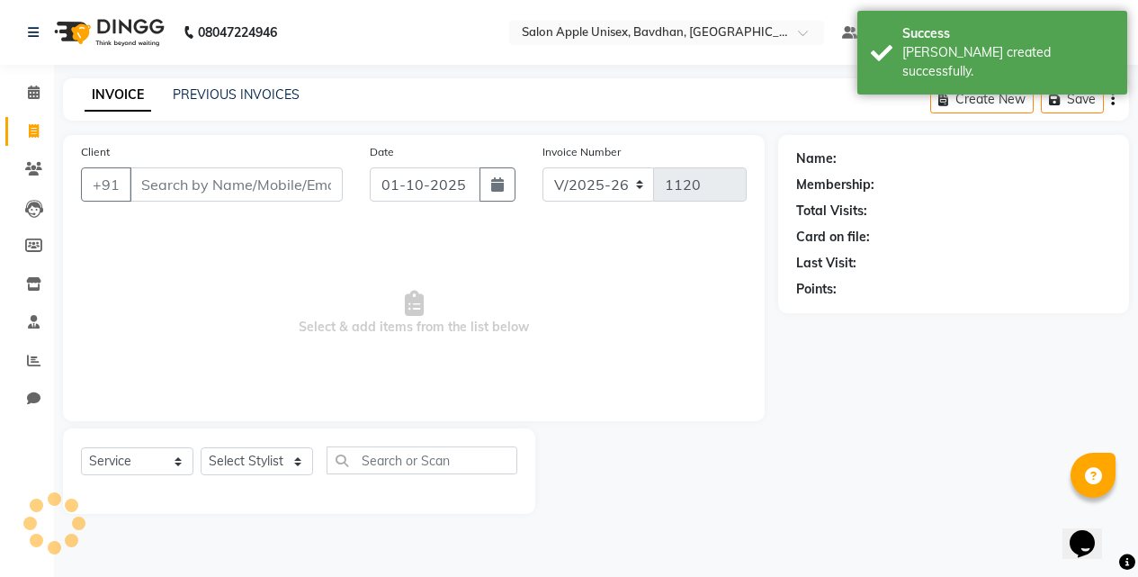
select select "14344"
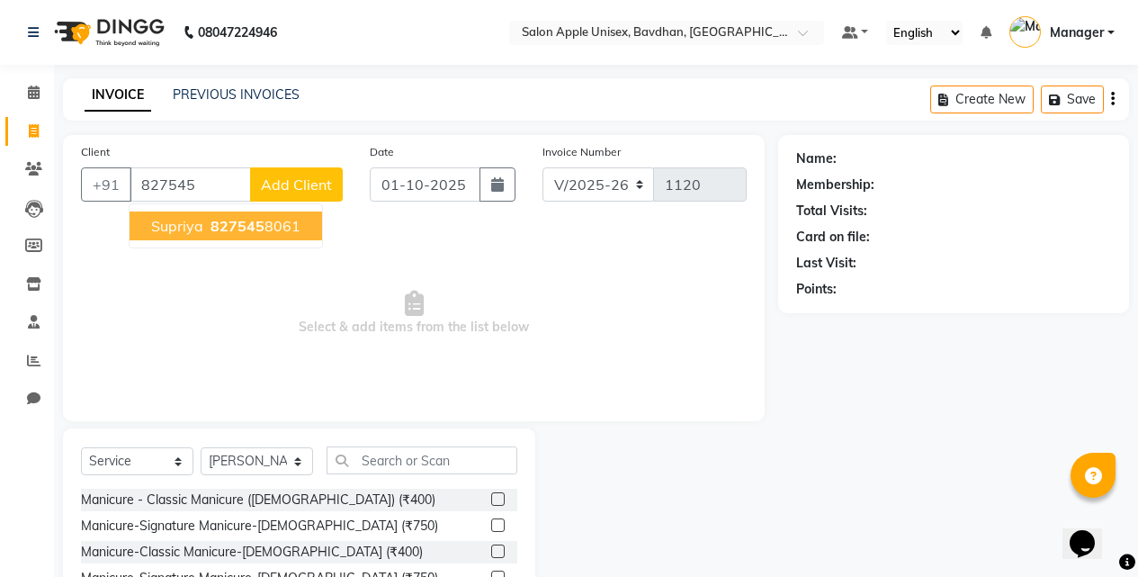
click at [207, 225] on ngb-highlight "827545 8061" at bounding box center [254, 226] width 94 height 18
type input "8275458061"
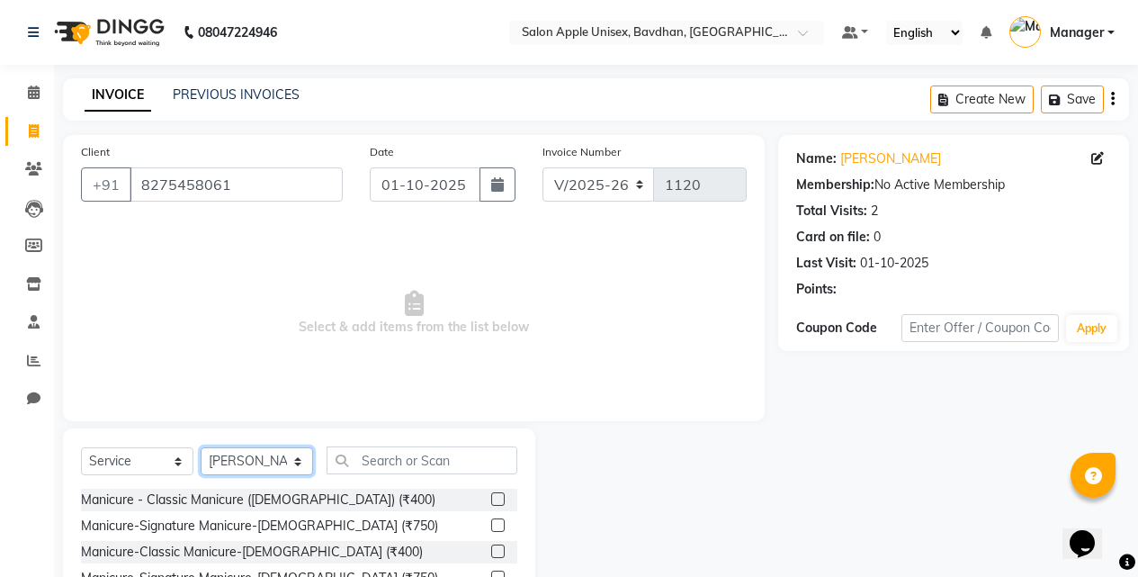
drag, startPoint x: 250, startPoint y: 459, endPoint x: 239, endPoint y: 457, distance: 10.9
click at [250, 459] on select "Select Stylist Akash Mane [PERSON_NAME] Darshan [PERSON_NAME] More Manager [PER…" at bounding box center [257, 461] width 112 height 28
select select "22803"
click at [201, 447] on select "Select Stylist Akash Mane [PERSON_NAME] Darshan [PERSON_NAME] More Manager [PER…" at bounding box center [257, 461] width 112 height 28
click at [397, 448] on input "text" at bounding box center [422, 460] width 191 height 28
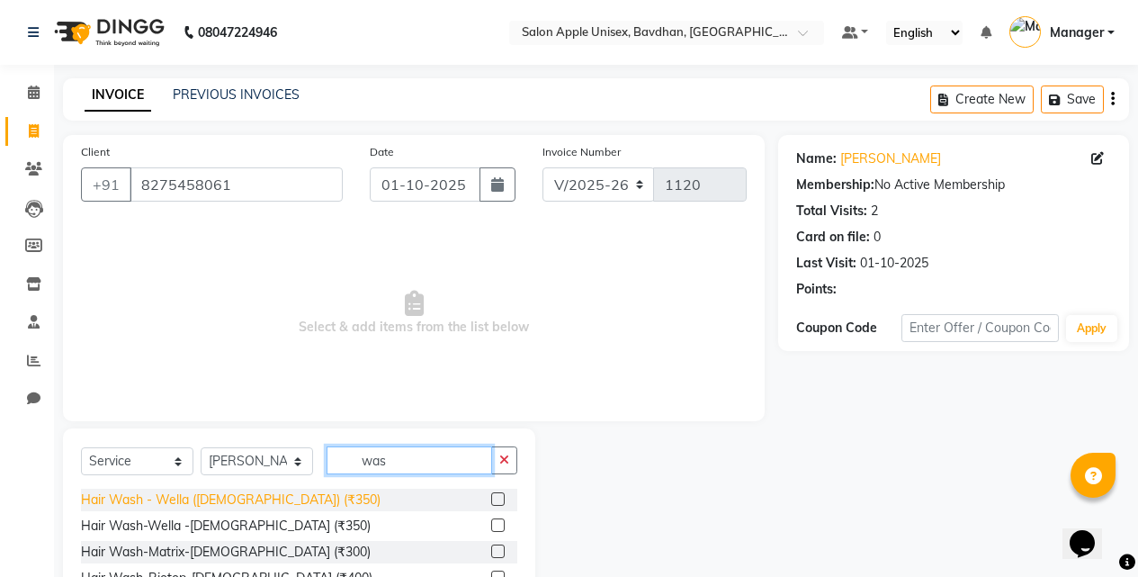
type input "was"
click at [243, 494] on div "Hair Wash - Wella ([DEMOGRAPHIC_DATA]) (₹350)" at bounding box center [231, 499] width 300 height 19
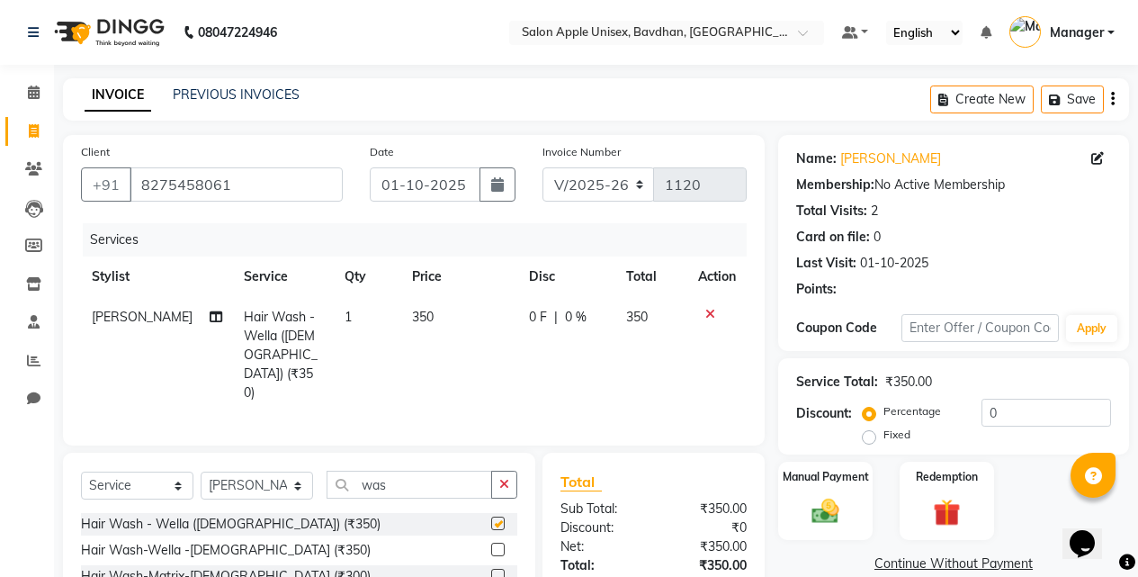
checkbox input "false"
click at [842, 488] on div "Manual Payment" at bounding box center [825, 501] width 98 height 82
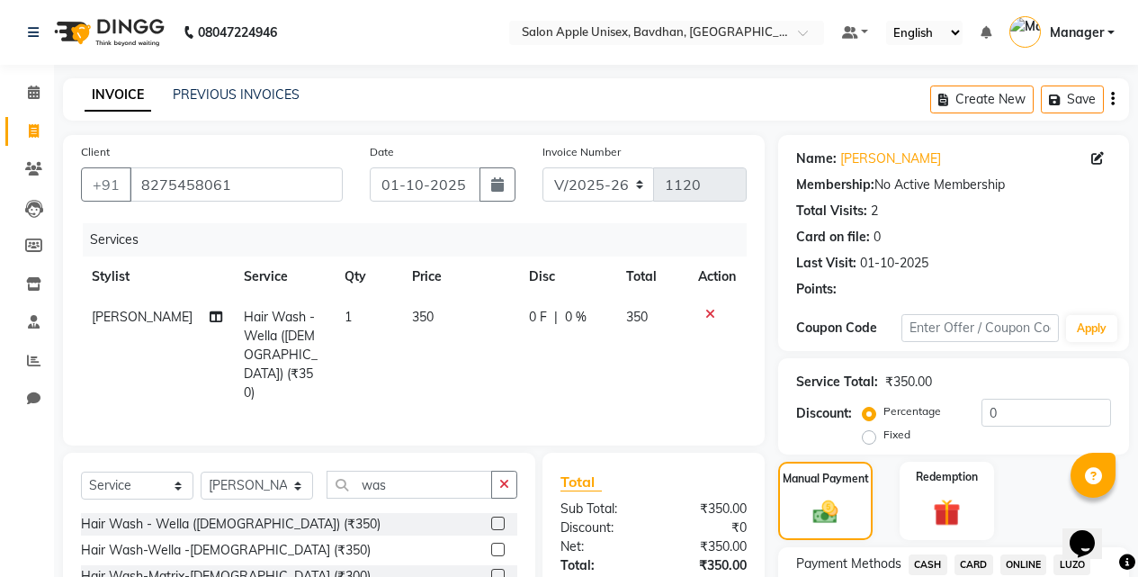
scroll to position [144, 0]
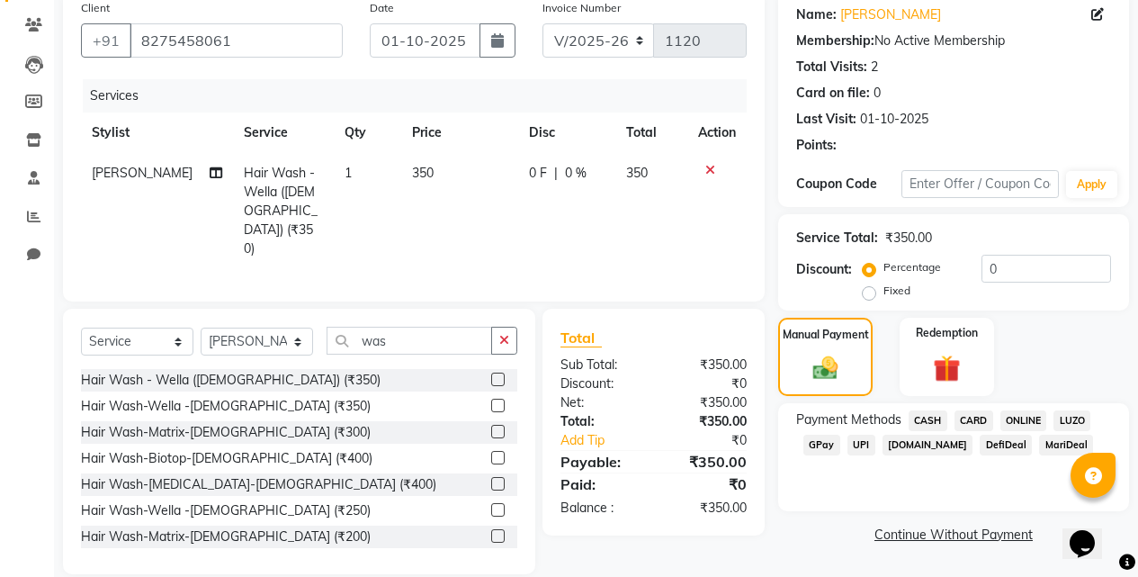
click at [1010, 408] on div "Payment Methods CASH CARD ONLINE LUZO GPay UPI [DOMAIN_NAME] DefiDeal MariDeal" at bounding box center [953, 457] width 351 height 108
click at [1017, 419] on span "ONLINE" at bounding box center [1023, 420] width 47 height 21
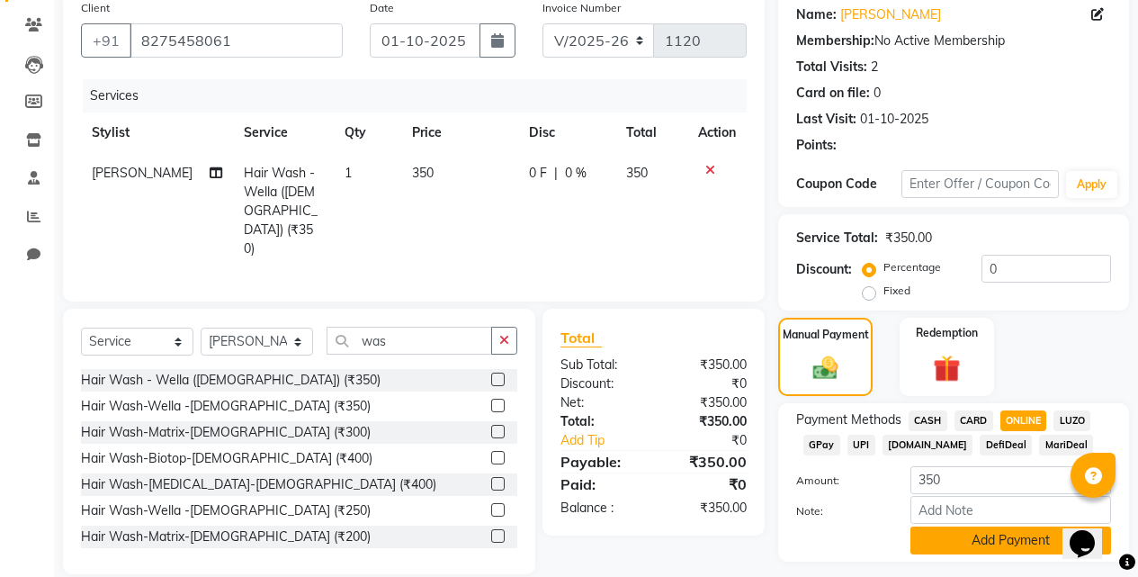
click at [973, 534] on button "Add Payment" at bounding box center [1011, 540] width 201 height 28
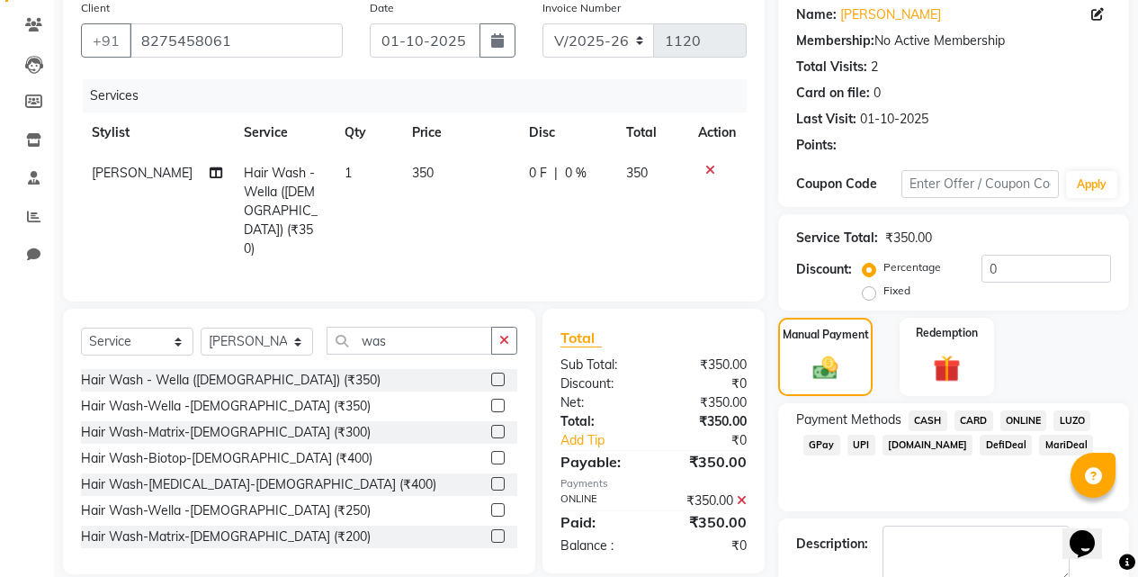
scroll to position [244, 0]
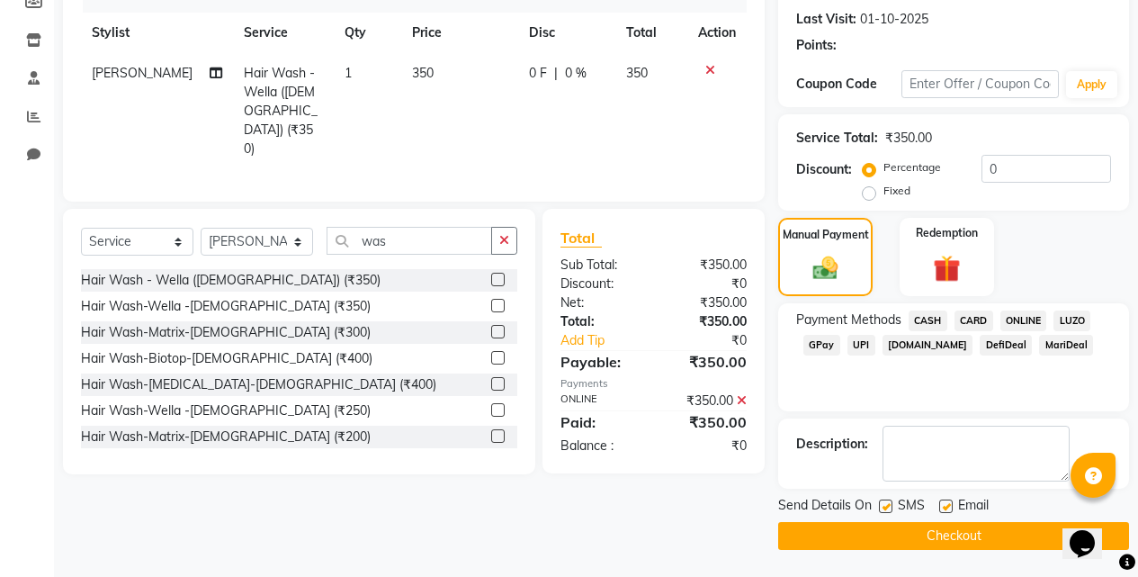
click at [882, 507] on label at bounding box center [885, 505] width 13 height 13
click at [882, 507] on input "checkbox" at bounding box center [885, 507] width 12 height 12
checkbox input "false"
click at [945, 501] on label at bounding box center [945, 505] width 13 height 13
click at [945, 501] on input "checkbox" at bounding box center [945, 507] width 12 height 12
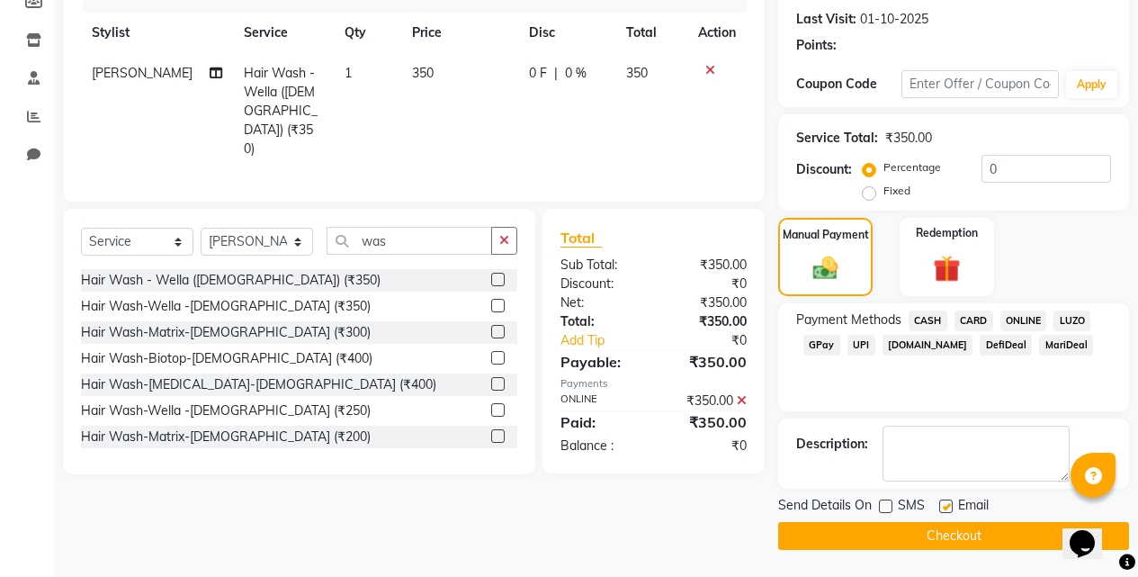
checkbox input "false"
click at [956, 533] on button "Checkout" at bounding box center [953, 536] width 351 height 28
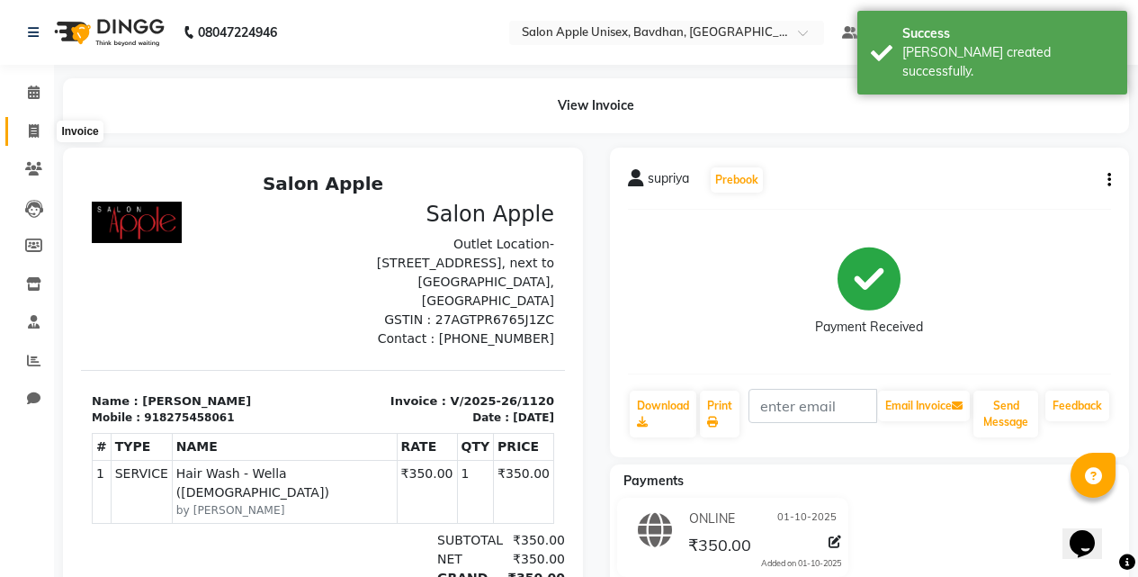
click at [22, 127] on span at bounding box center [33, 131] width 31 height 21
select select "474"
select select "service"
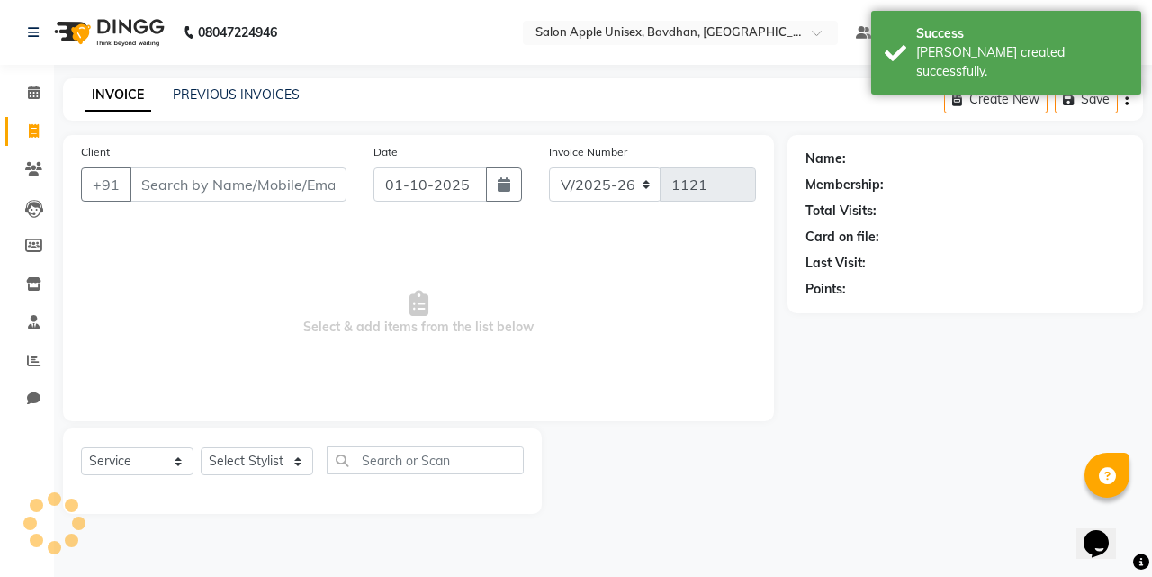
select select "14344"
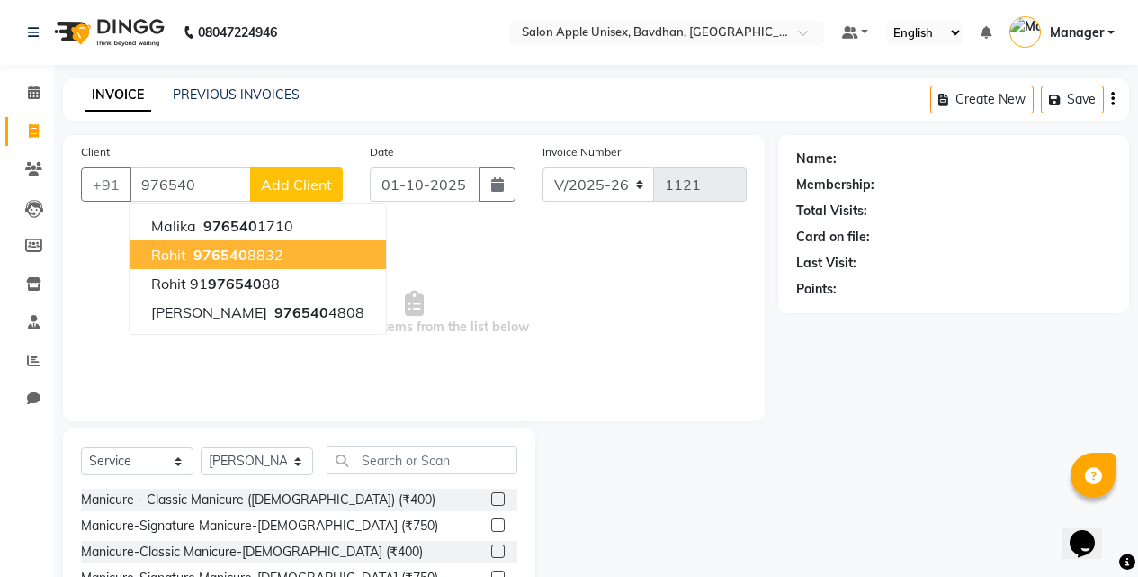
click at [220, 243] on button "rohit 976540 8832" at bounding box center [258, 254] width 256 height 29
type input "9765408832"
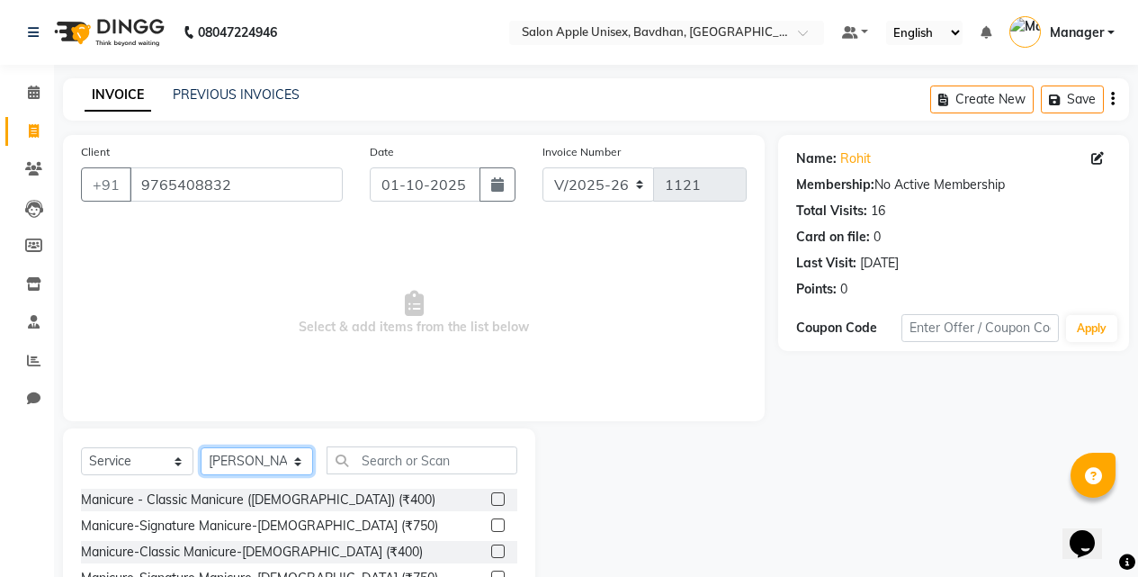
click at [272, 451] on select "Select Stylist Akash Mane [PERSON_NAME] Darshan [PERSON_NAME] More Manager [PER…" at bounding box center [257, 461] width 112 height 28
select select "10283"
click at [201, 447] on select "Select Stylist Akash Mane [PERSON_NAME] Darshan [PERSON_NAME] More Manager [PER…" at bounding box center [257, 461] width 112 height 28
drag, startPoint x: 390, startPoint y: 443, endPoint x: 394, endPoint y: 452, distance: 10.1
click at [394, 452] on div "Select Service Product Membership Package Voucher Prepaid Gift Card Select Styl…" at bounding box center [299, 560] width 472 height 265
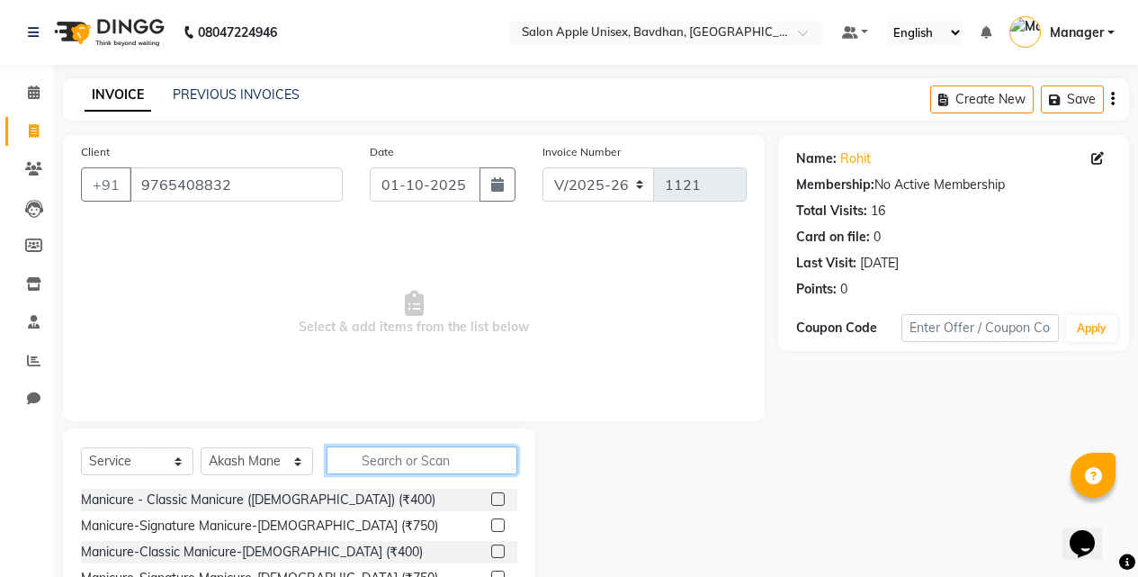
click at [394, 452] on input "text" at bounding box center [422, 460] width 191 height 28
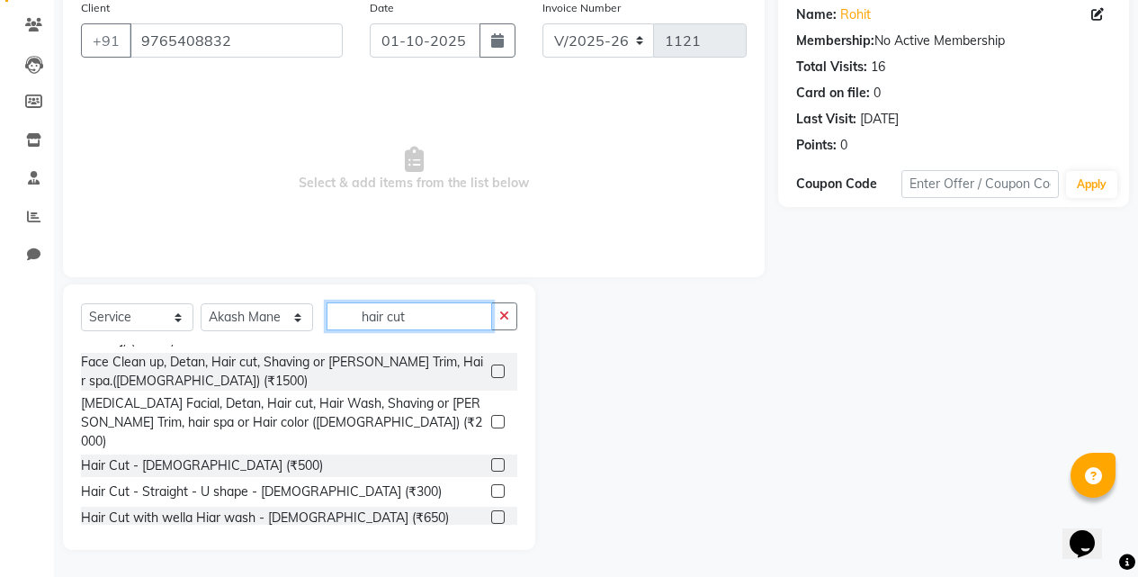
scroll to position [450, 0]
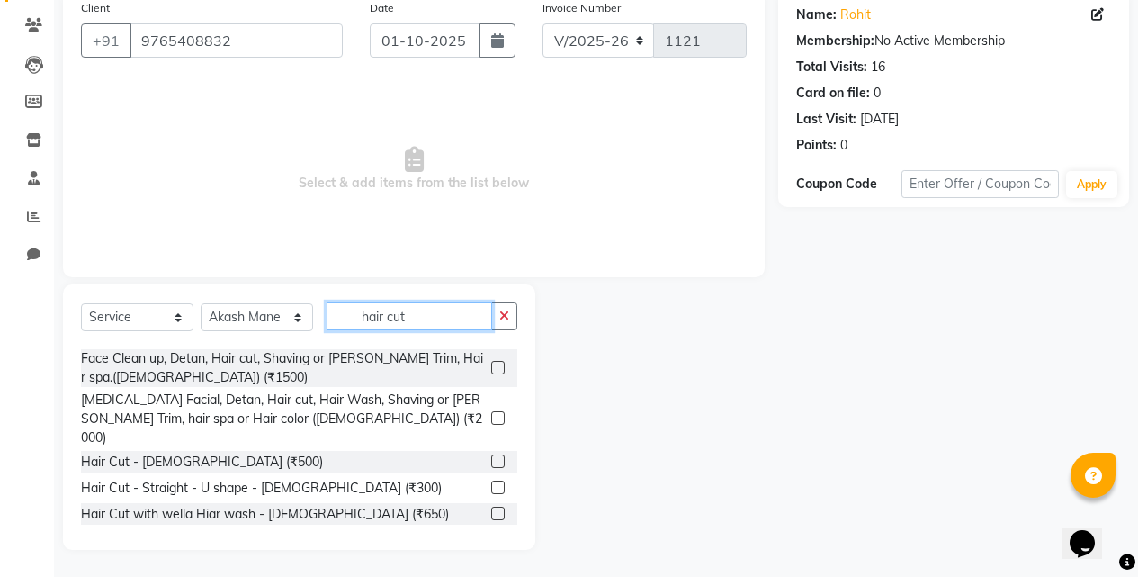
type input "hair cut"
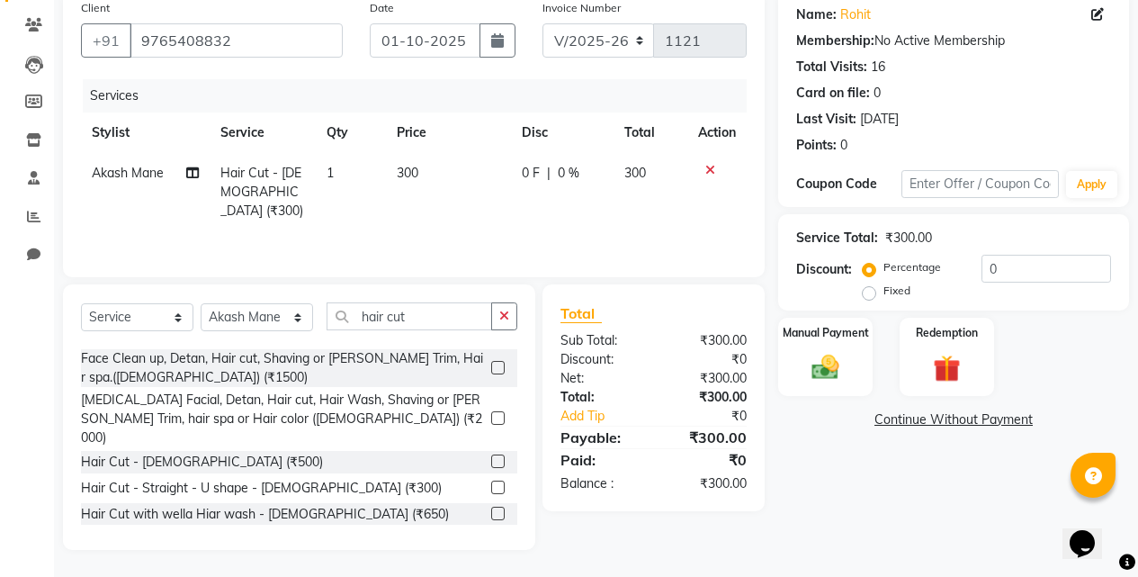
checkbox input "false"
click at [861, 354] on div "Manual Payment" at bounding box center [825, 357] width 98 height 82
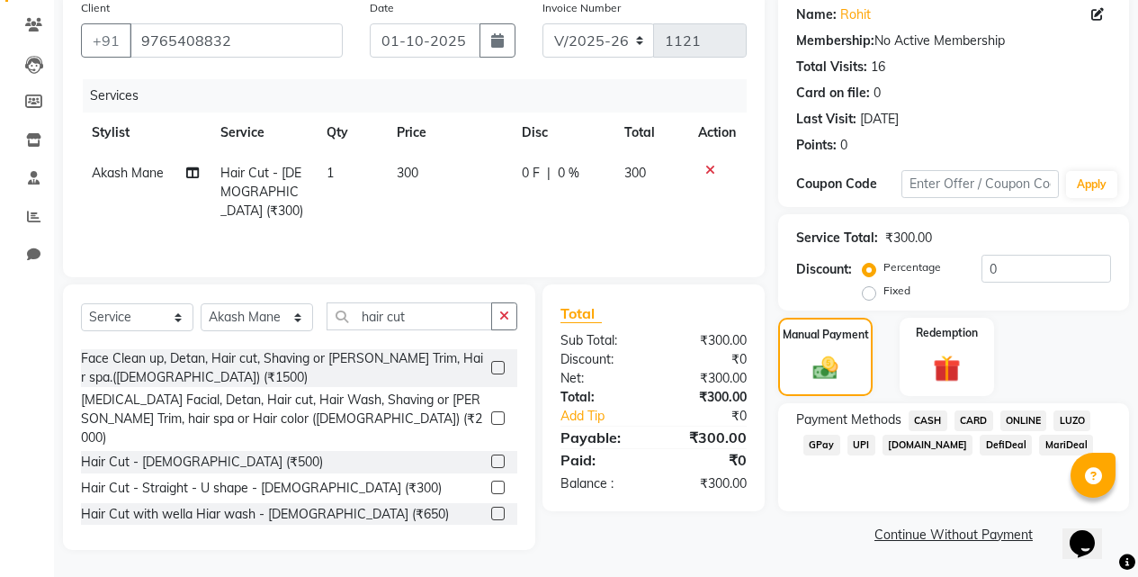
click at [1027, 410] on span "ONLINE" at bounding box center [1023, 420] width 47 height 21
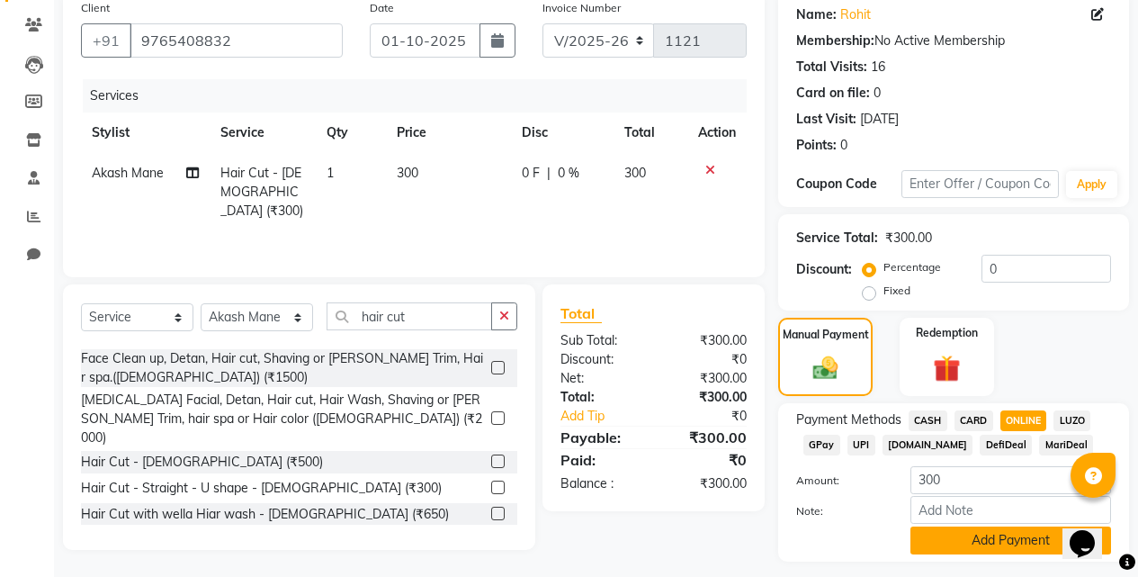
click at [1042, 530] on button "Add Payment" at bounding box center [1011, 540] width 201 height 28
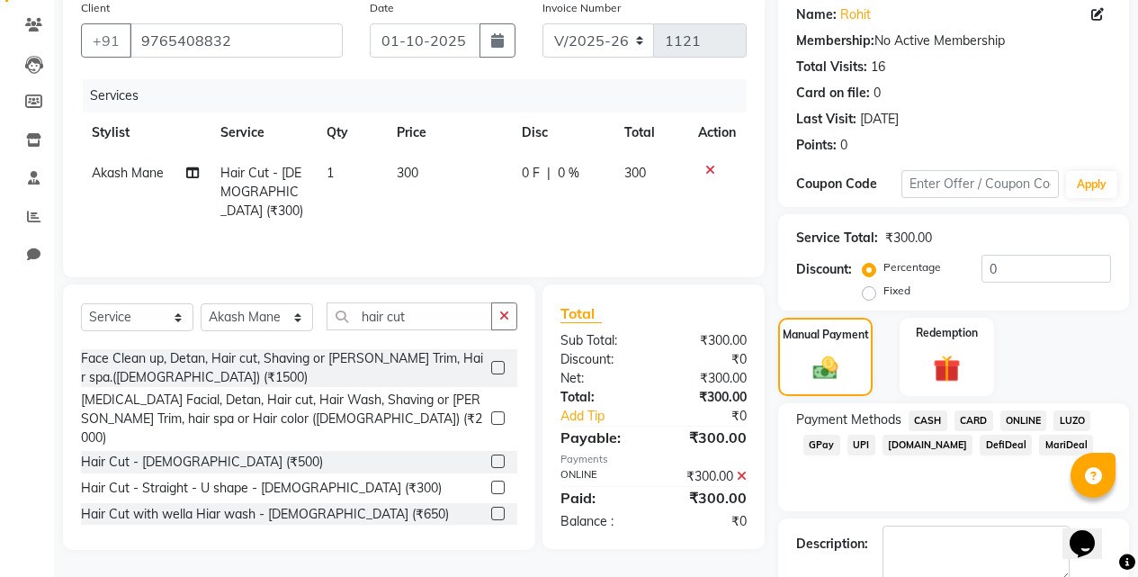
scroll to position [244, 0]
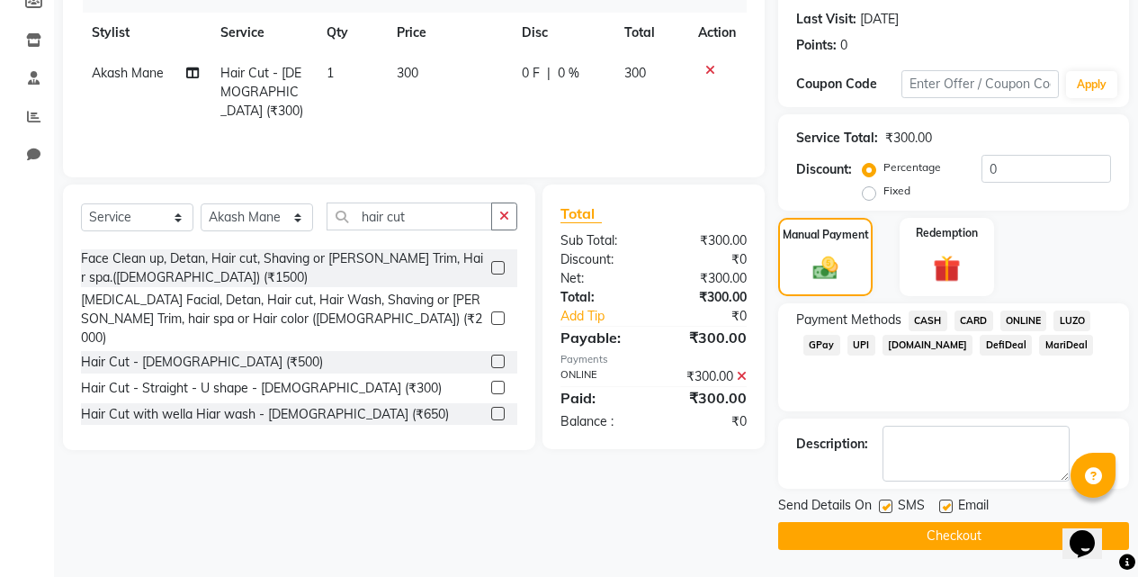
click at [1027, 535] on button "Checkout" at bounding box center [953, 536] width 351 height 28
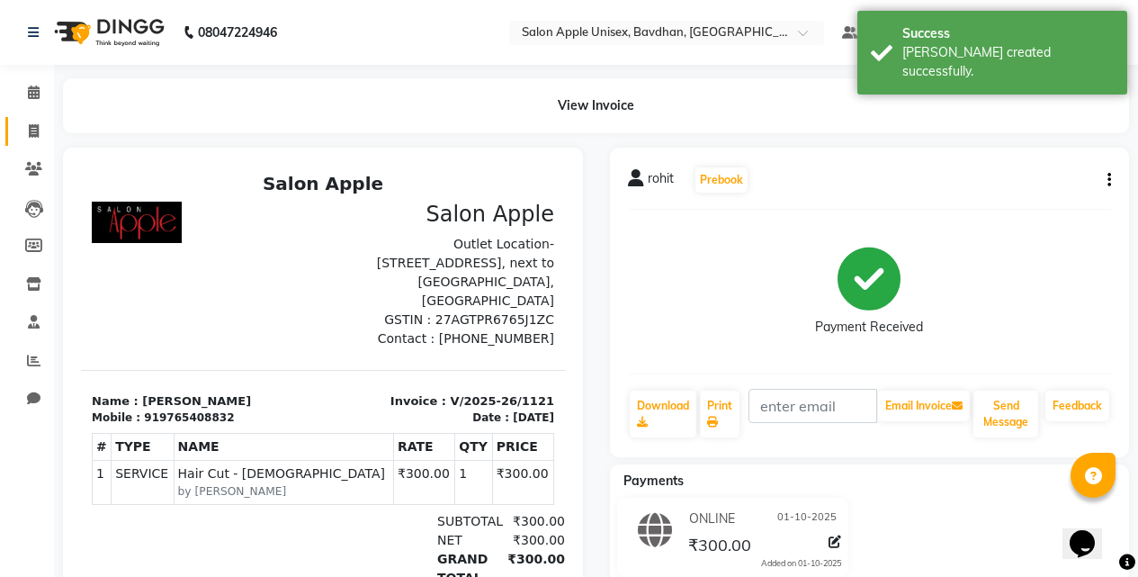
click at [27, 123] on span at bounding box center [33, 131] width 31 height 21
select select "service"
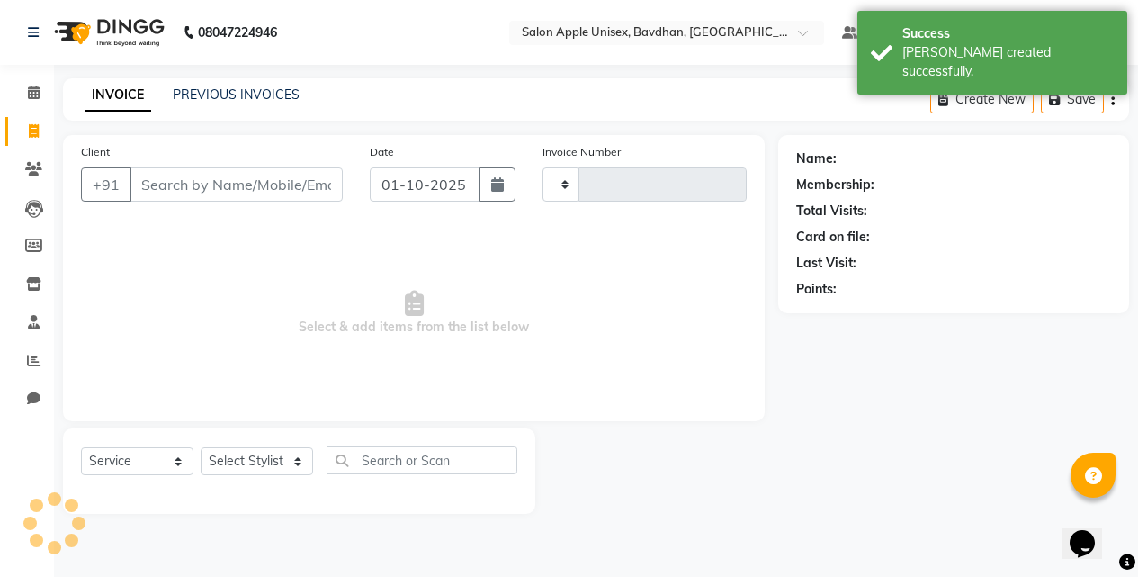
type input "1122"
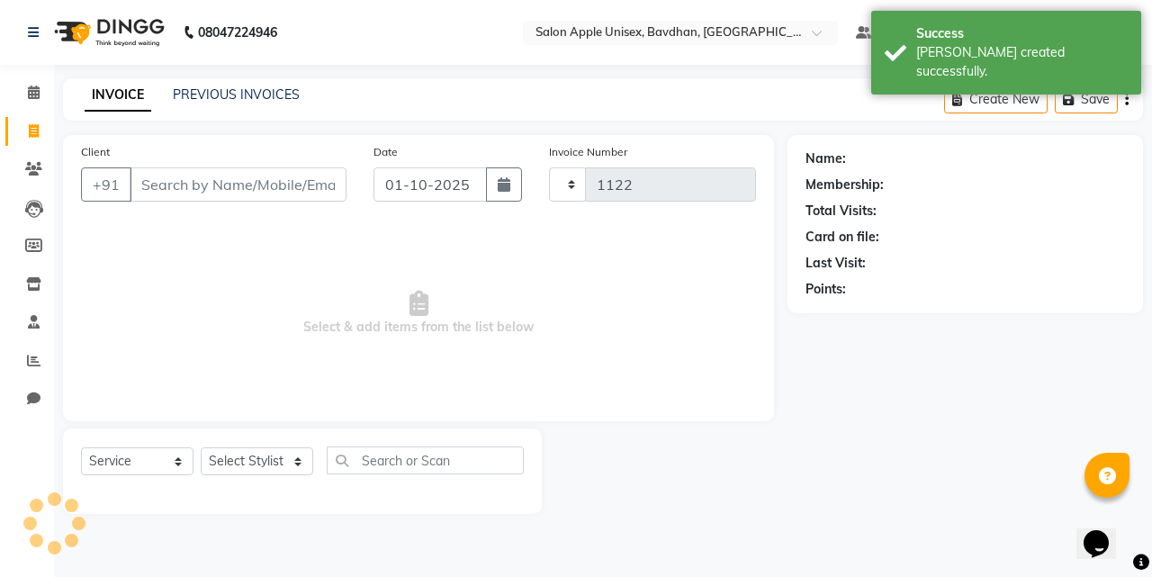
select select "474"
select select "14344"
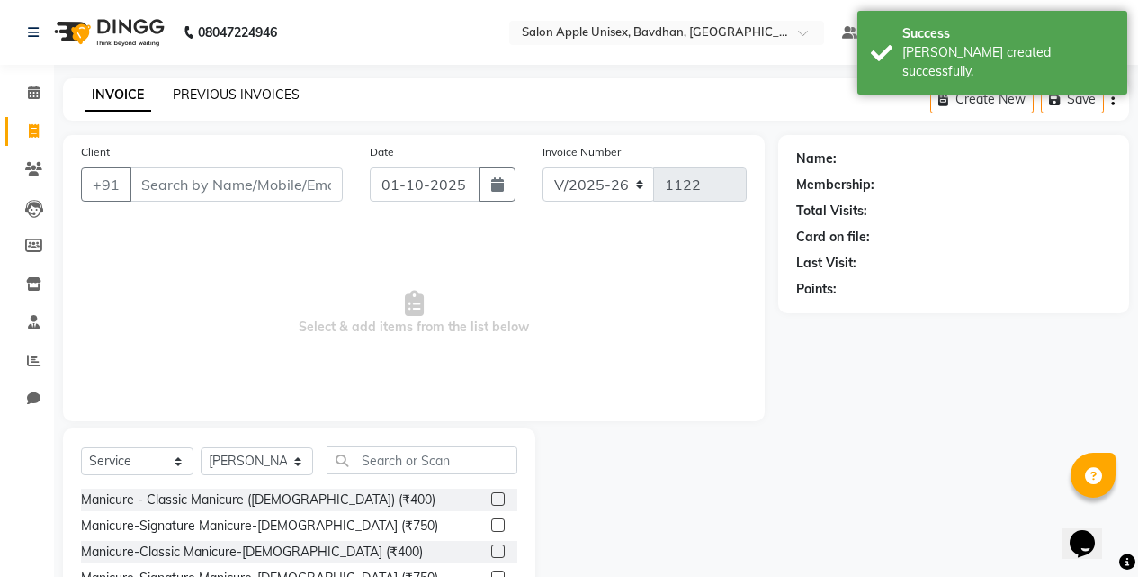
click at [200, 101] on link "PREVIOUS INVOICES" at bounding box center [236, 94] width 127 height 16
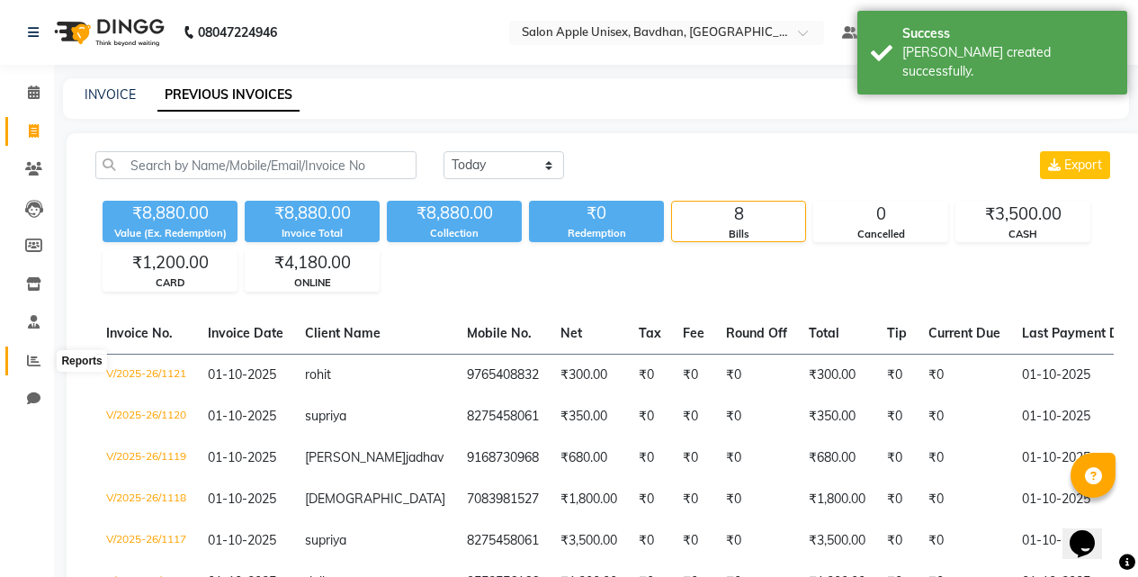
click at [29, 358] on icon at bounding box center [33, 360] width 13 height 13
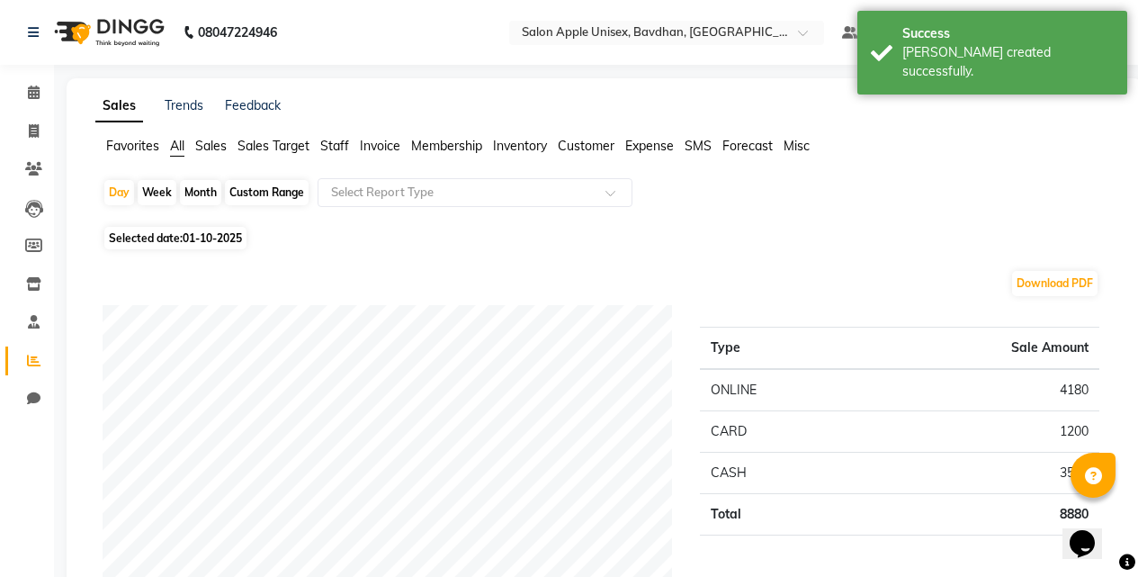
click at [212, 148] on span "Sales" at bounding box center [210, 146] width 31 height 16
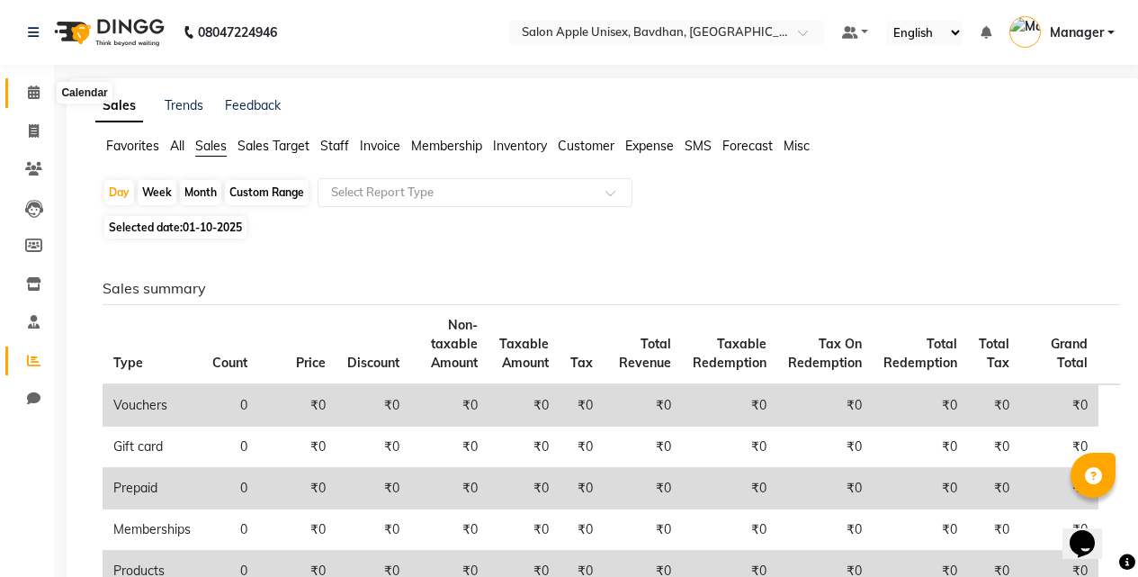
click at [19, 92] on span at bounding box center [33, 93] width 31 height 21
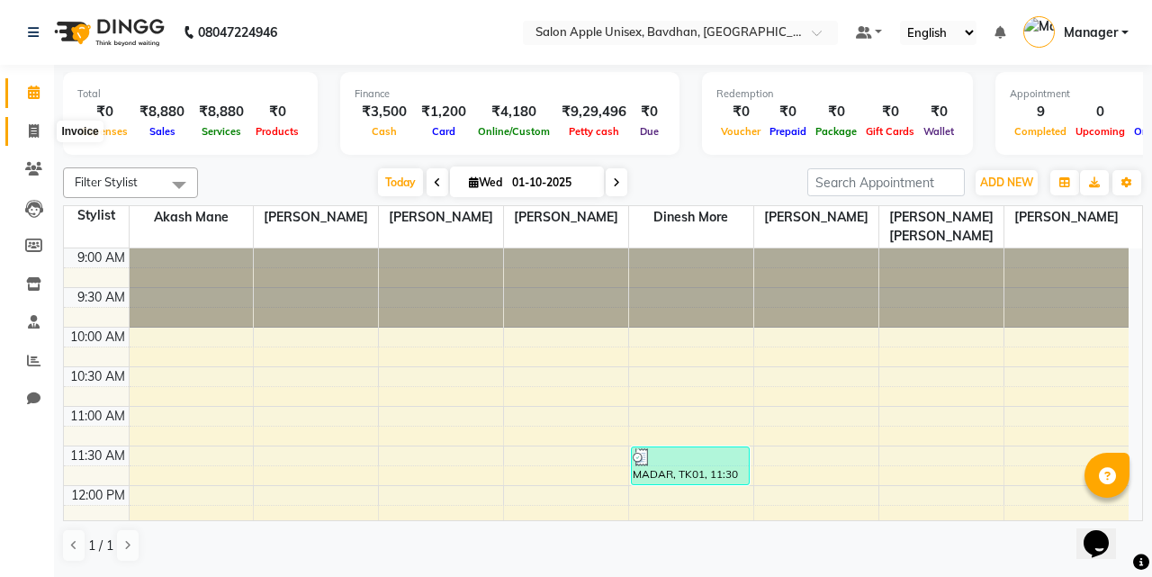
click at [43, 134] on span at bounding box center [33, 131] width 31 height 21
select select "474"
select select "service"
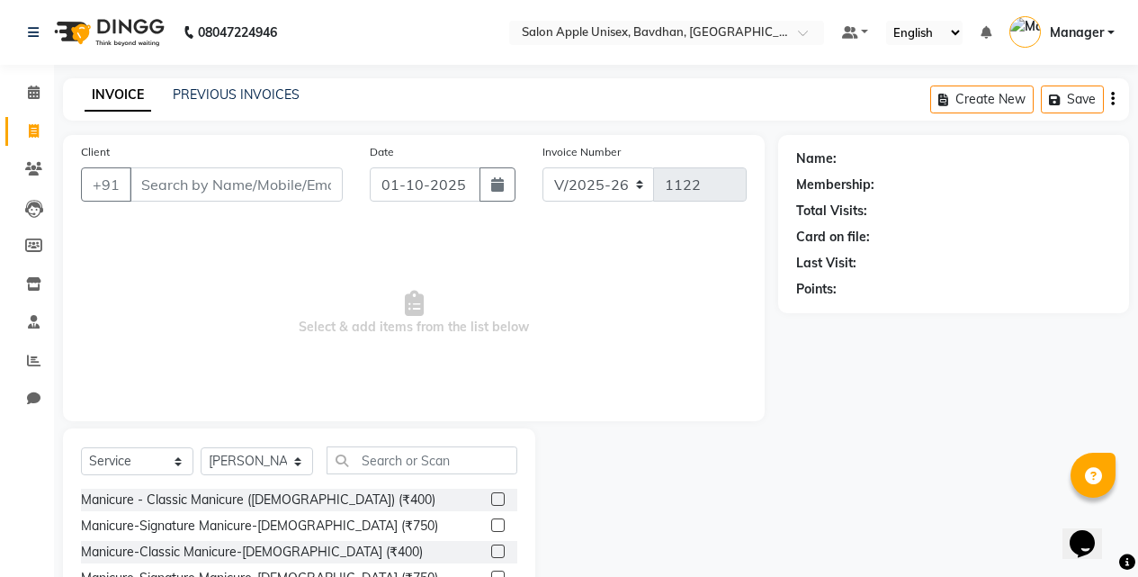
click at [212, 193] on input "Client" at bounding box center [236, 184] width 213 height 34
click at [223, 459] on select "Select Stylist Akash Mane [PERSON_NAME] Darshan [PERSON_NAME] More Manager [PER…" at bounding box center [257, 461] width 112 height 28
select select "28115"
click at [201, 447] on select "Select Stylist Akash Mane [PERSON_NAME] Darshan [PERSON_NAME] More Manager [PER…" at bounding box center [257, 461] width 112 height 28
click at [406, 460] on input "text" at bounding box center [422, 460] width 191 height 28
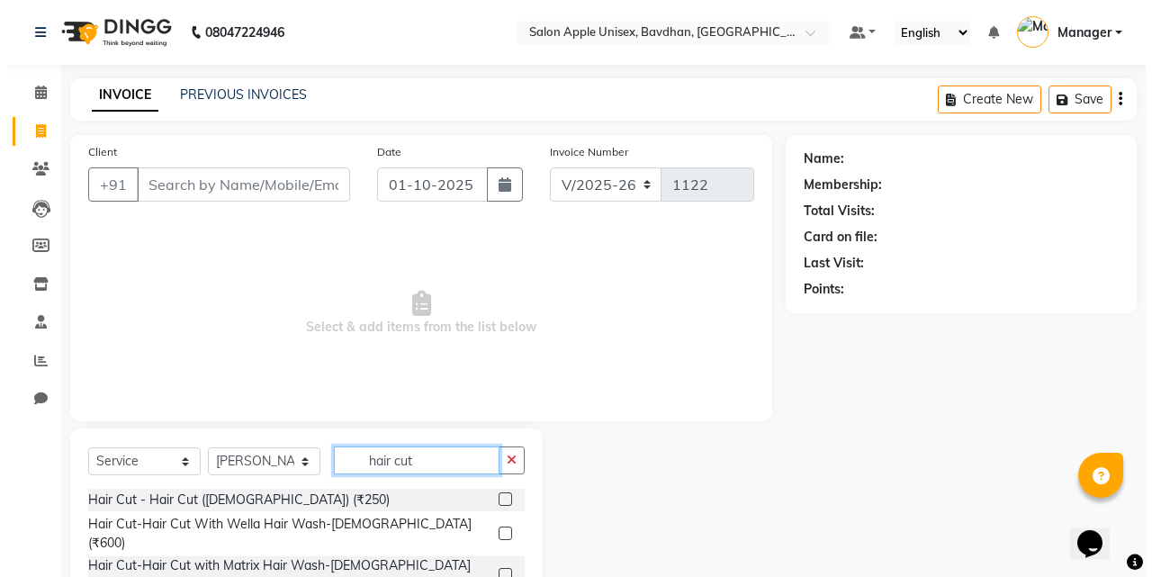
scroll to position [144, 0]
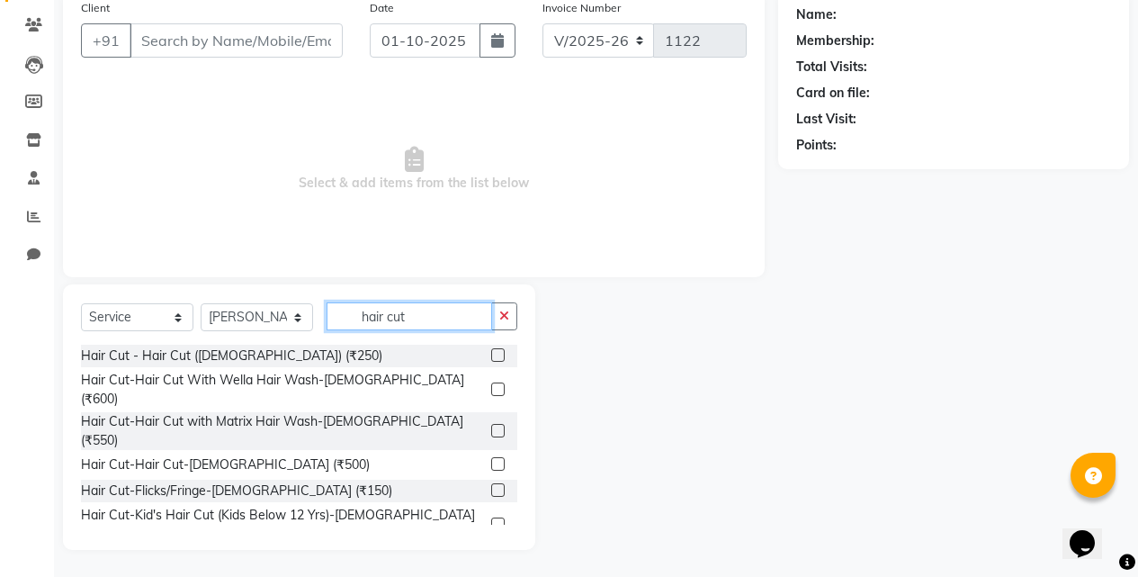
type input "hair cut"
click at [187, 52] on input "Client" at bounding box center [236, 40] width 213 height 34
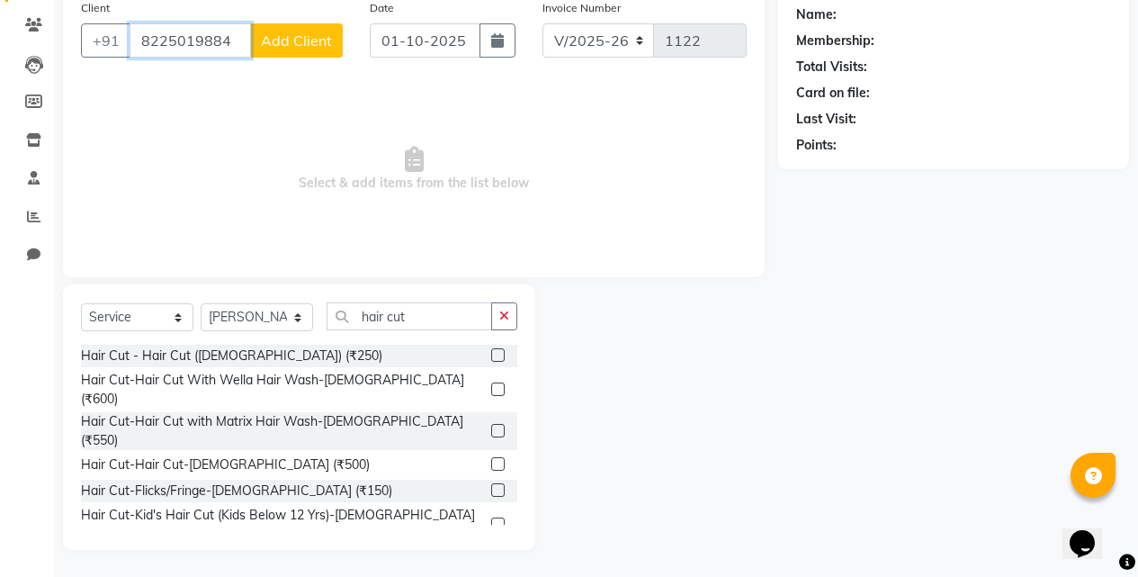
type input "8225019884"
click at [257, 32] on button "Add Client" at bounding box center [296, 40] width 93 height 34
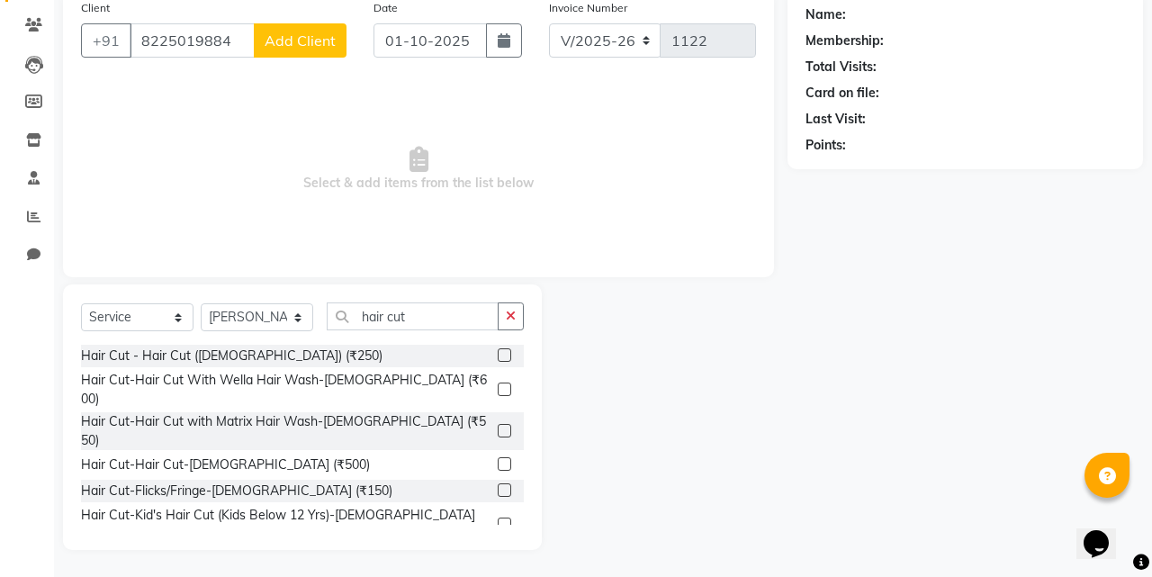
select select "22"
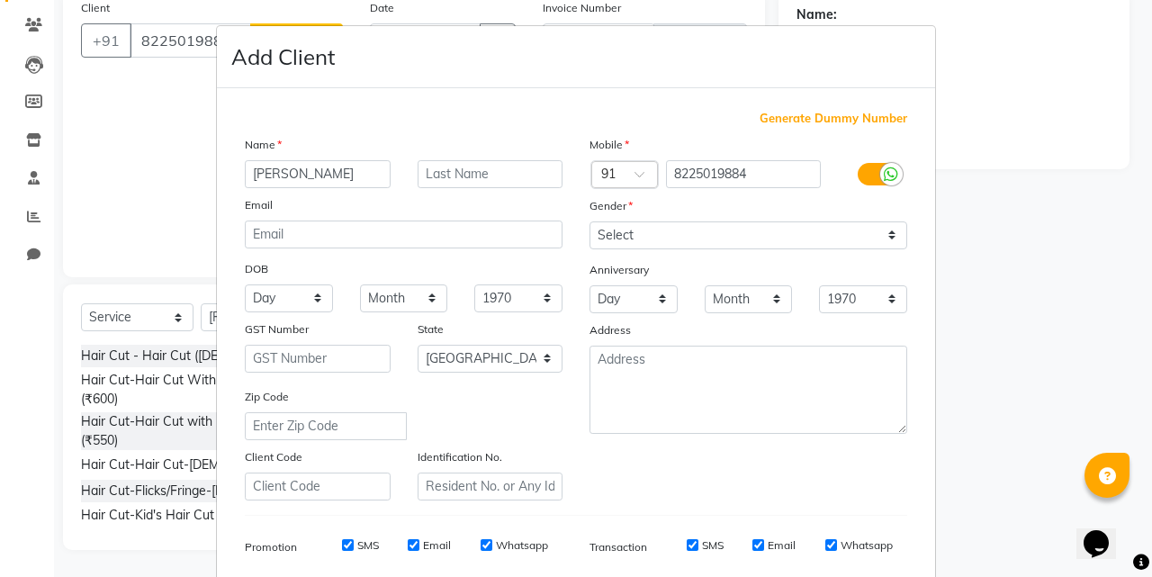
type input "[PERSON_NAME]"
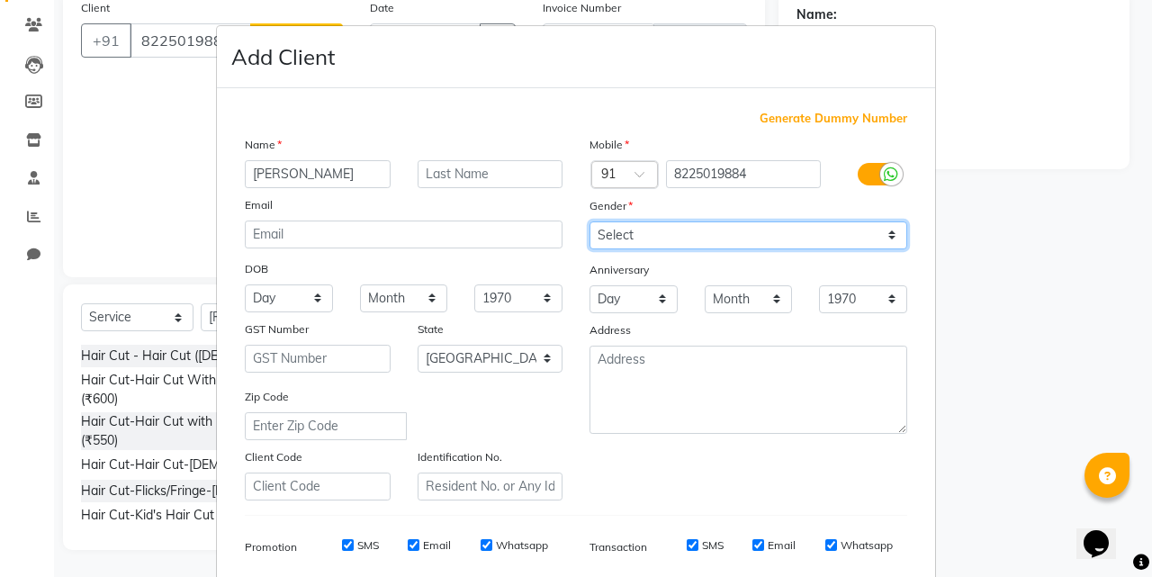
click at [625, 242] on select "Select [DEMOGRAPHIC_DATA] [DEMOGRAPHIC_DATA] Other Prefer Not To Say" at bounding box center [748, 235] width 318 height 28
select select "[DEMOGRAPHIC_DATA]"
click at [589, 221] on select "Select [DEMOGRAPHIC_DATA] [DEMOGRAPHIC_DATA] Other Prefer Not To Say" at bounding box center [748, 235] width 318 height 28
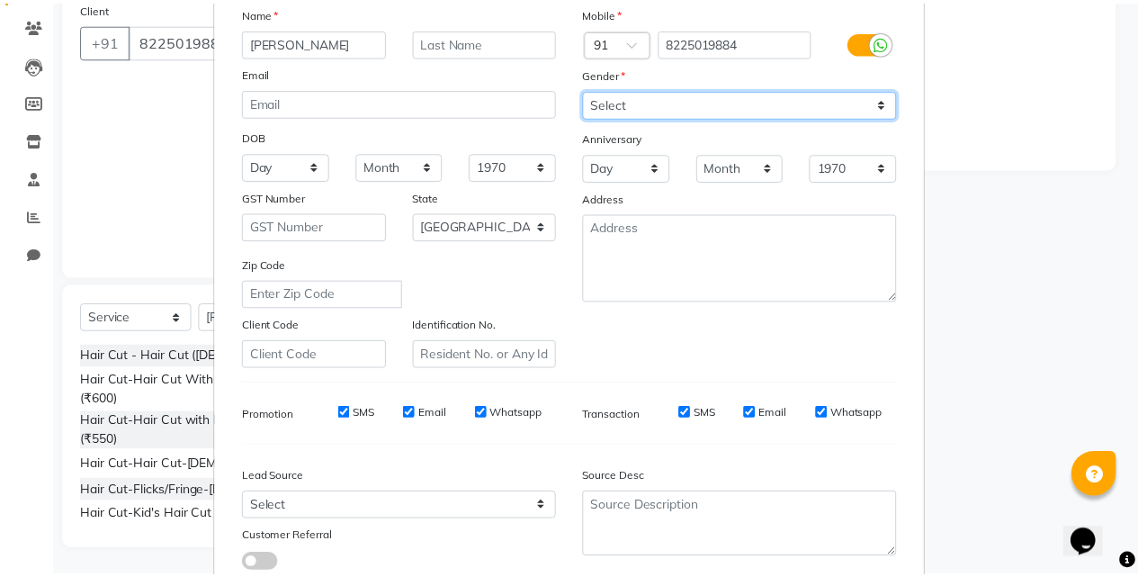
scroll to position [254, 0]
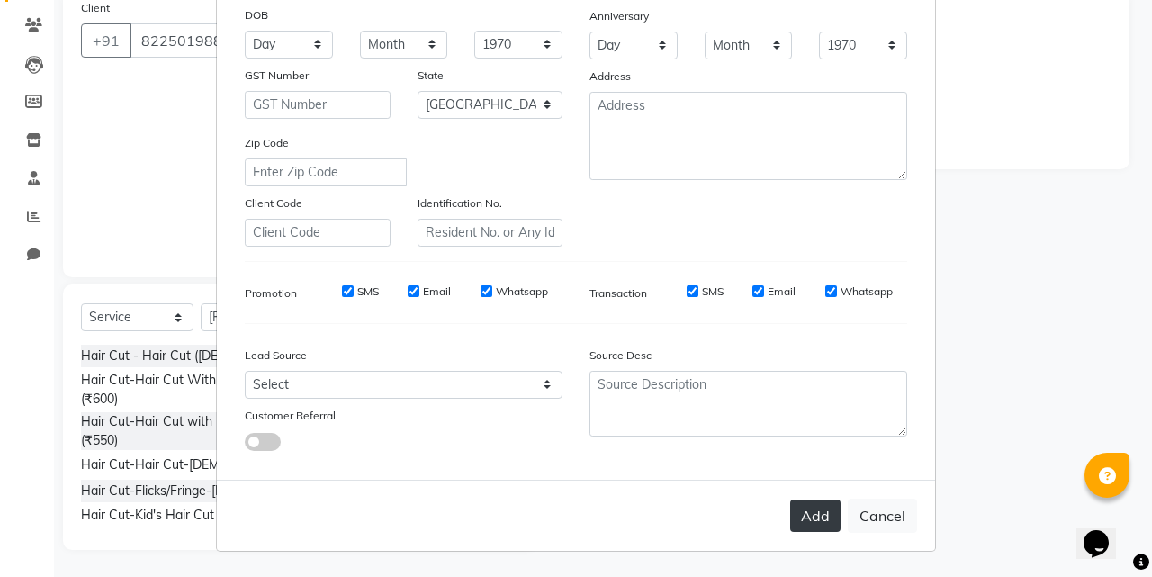
click at [795, 518] on button "Add" at bounding box center [815, 515] width 50 height 32
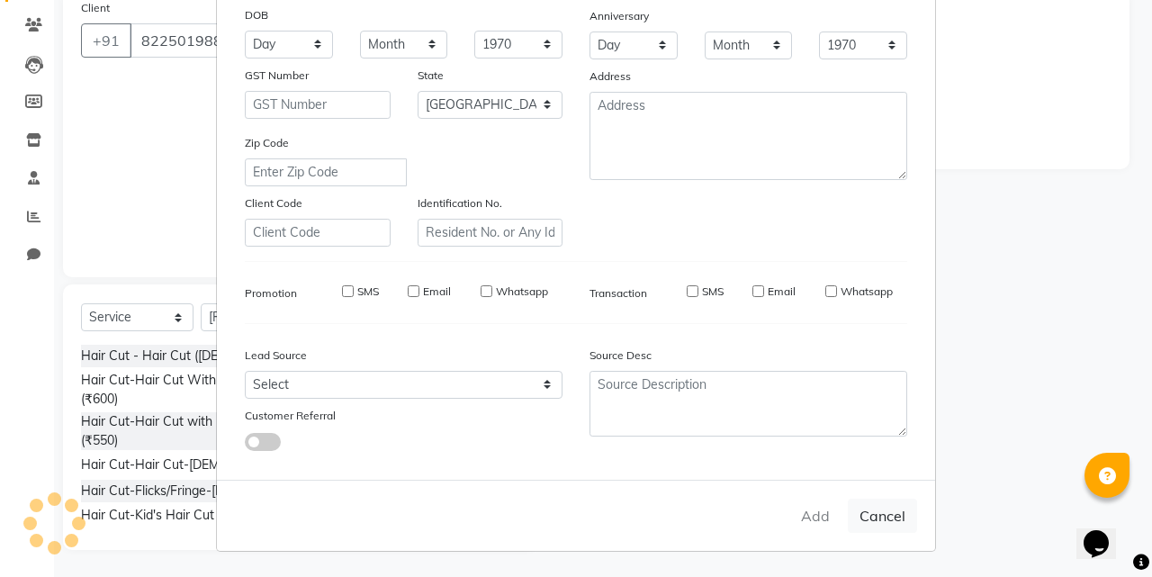
select select
select select "null"
select select
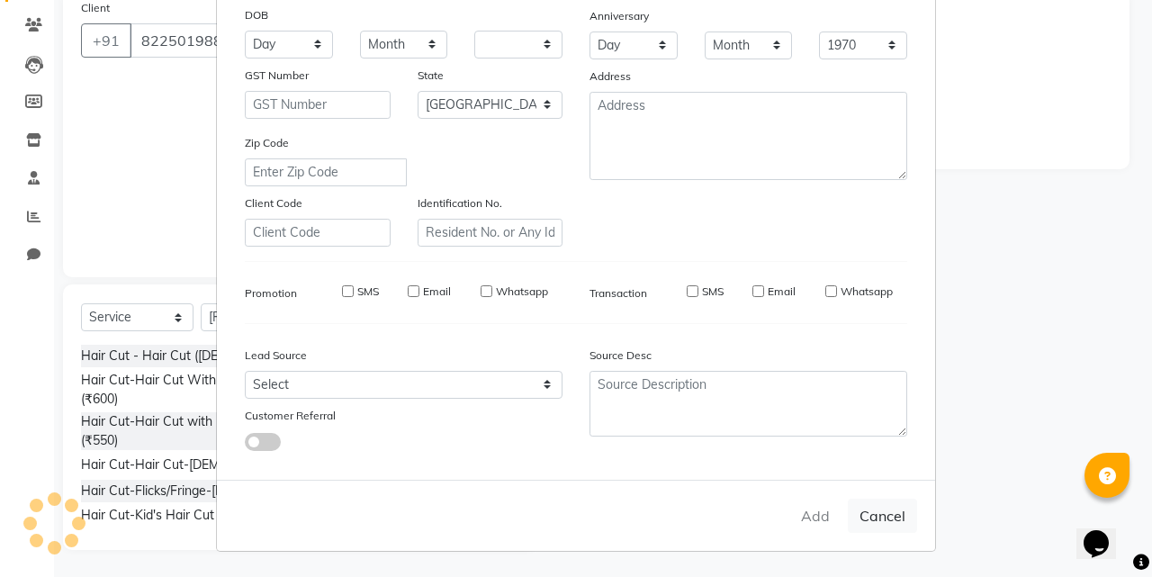
select select
checkbox input "false"
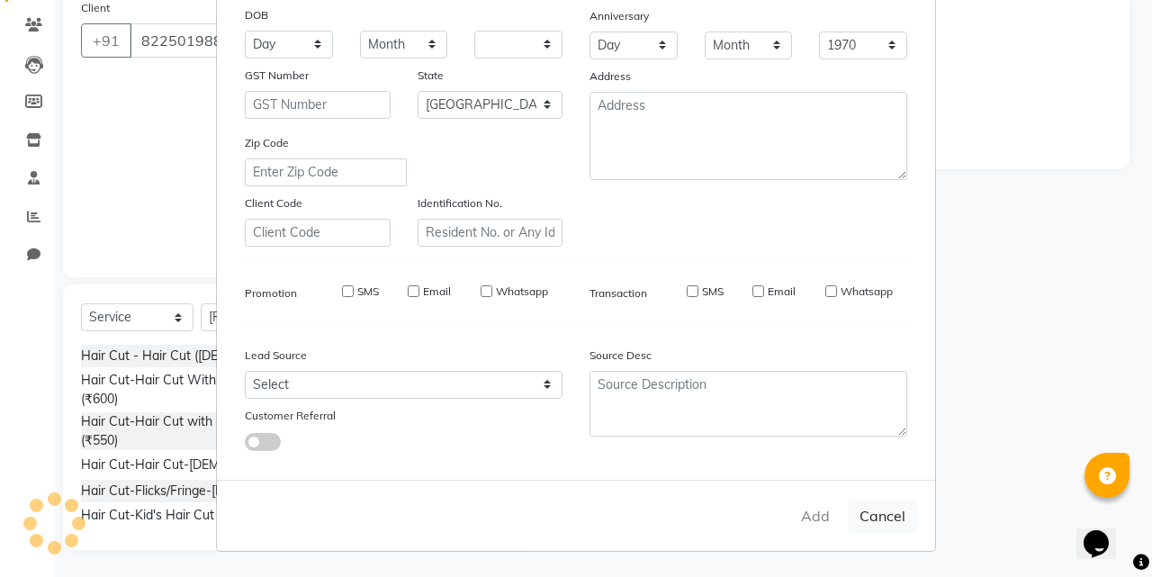
checkbox input "false"
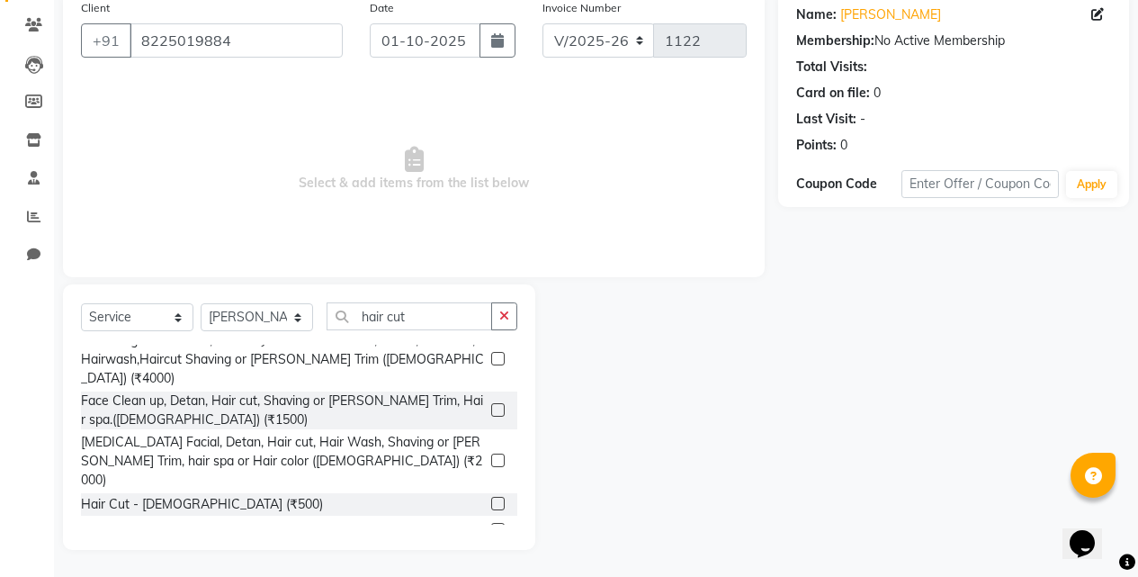
scroll to position [450, 0]
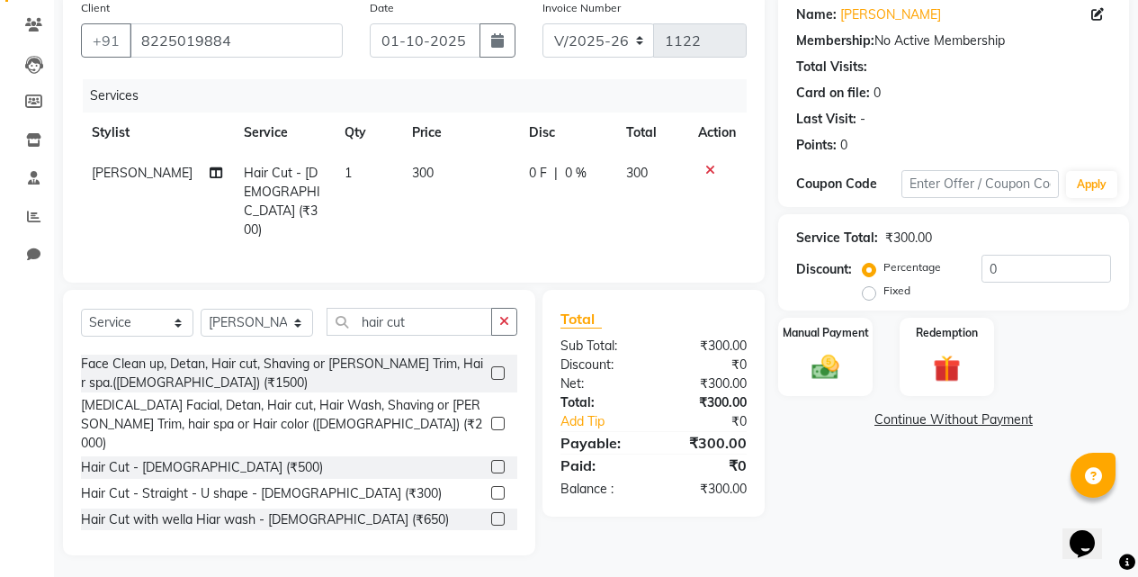
checkbox input "false"
click at [415, 321] on input "hair cut" at bounding box center [410, 322] width 166 height 28
click at [407, 319] on input "hair cut" at bounding box center [410, 322] width 166 height 28
click at [404, 319] on input "hair cut" at bounding box center [410, 322] width 166 height 28
drag, startPoint x: 400, startPoint y: 319, endPoint x: 377, endPoint y: 319, distance: 23.4
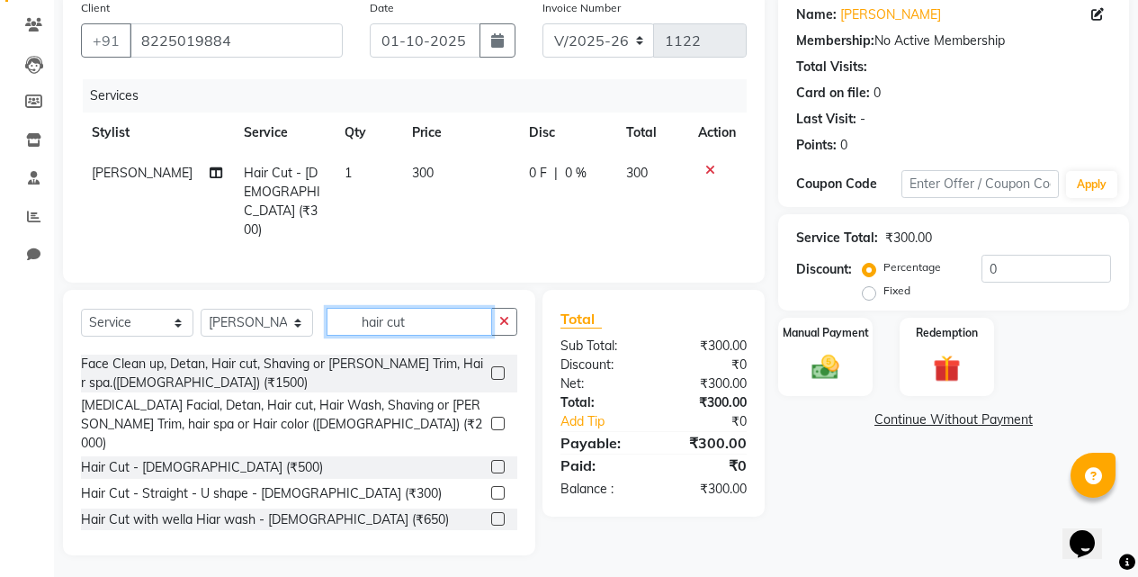
click at [391, 319] on input "hair cut" at bounding box center [410, 322] width 166 height 28
click at [377, 319] on input "hair cut" at bounding box center [410, 322] width 166 height 28
click at [385, 327] on input "hair cut" at bounding box center [410, 322] width 166 height 28
click at [399, 327] on input "hair cut" at bounding box center [410, 322] width 166 height 28
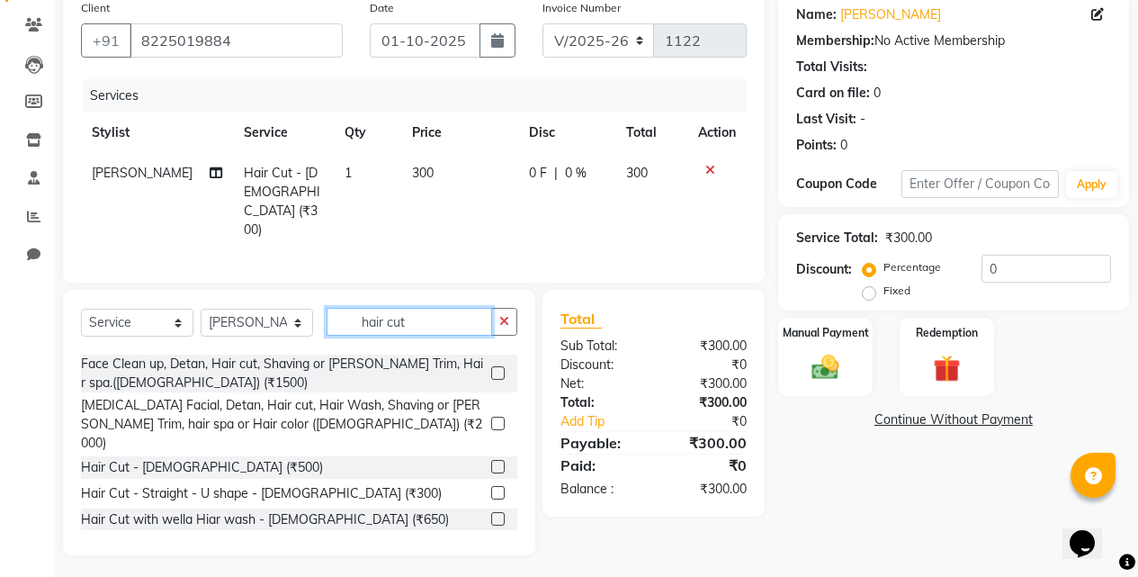
click at [399, 327] on input "hair cut" at bounding box center [410, 322] width 166 height 28
drag, startPoint x: 397, startPoint y: 325, endPoint x: 388, endPoint y: 327, distance: 9.2
click at [396, 325] on input "hair cut" at bounding box center [410, 322] width 166 height 28
type input "h"
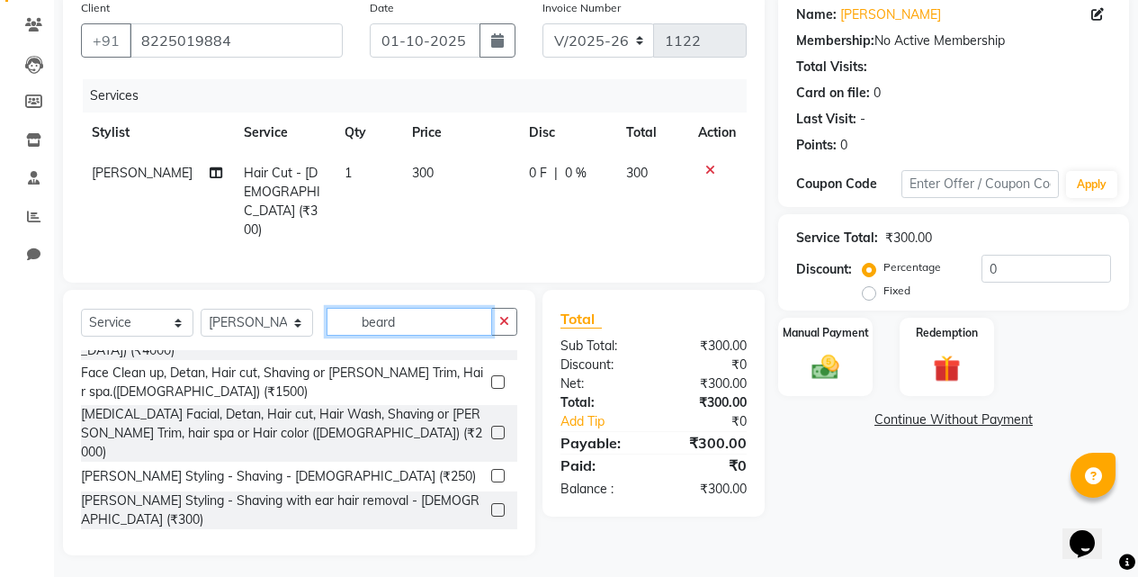
scroll to position [90, 0]
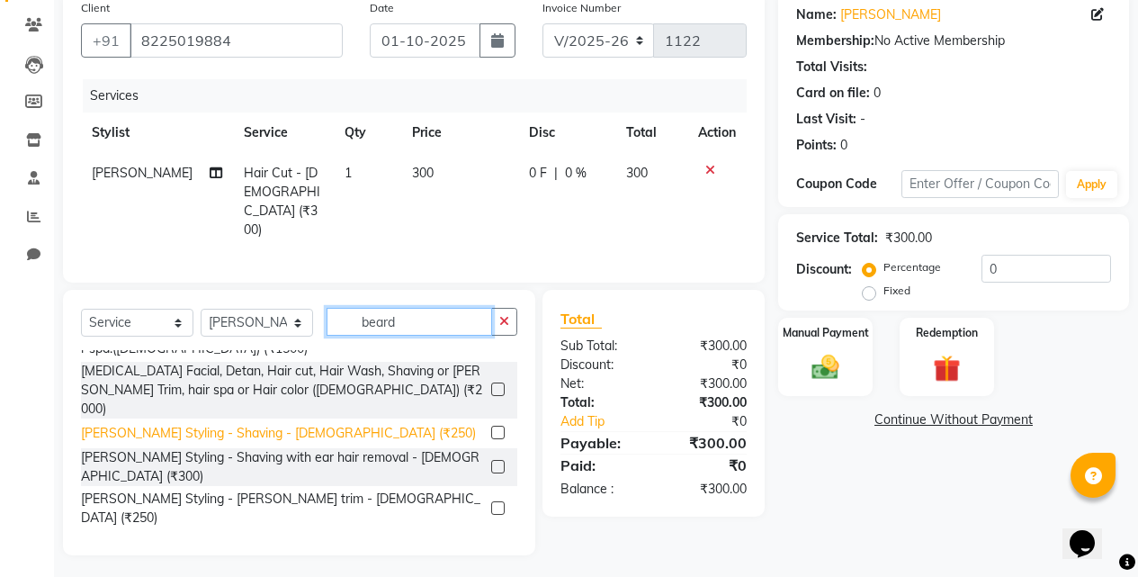
type input "beard"
click at [216, 424] on div "[PERSON_NAME] Styling - Shaving - [DEMOGRAPHIC_DATA] (₹250)" at bounding box center [278, 433] width 395 height 19
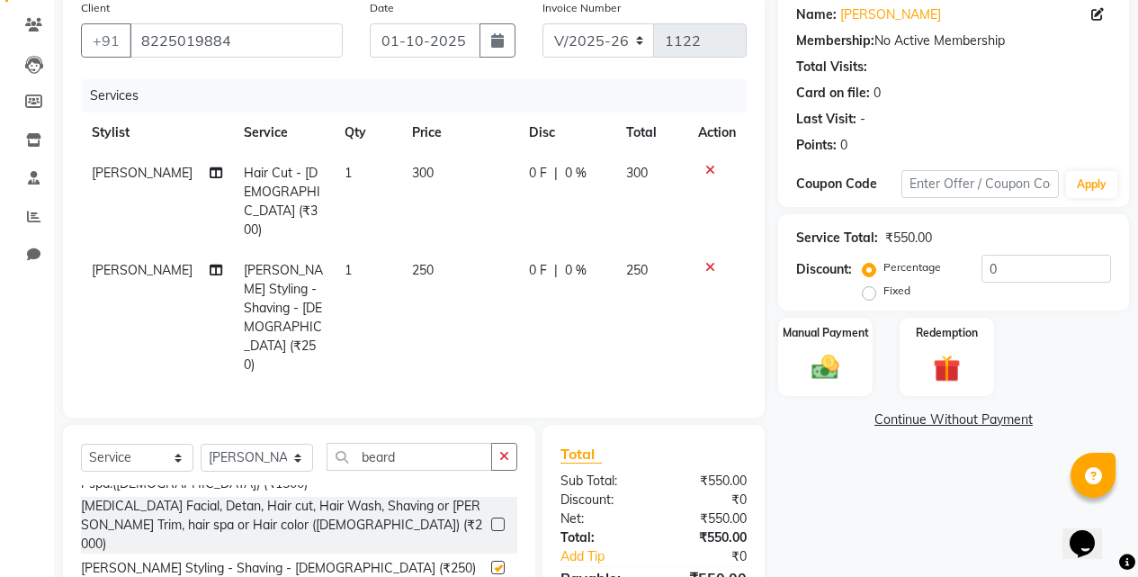
checkbox input "false"
click at [884, 283] on label "Fixed" at bounding box center [897, 291] width 27 height 16
click at [879, 284] on input "Fixed" at bounding box center [872, 290] width 13 height 13
radio input "true"
click at [989, 265] on input "0" at bounding box center [1047, 269] width 130 height 28
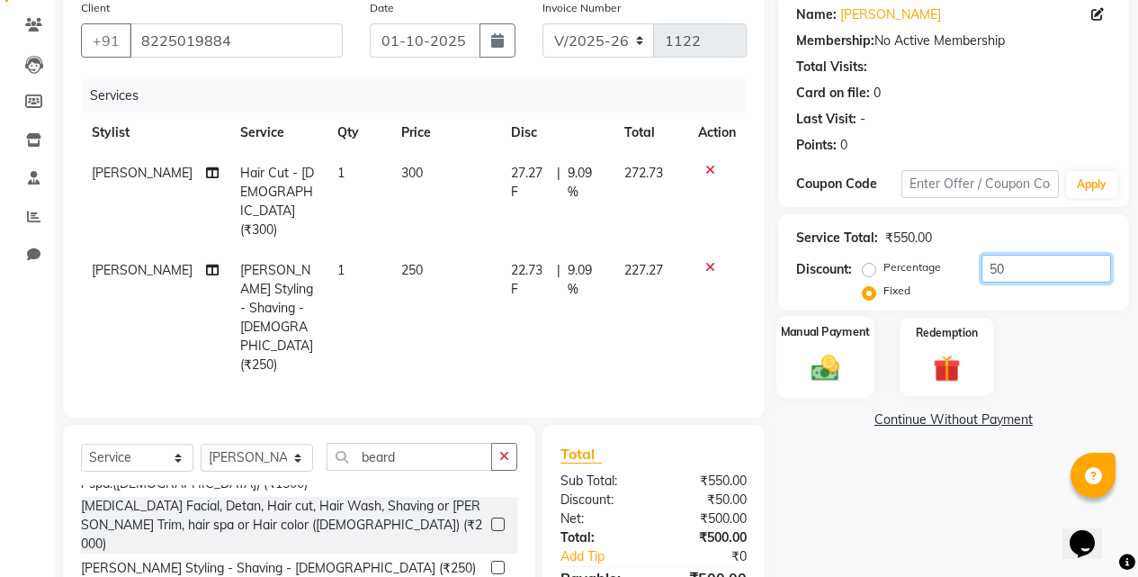
type input "50"
click at [833, 374] on img at bounding box center [826, 367] width 46 height 32
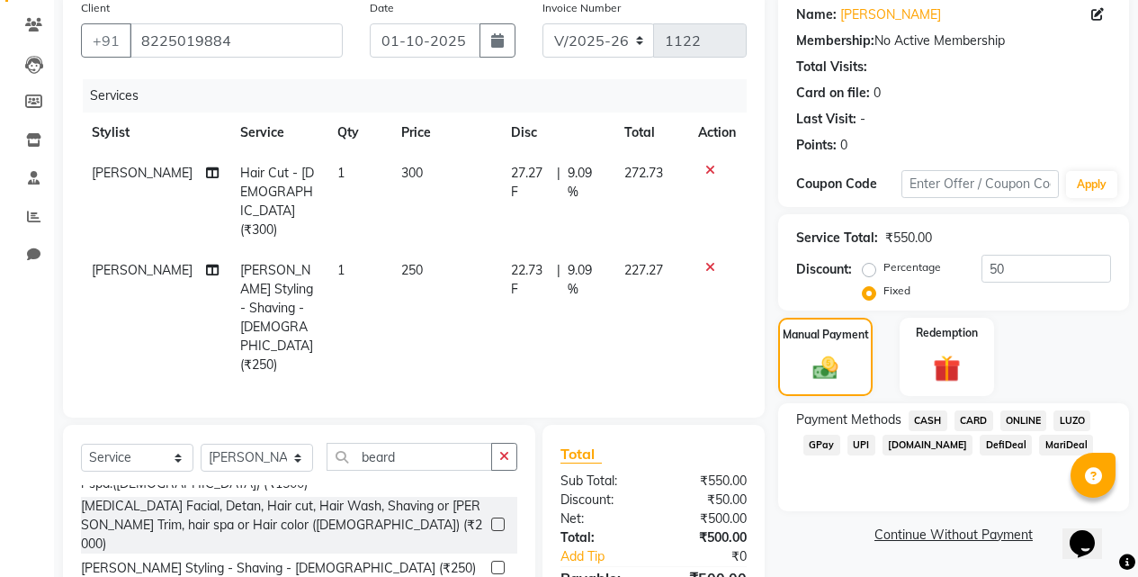
click at [1013, 422] on span "ONLINE" at bounding box center [1023, 420] width 47 height 21
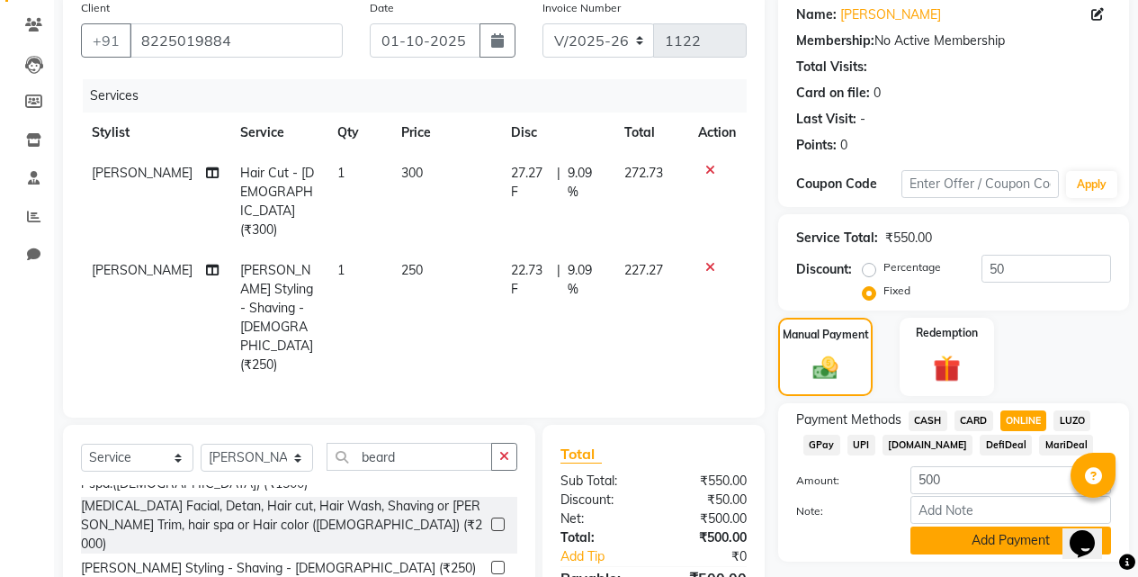
click at [1003, 542] on button "Add Payment" at bounding box center [1011, 540] width 201 height 28
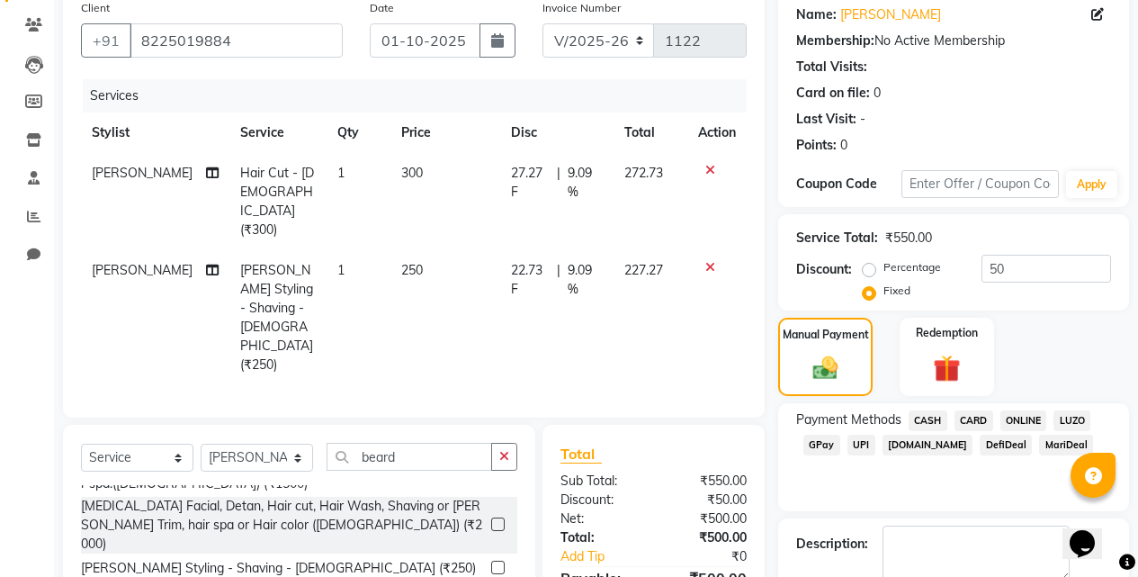
scroll to position [244, 0]
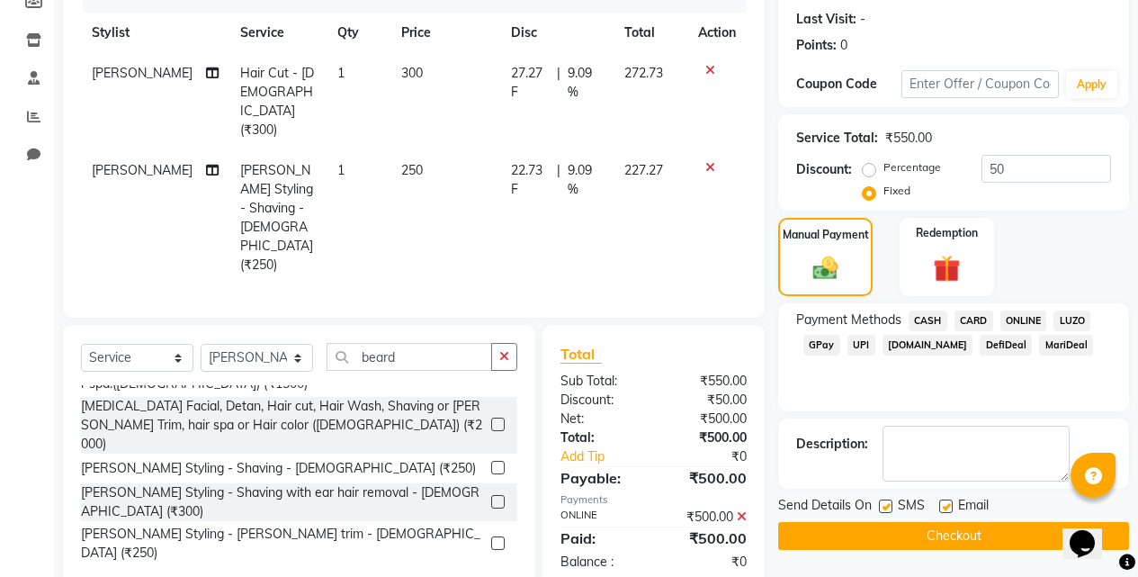
click at [882, 502] on label at bounding box center [885, 505] width 13 height 13
click at [882, 502] on input "checkbox" at bounding box center [885, 507] width 12 height 12
checkbox input "false"
click at [939, 507] on label at bounding box center [945, 505] width 13 height 13
click at [939, 507] on input "checkbox" at bounding box center [945, 507] width 12 height 12
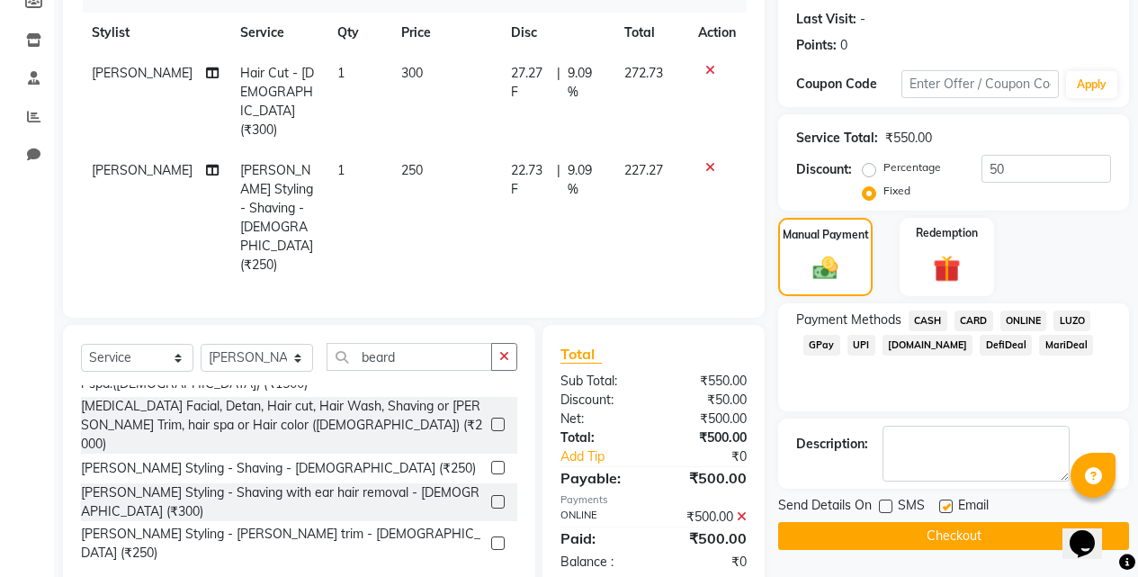
checkbox input "false"
click at [944, 536] on button "Checkout" at bounding box center [953, 536] width 351 height 28
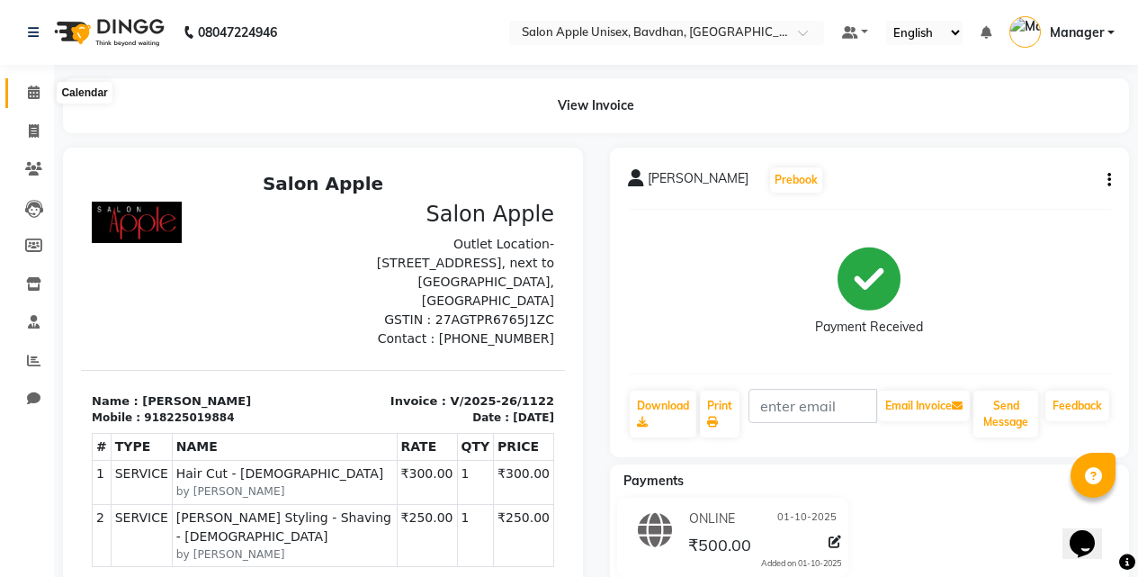
click at [38, 88] on icon at bounding box center [34, 91] width 12 height 13
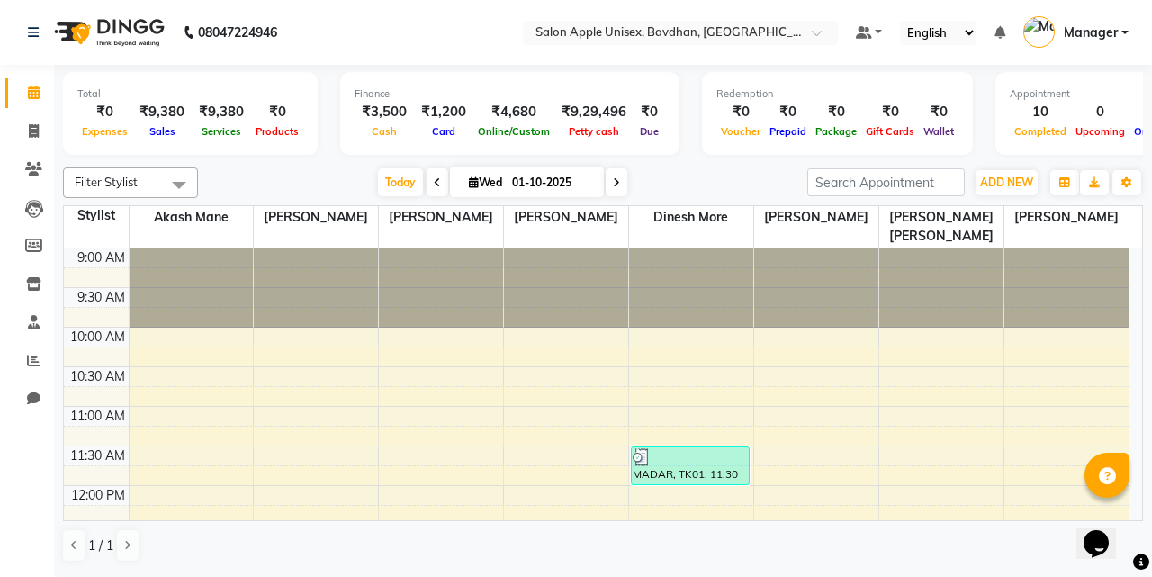
click at [298, 133] on div "Products" at bounding box center [277, 130] width 52 height 19
click at [19, 136] on span at bounding box center [33, 131] width 31 height 21
select select "service"
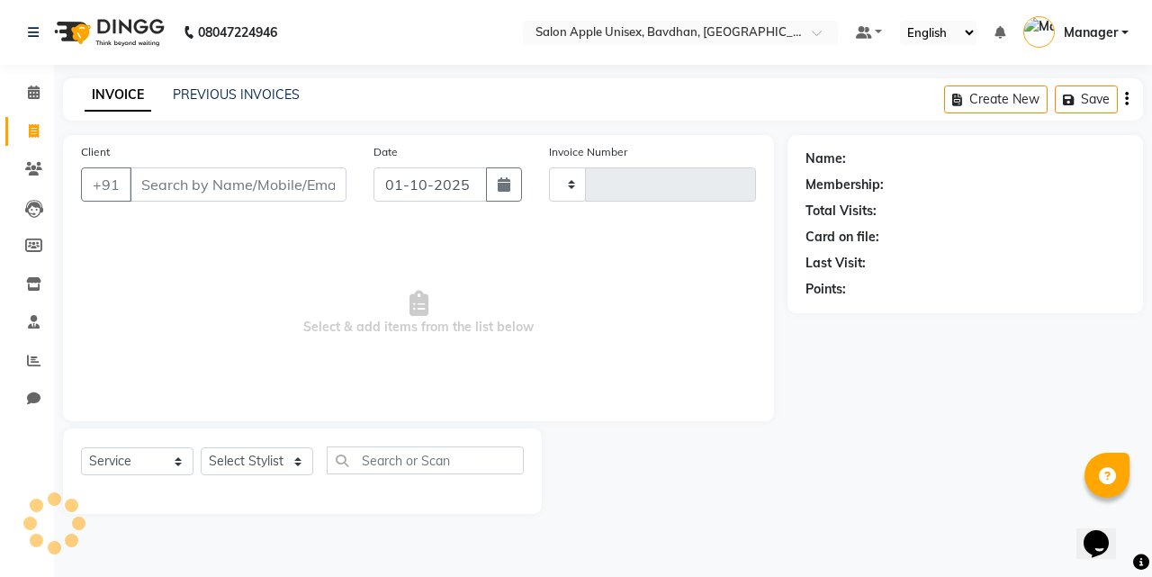
type input "1123"
select select "474"
select select "14344"
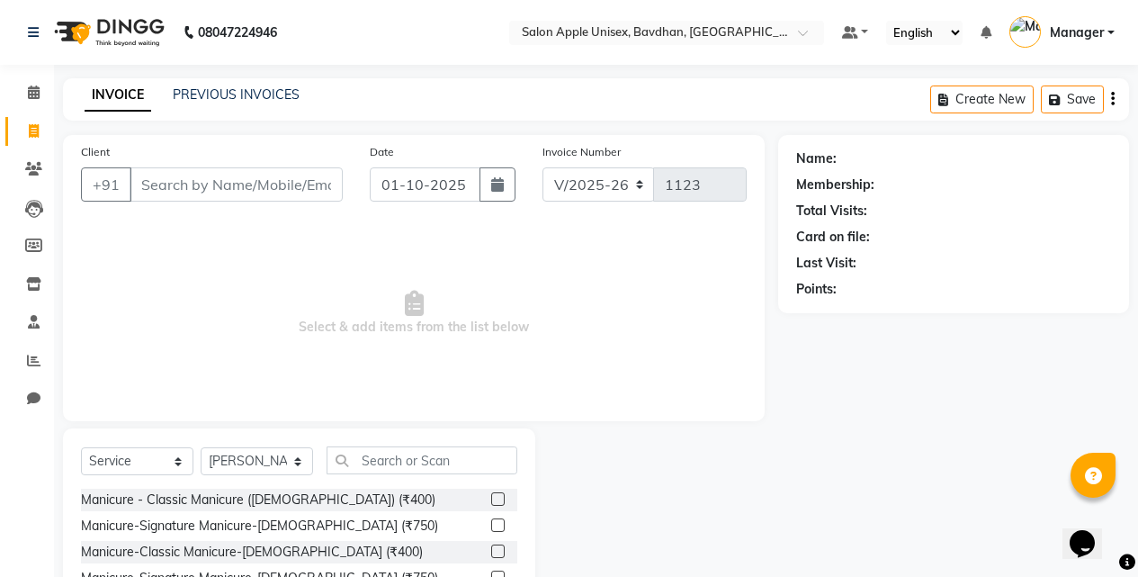
click at [274, 181] on input "Client" at bounding box center [236, 184] width 213 height 34
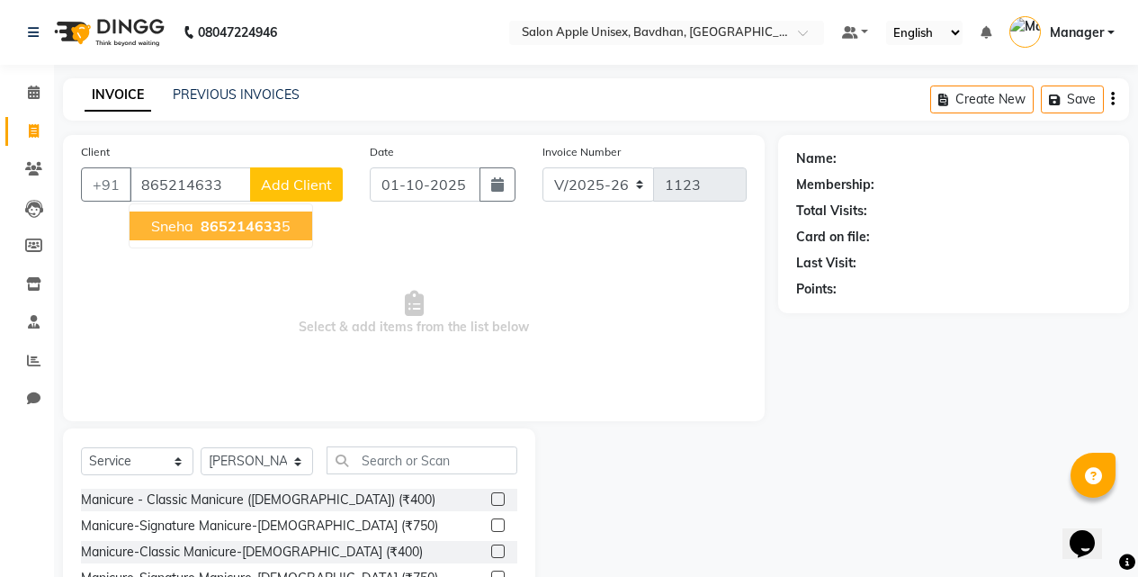
click at [282, 221] on ngb-highlight "865214633 5" at bounding box center [244, 226] width 94 height 18
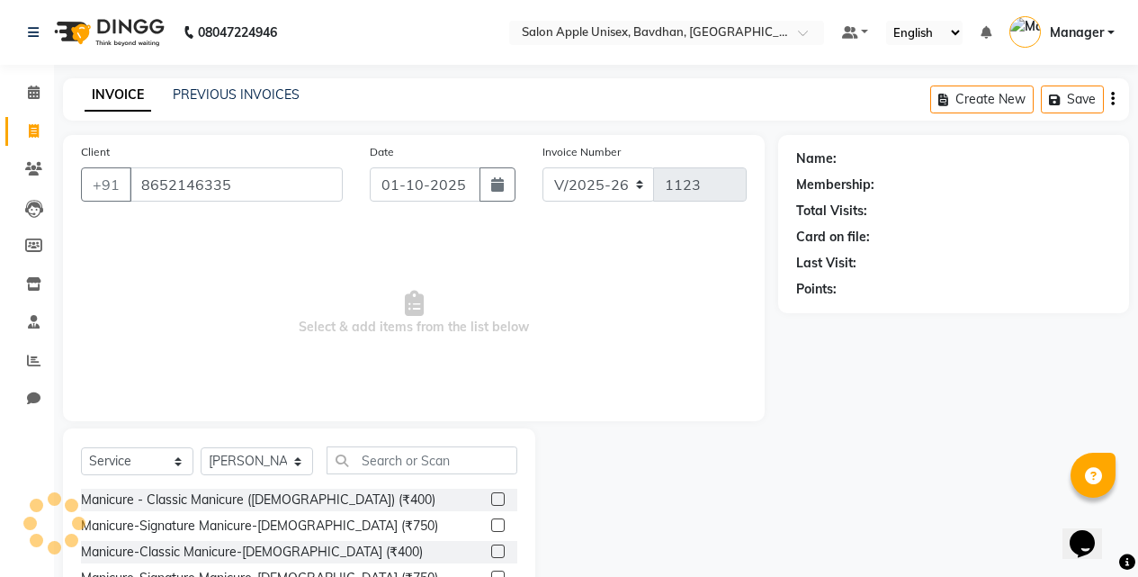
type input "8652146335"
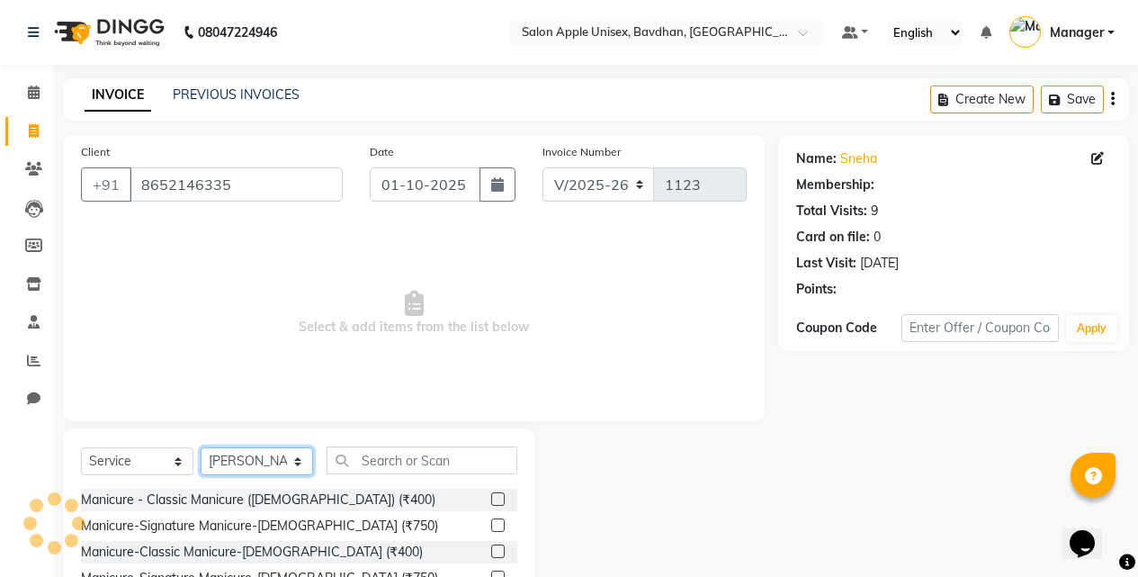
click at [289, 462] on select "Select Stylist Akash Mane [PERSON_NAME] Darshan [PERSON_NAME] More Manager [PER…" at bounding box center [257, 461] width 112 height 28
select select "1: Object"
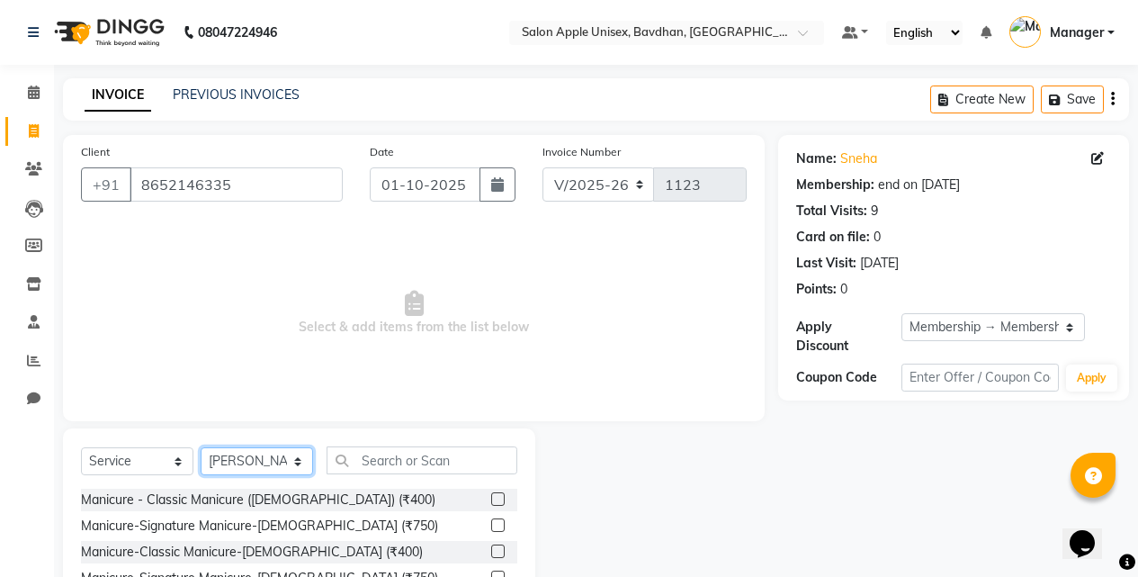
click at [201, 447] on select "Select Stylist Akash Mane [PERSON_NAME] Darshan [PERSON_NAME] More Manager [PER…" at bounding box center [257, 461] width 112 height 28
click at [375, 456] on input "text" at bounding box center [422, 460] width 191 height 28
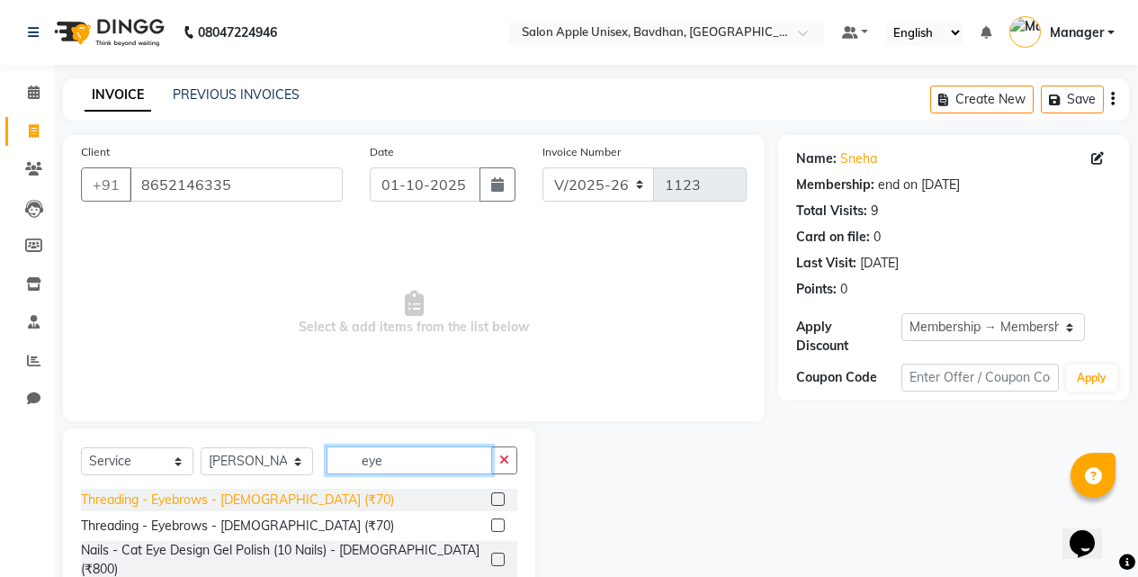
type input "eye"
click at [277, 495] on div "Threading - Eyebrows - [DEMOGRAPHIC_DATA] (₹70)" at bounding box center [237, 499] width 313 height 19
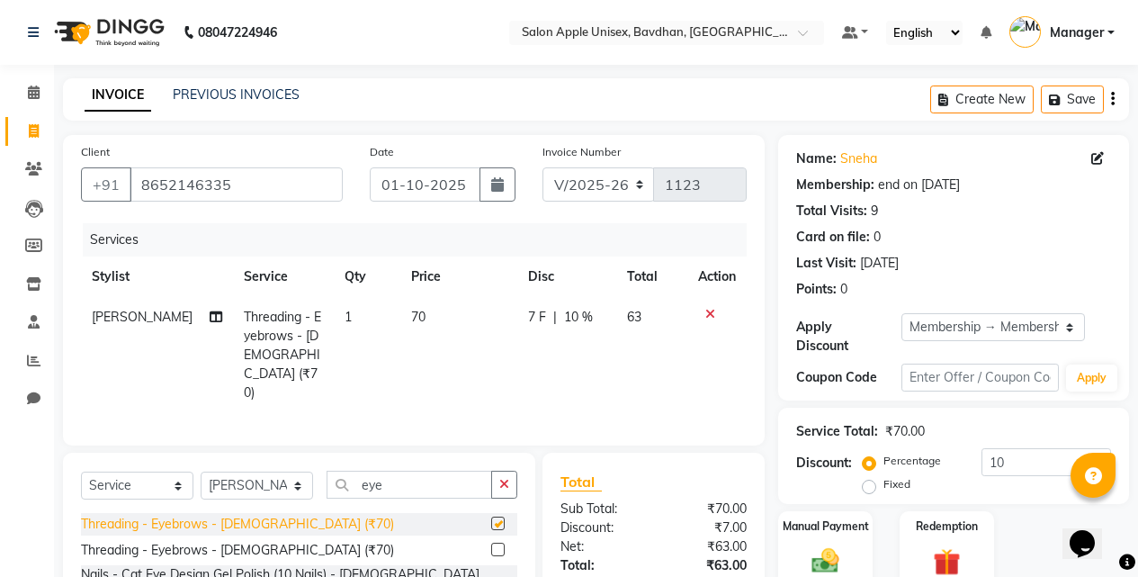
checkbox input "false"
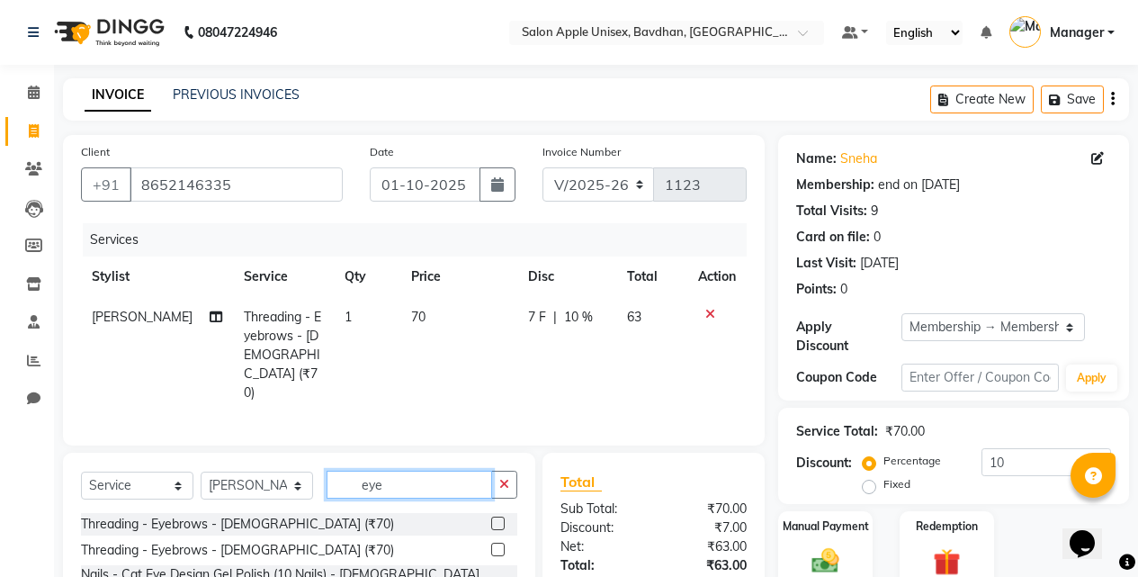
click at [444, 472] on input "eye" at bounding box center [410, 485] width 166 height 28
click at [444, 477] on div "Select Service Product Membership Package Voucher Prepaid Gift Card Select Styl…" at bounding box center [299, 492] width 436 height 42
click at [438, 471] on input "eye" at bounding box center [410, 485] width 166 height 28
type input "upper"
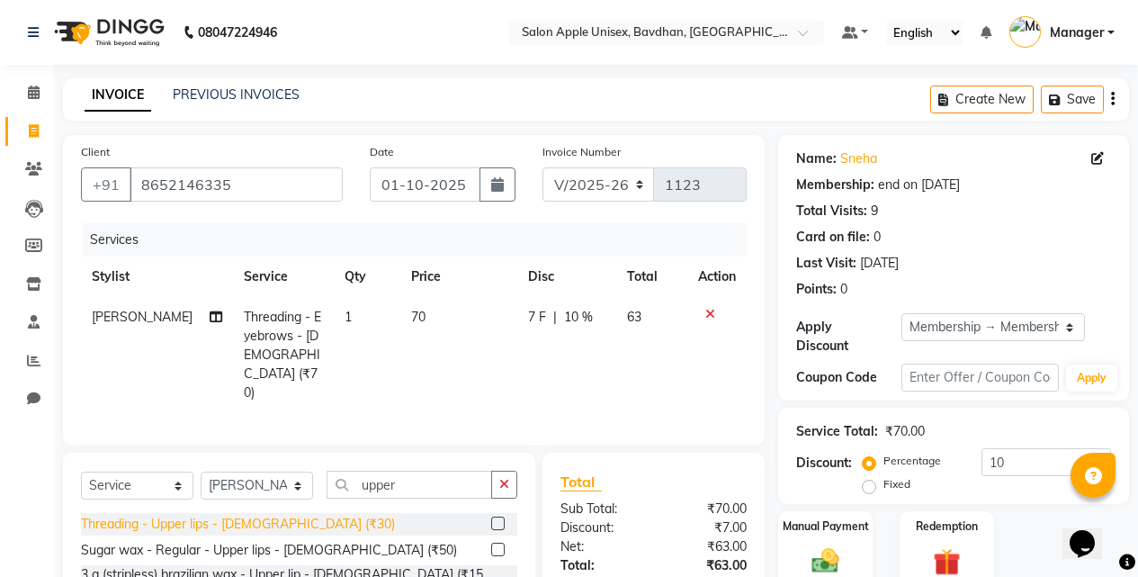
click at [204, 515] on div "Threading - Upper lips - [DEMOGRAPHIC_DATA] (₹30)" at bounding box center [238, 524] width 314 height 19
checkbox input "false"
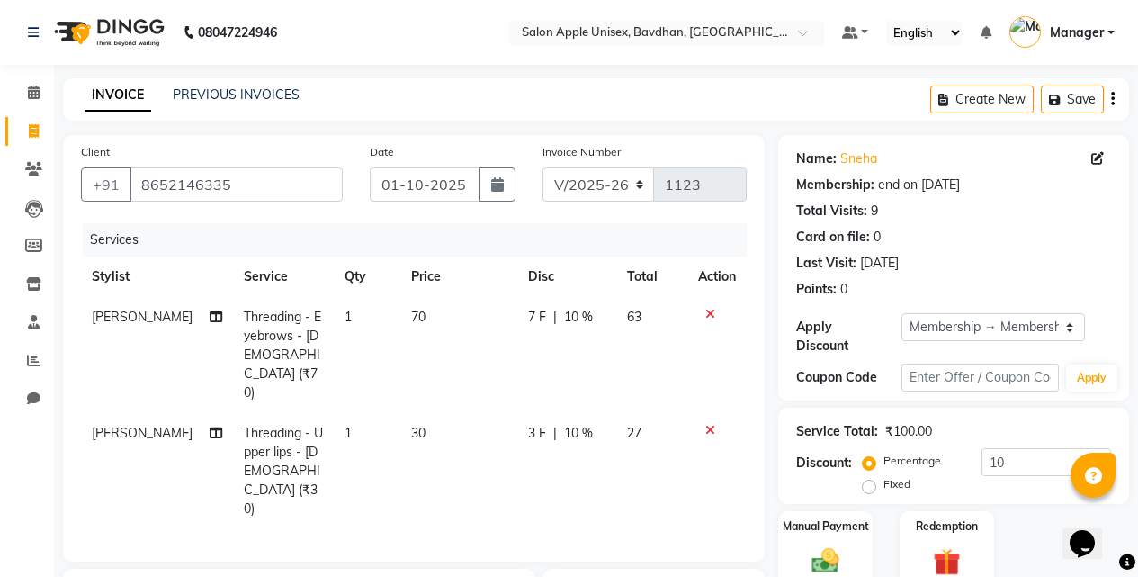
scroll to position [180, 0]
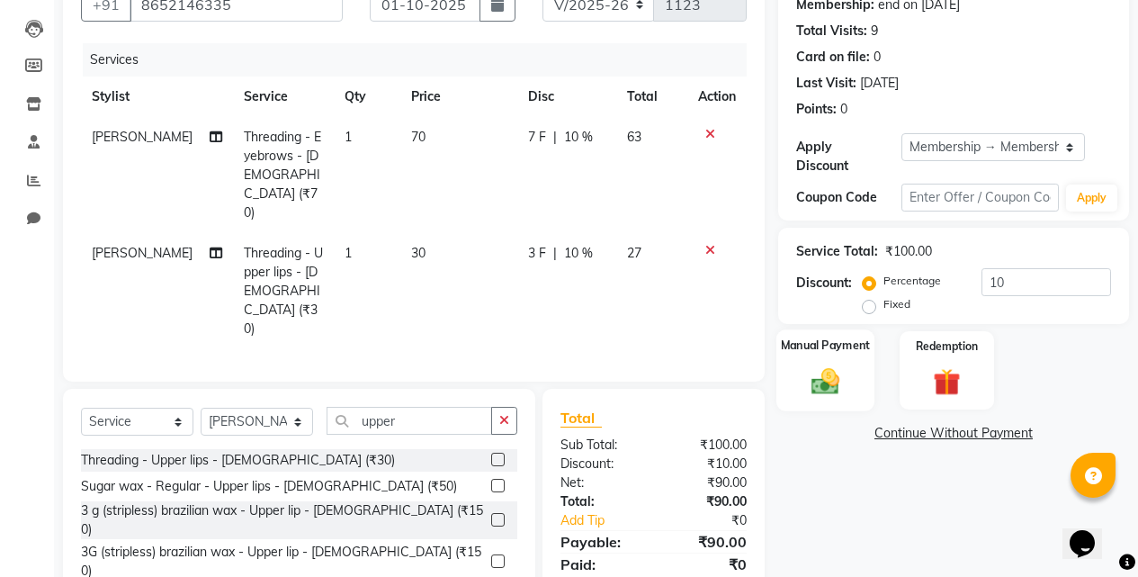
click at [821, 388] on div "Manual Payment" at bounding box center [825, 370] width 98 height 82
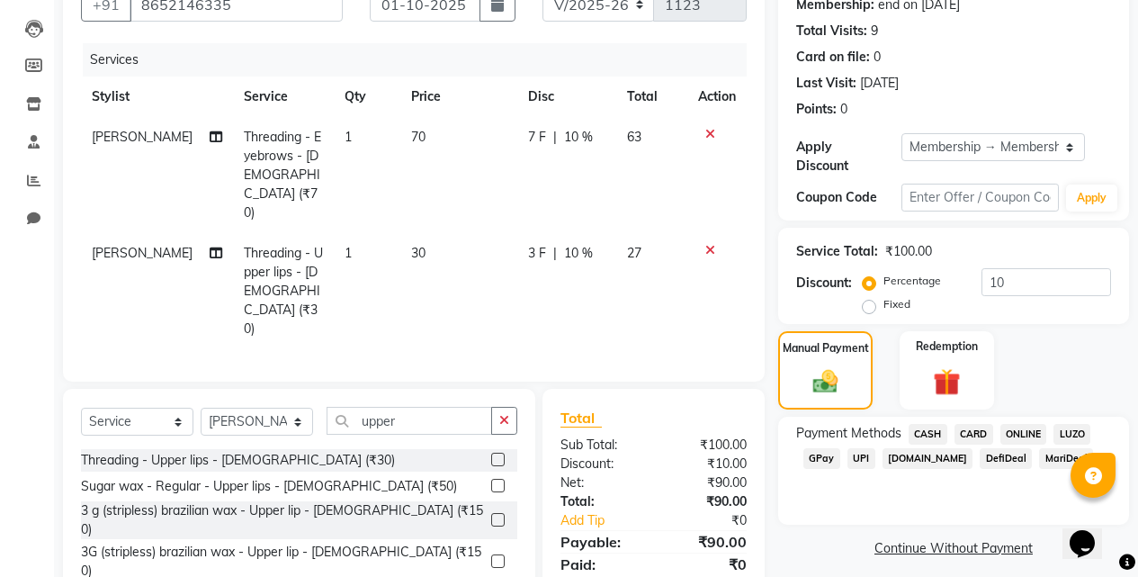
drag, startPoint x: 1019, startPoint y: 423, endPoint x: 1020, endPoint y: 433, distance: 9.9
click at [1020, 424] on span "ONLINE" at bounding box center [1023, 434] width 47 height 21
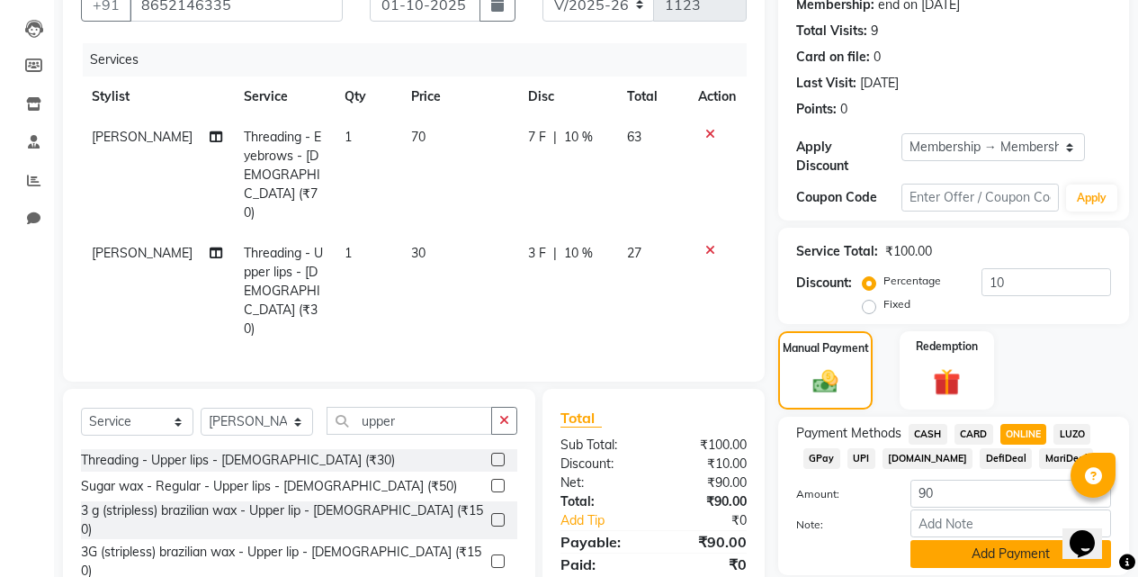
click at [1007, 545] on button "Add Payment" at bounding box center [1011, 554] width 201 height 28
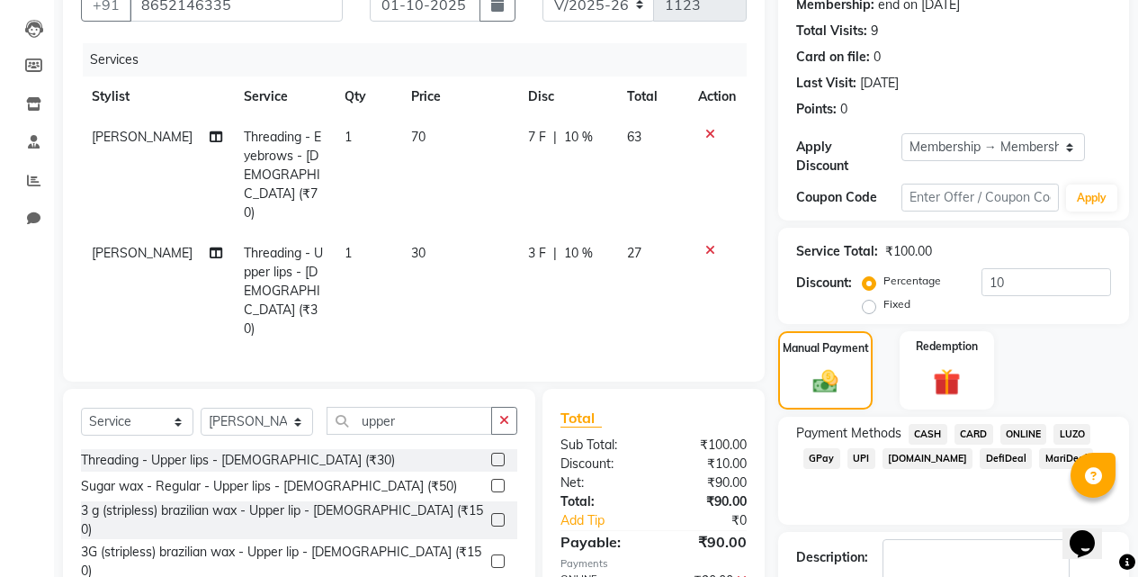
scroll to position [279, 0]
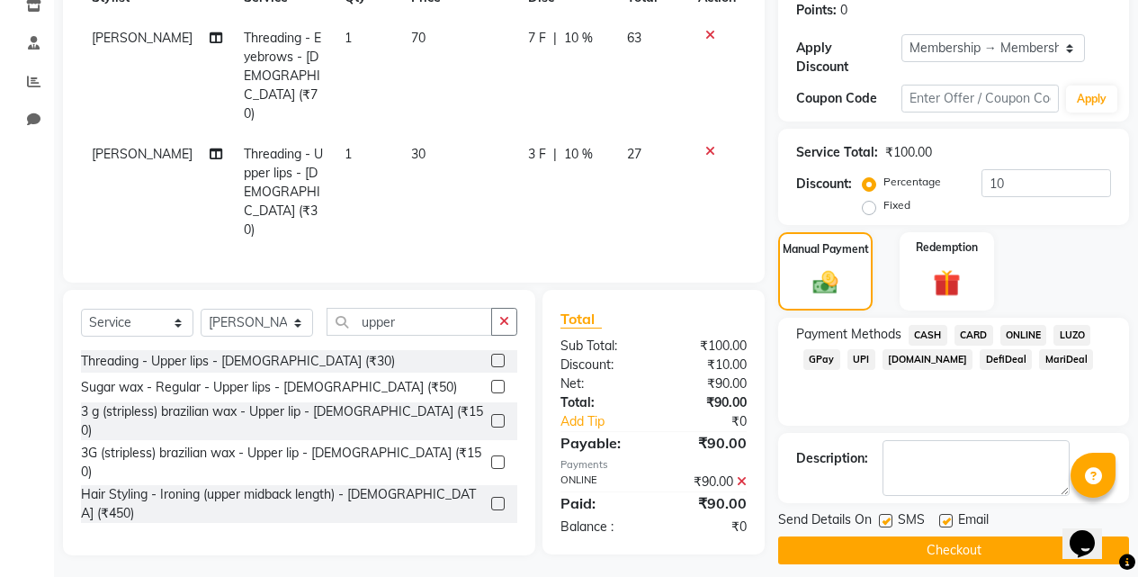
click at [886, 514] on label at bounding box center [885, 520] width 13 height 13
click at [886, 516] on input "checkbox" at bounding box center [885, 522] width 12 height 12
checkbox input "false"
click at [886, 536] on button "Checkout" at bounding box center [953, 550] width 351 height 28
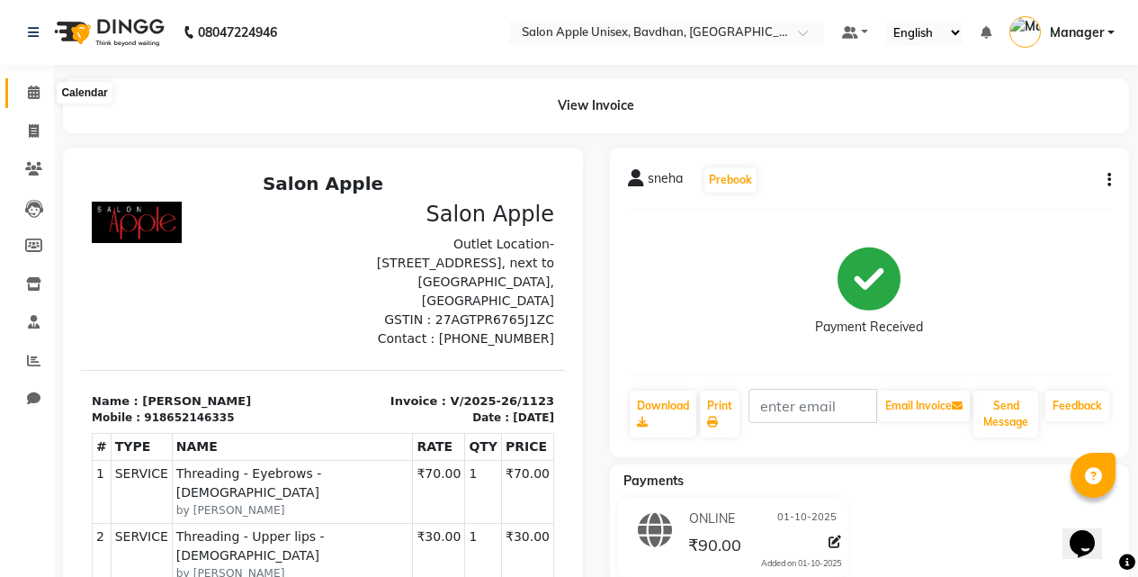
click at [20, 86] on span at bounding box center [33, 93] width 31 height 21
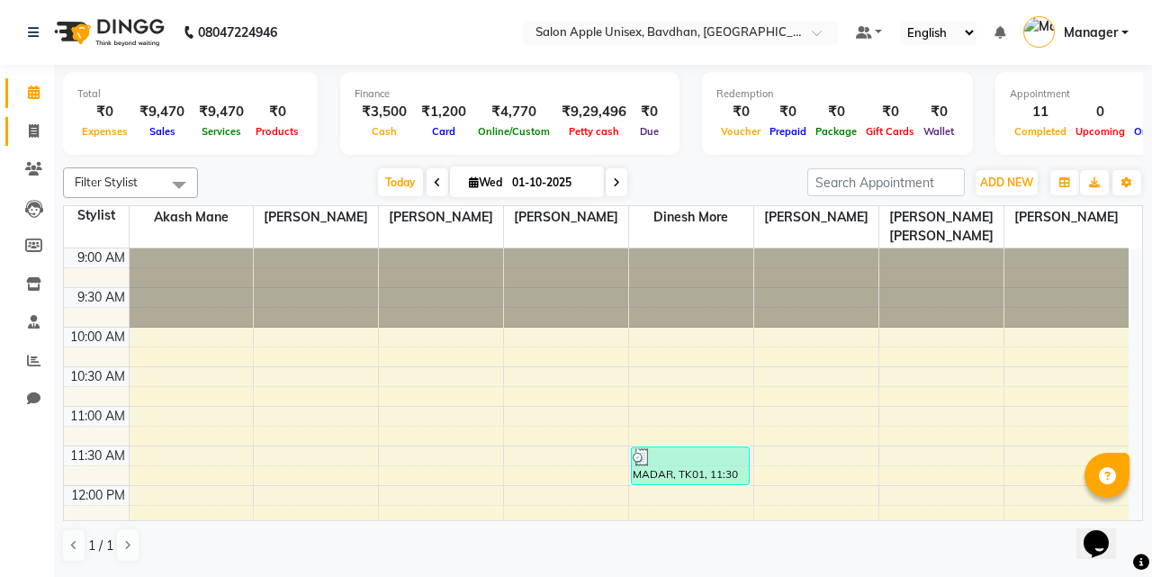
click at [32, 117] on link "Invoice" at bounding box center [26, 132] width 43 height 30
select select "474"
select select "service"
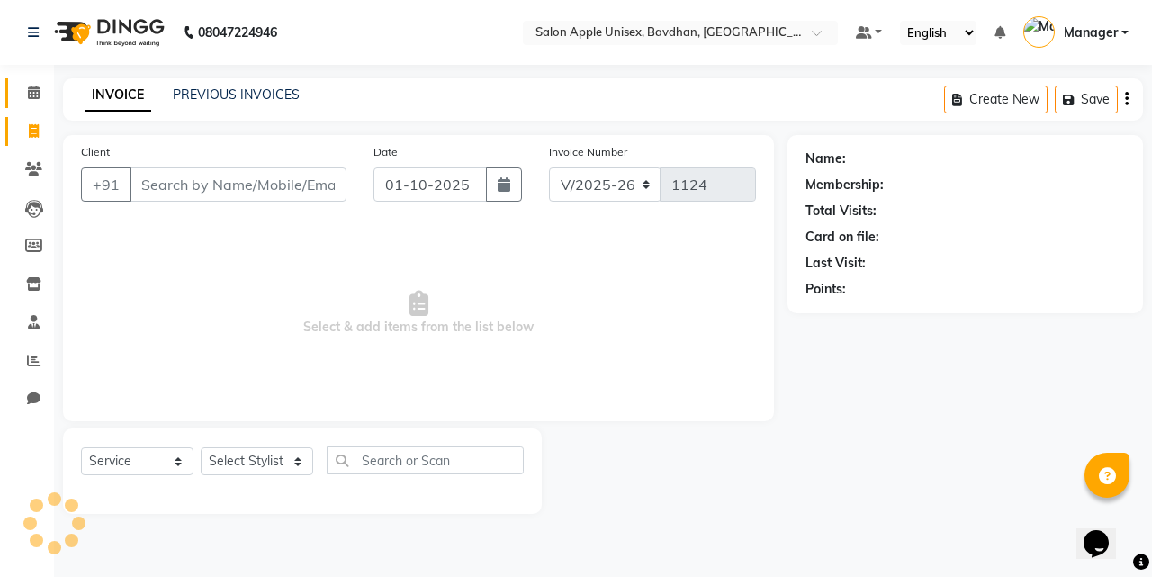
select select "14344"
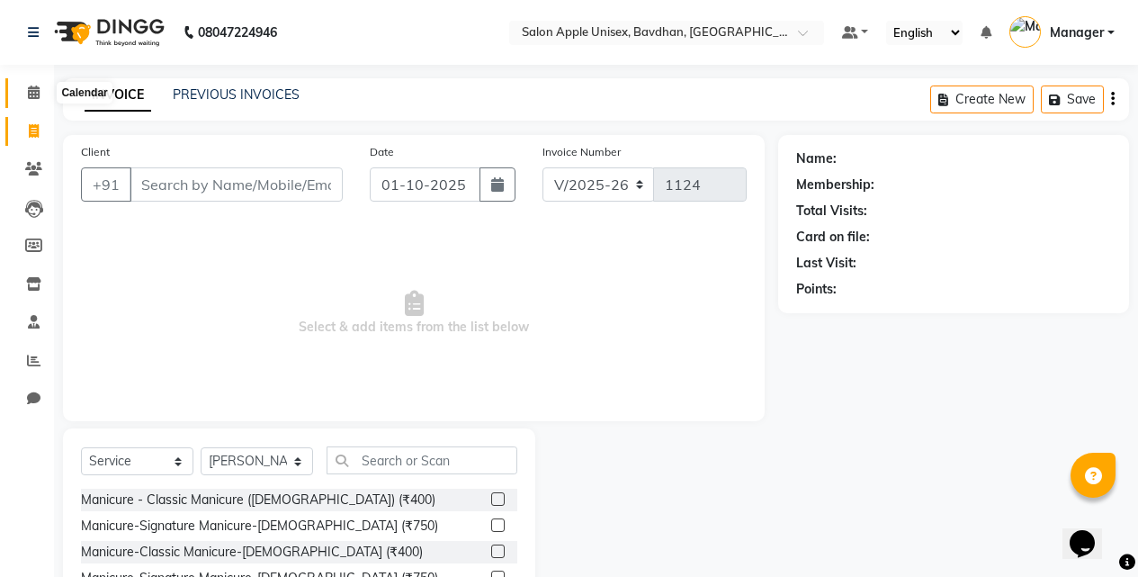
click at [38, 98] on icon at bounding box center [34, 91] width 12 height 13
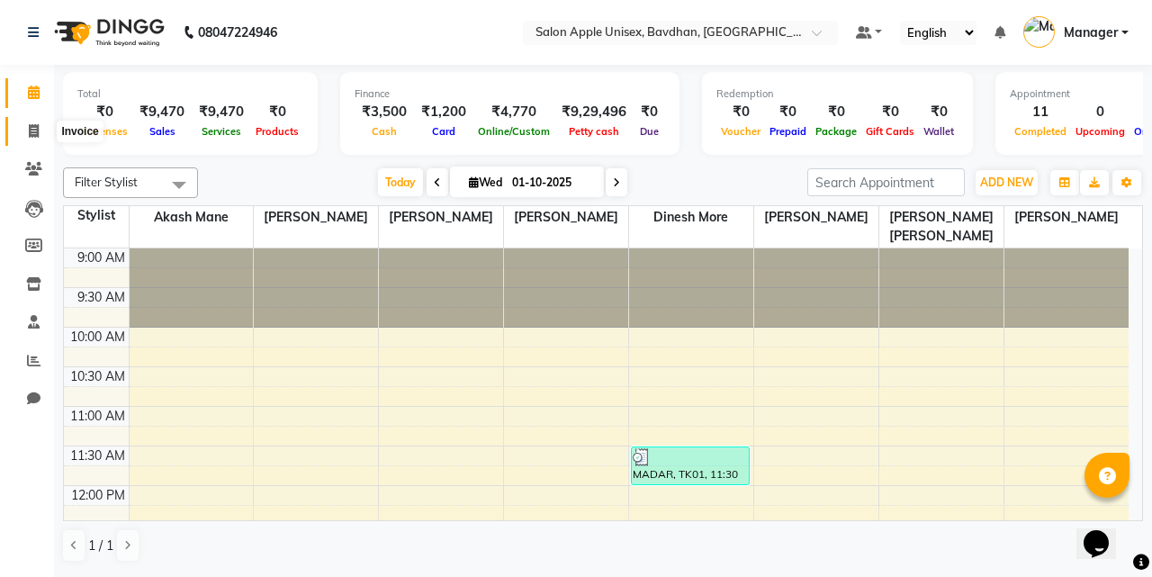
click at [41, 130] on span at bounding box center [33, 131] width 31 height 21
select select "474"
select select "service"
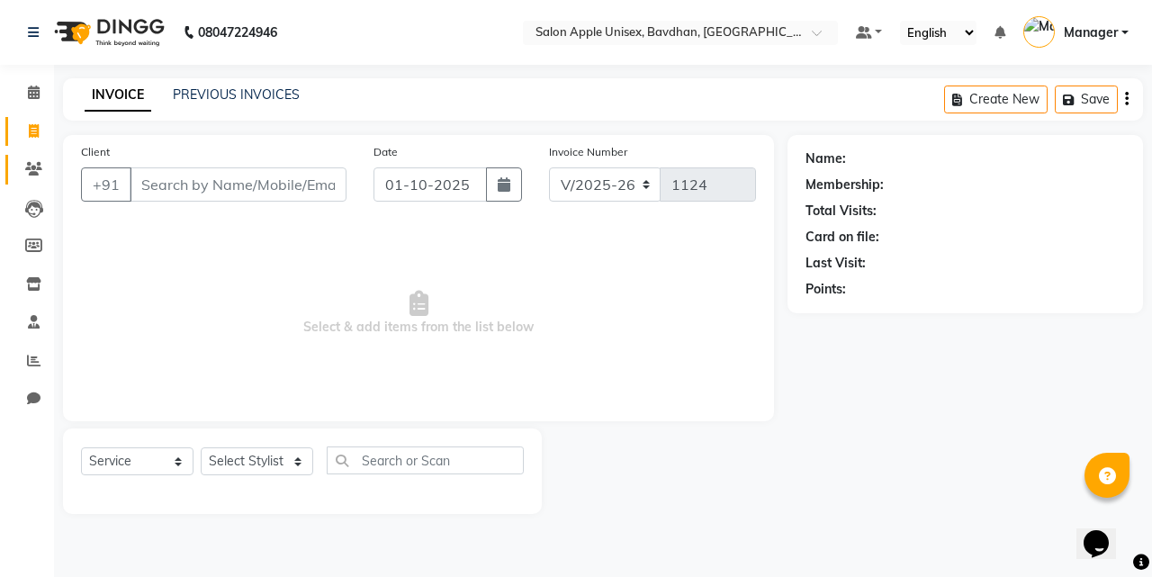
select select "14344"
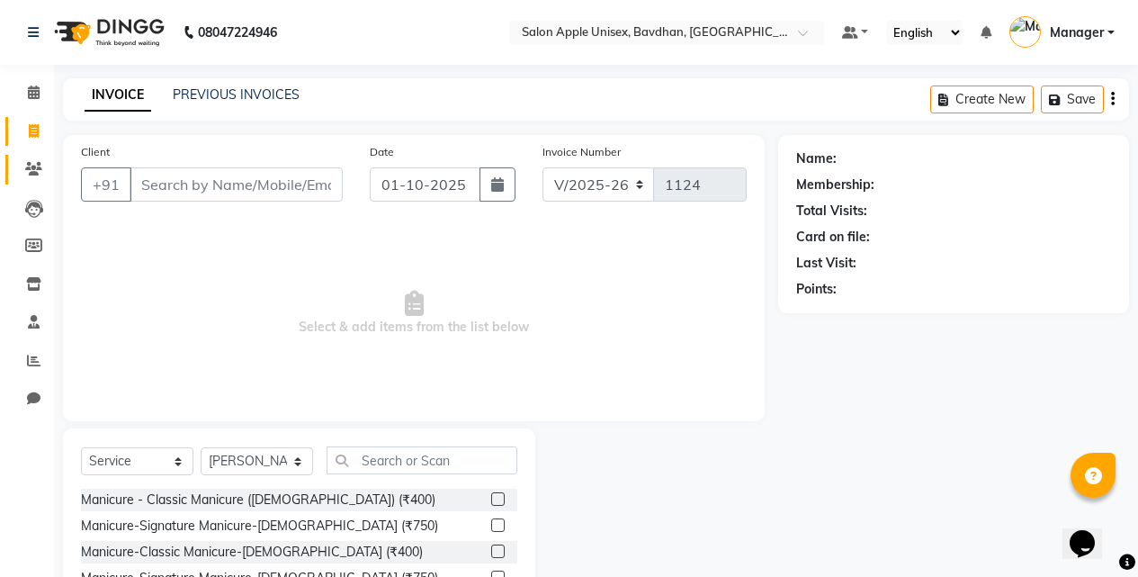
click at [42, 158] on link "Clients" at bounding box center [26, 170] width 43 height 30
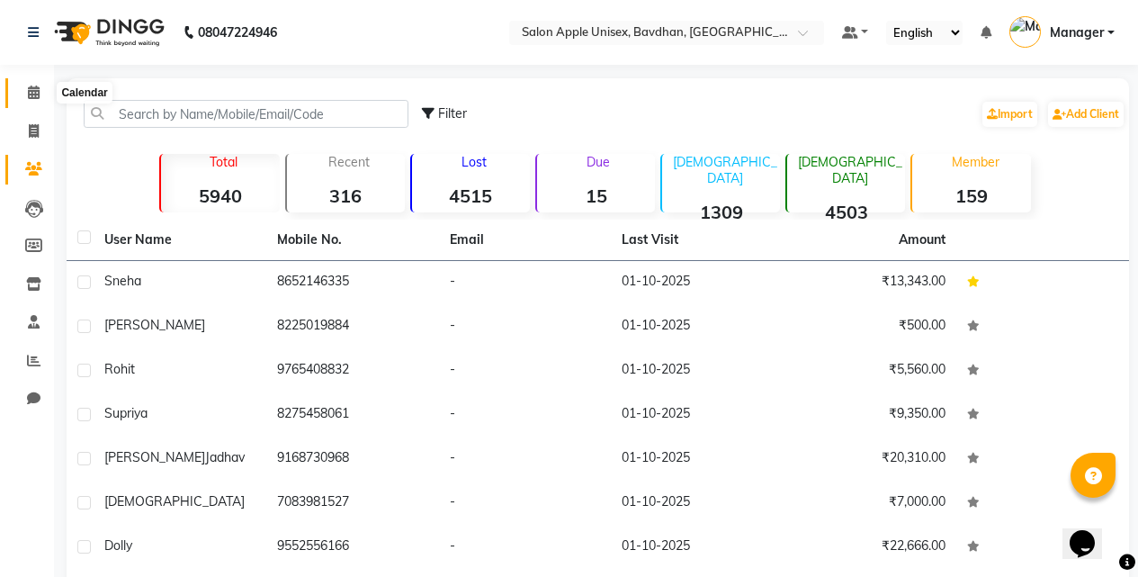
click at [35, 103] on span at bounding box center [33, 93] width 31 height 21
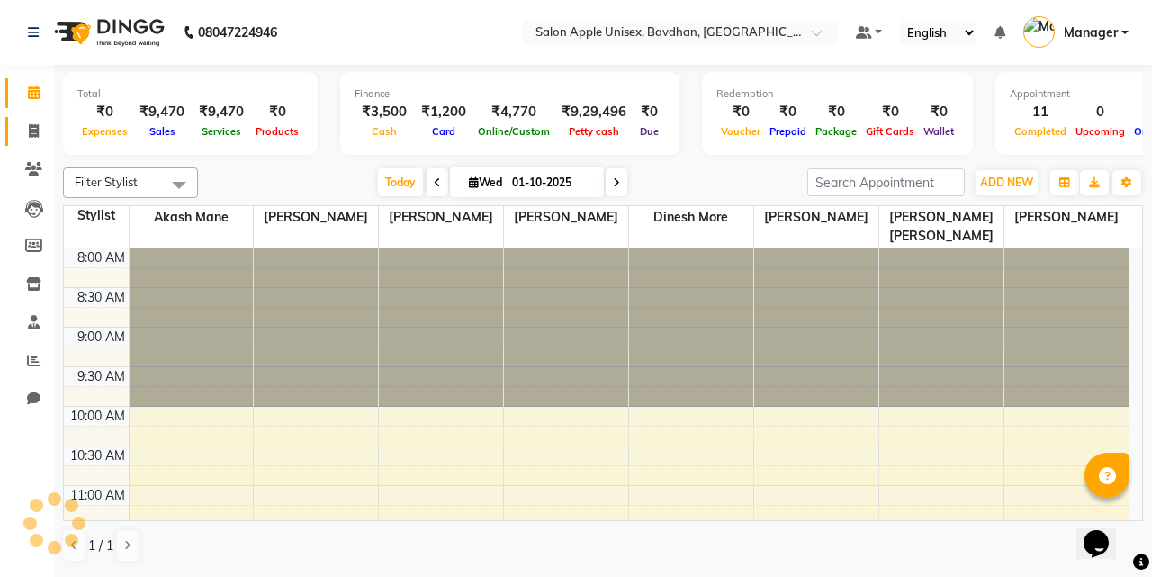
click at [35, 144] on link "Invoice" at bounding box center [26, 132] width 43 height 30
select select "474"
select select "service"
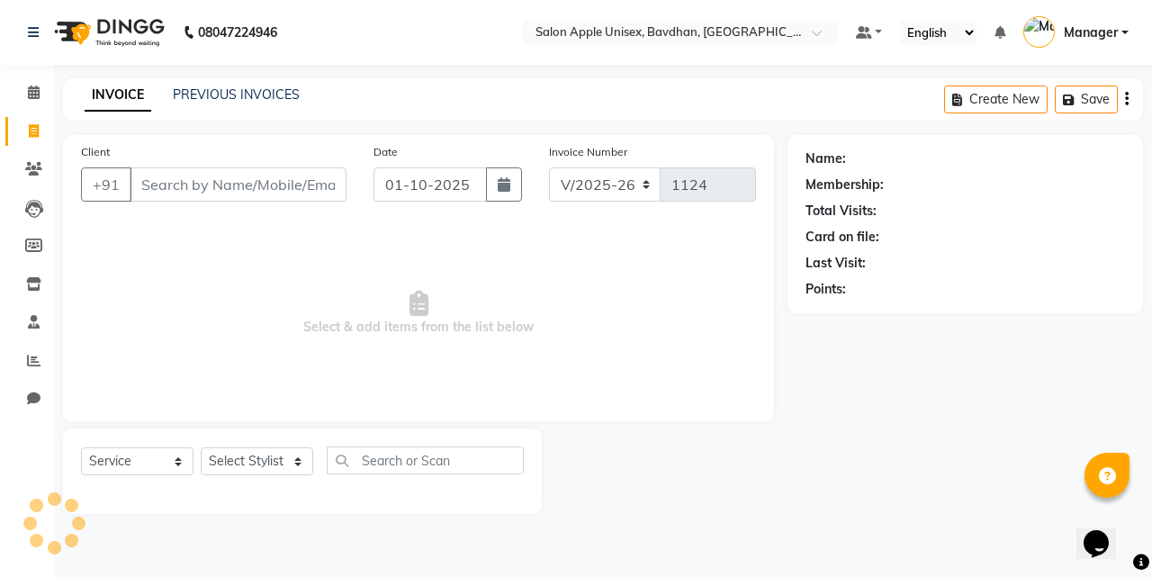
select select "14344"
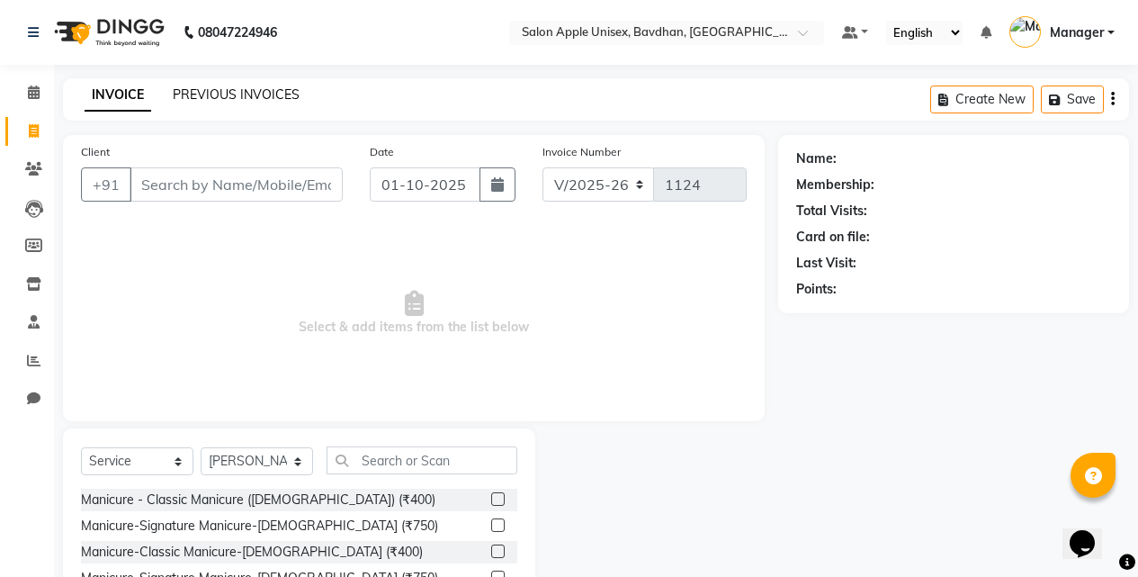
click at [193, 91] on link "PREVIOUS INVOICES" at bounding box center [236, 94] width 127 height 16
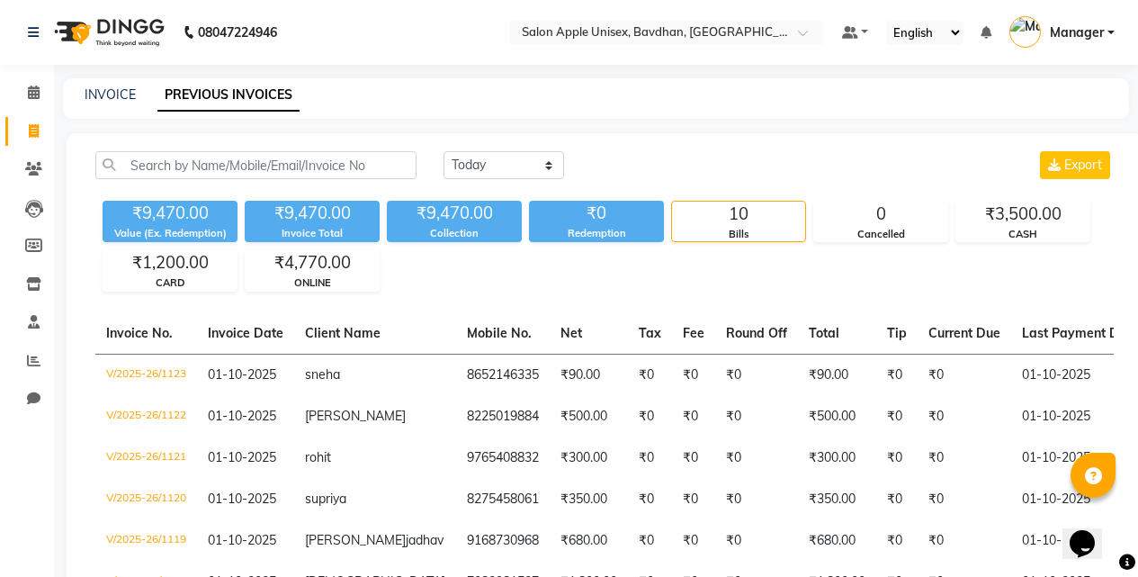
click at [879, 75] on div "08047224946 Select Location × Salon Apple Unisex, Bavdhan, Bavdhan Default Pane…" at bounding box center [569, 433] width 1138 height 866
click at [36, 351] on span at bounding box center [33, 361] width 31 height 21
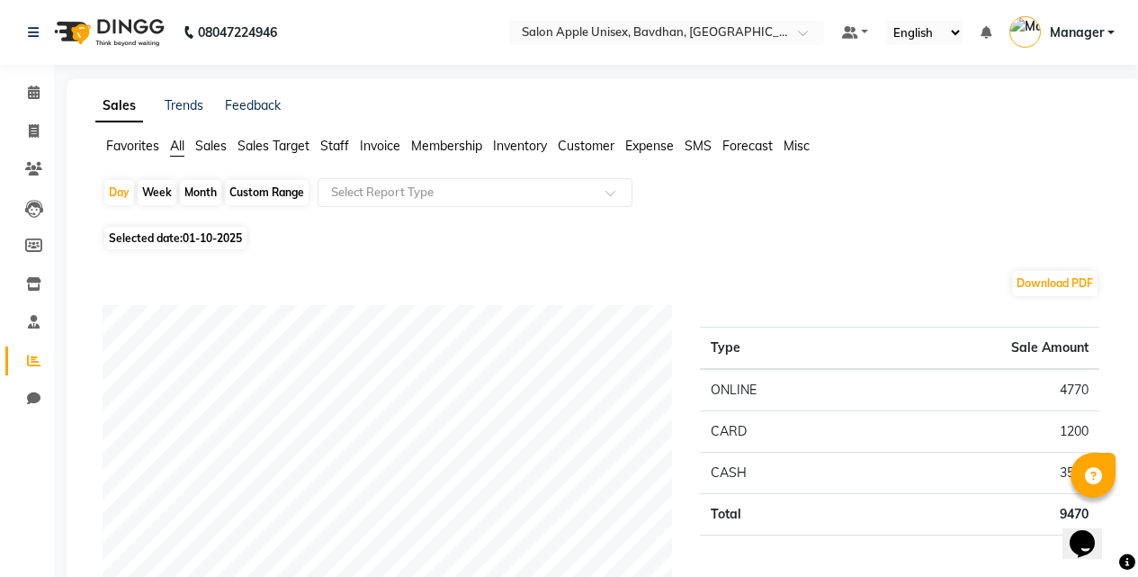
click at [266, 180] on div "Custom Range" at bounding box center [267, 192] width 84 height 25
select select "10"
select select "2025"
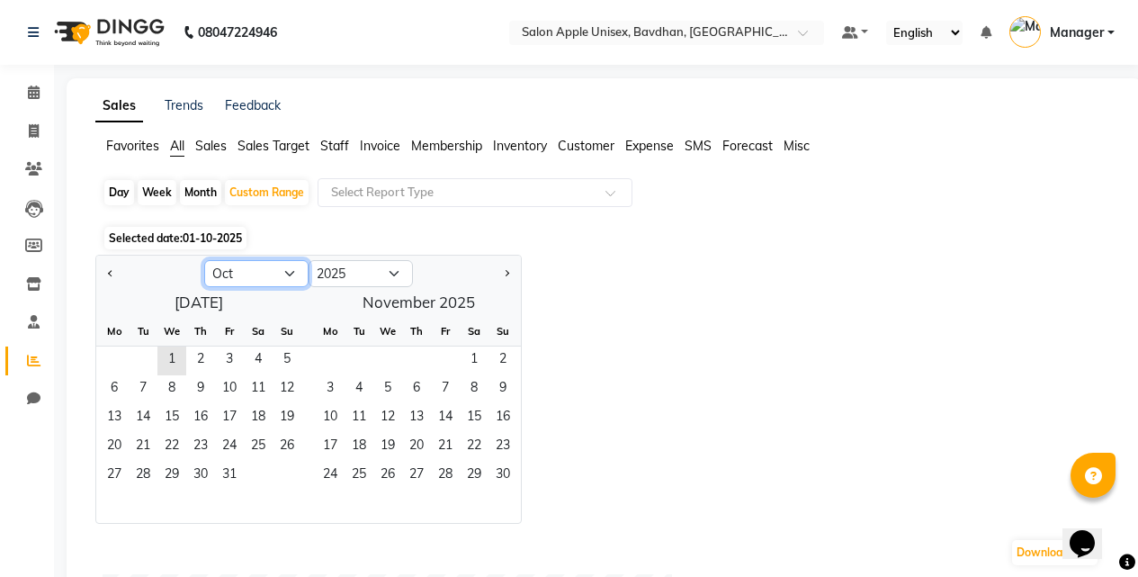
drag, startPoint x: 265, startPoint y: 274, endPoint x: 274, endPoint y: 266, distance: 10.8
click at [267, 269] on select "Jan Feb Mar Apr May Jun [DATE] Aug Sep Oct Nov Dec" at bounding box center [256, 273] width 104 height 27
select select "9"
click at [204, 260] on select "Jan Feb Mar Apr May Jun [DATE] Aug Sep Oct Nov Dec" at bounding box center [256, 273] width 104 height 27
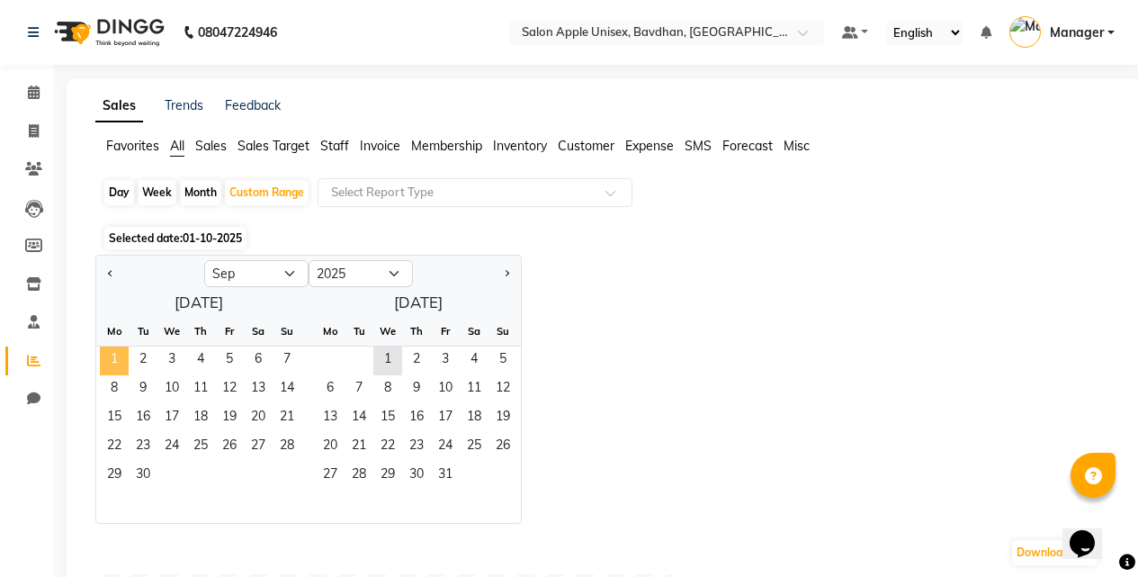
click at [118, 363] on span "1" at bounding box center [114, 360] width 29 height 29
click at [149, 463] on span "30" at bounding box center [143, 476] width 29 height 29
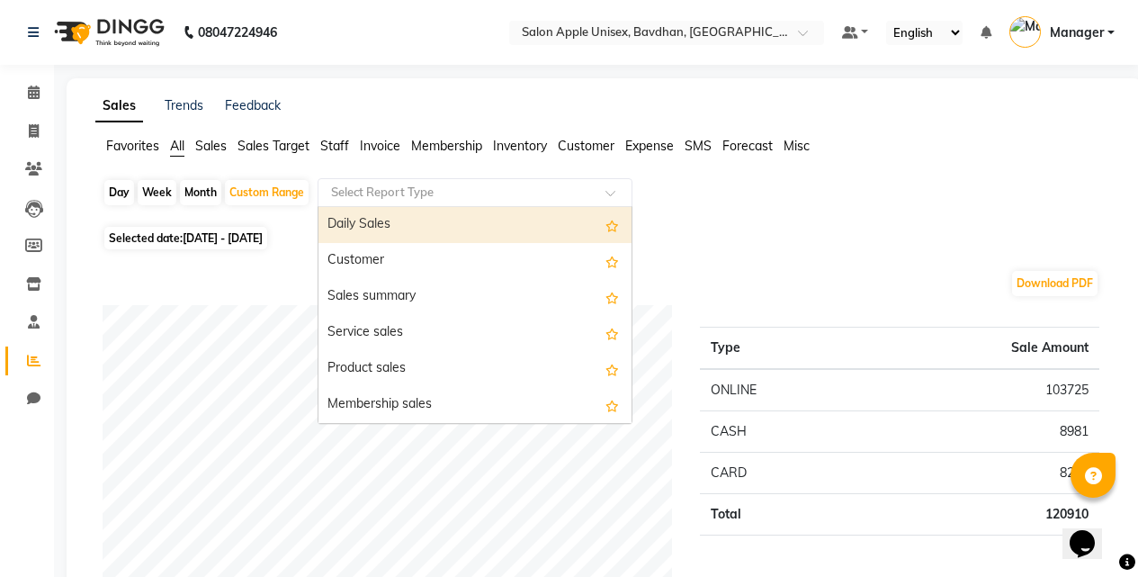
click at [443, 195] on input "text" at bounding box center [456, 193] width 259 height 18
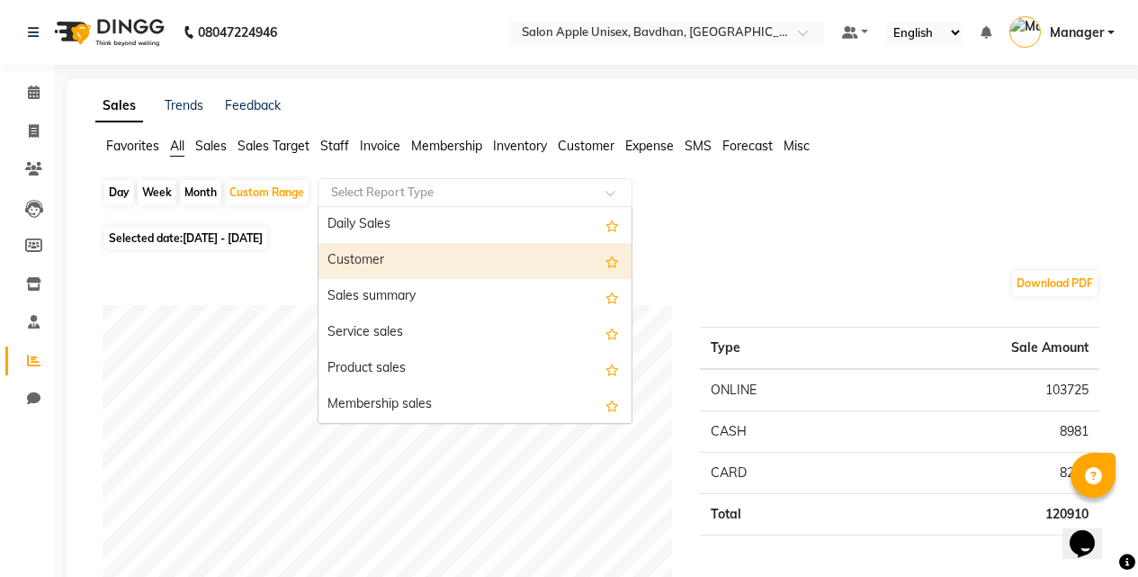
click at [435, 244] on div "Customer" at bounding box center [474, 261] width 313 height 36
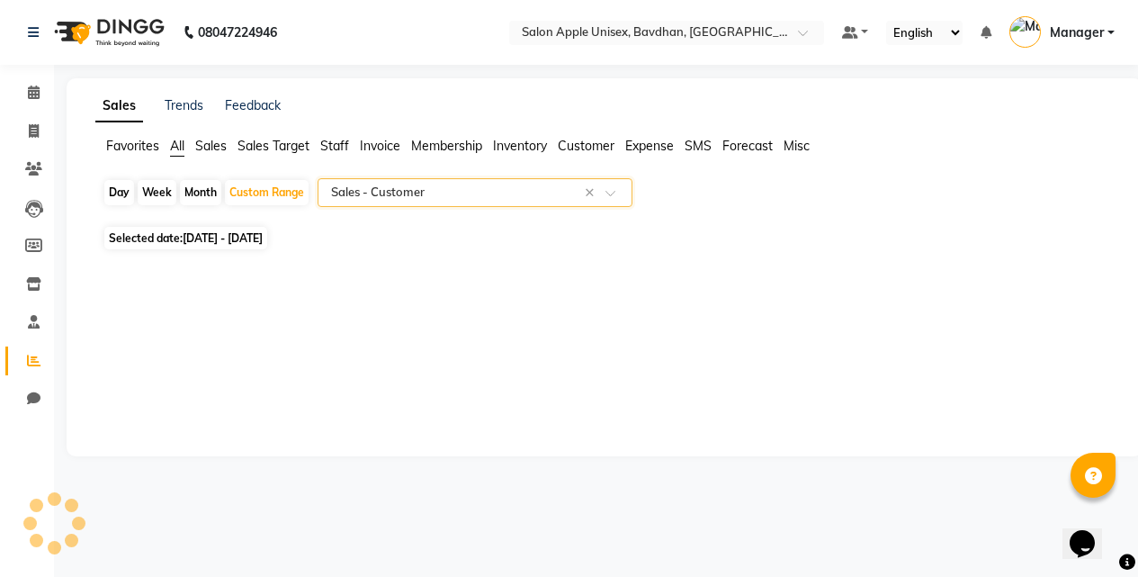
select select "filtered_report"
select select "csv"
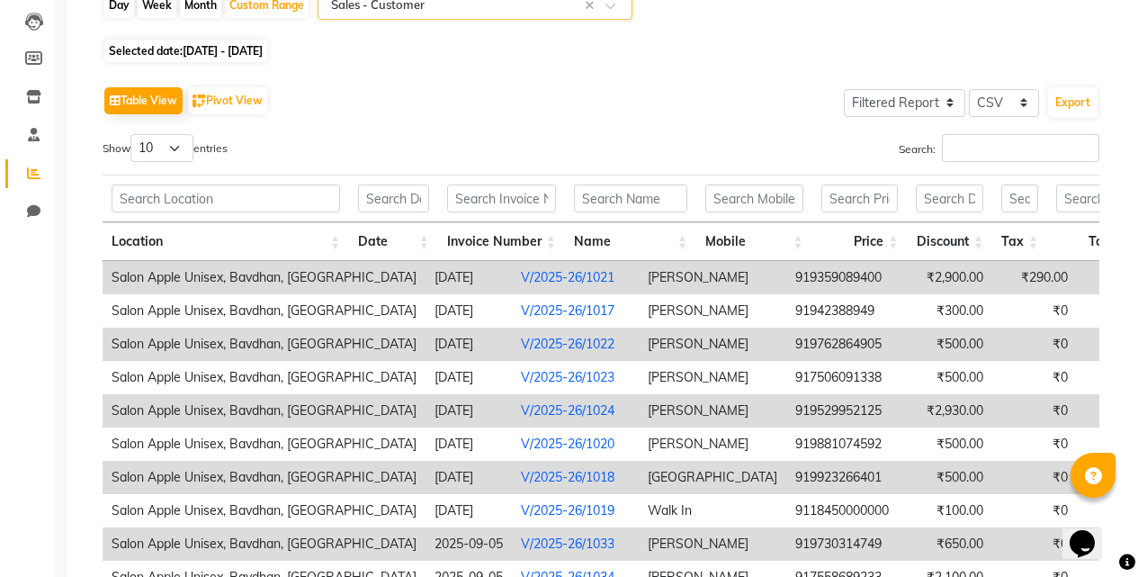
scroll to position [97, 0]
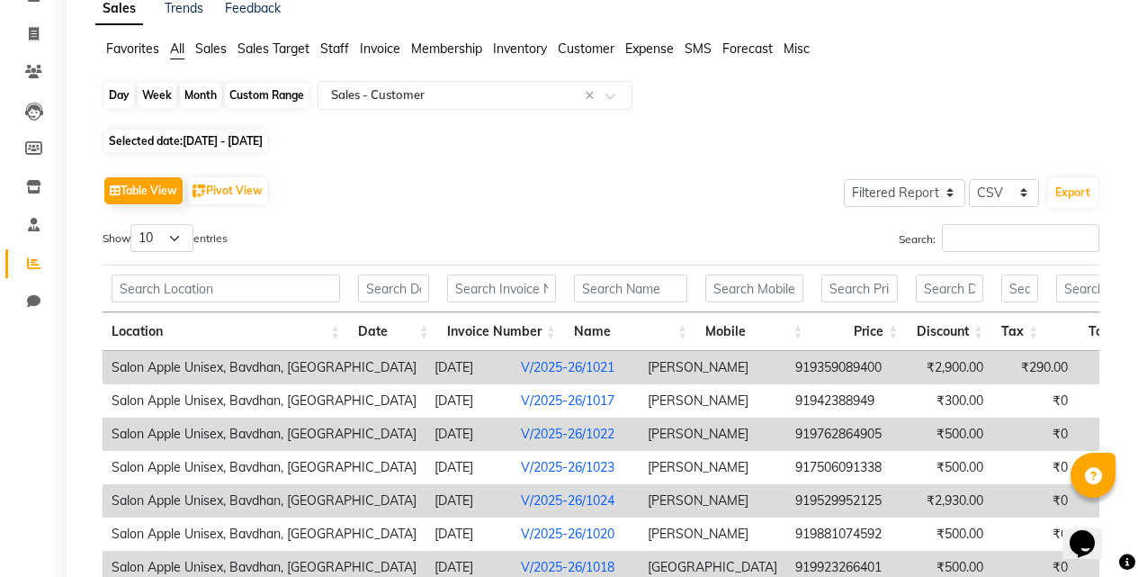
click at [237, 85] on div "Custom Range" at bounding box center [267, 95] width 84 height 25
select select "9"
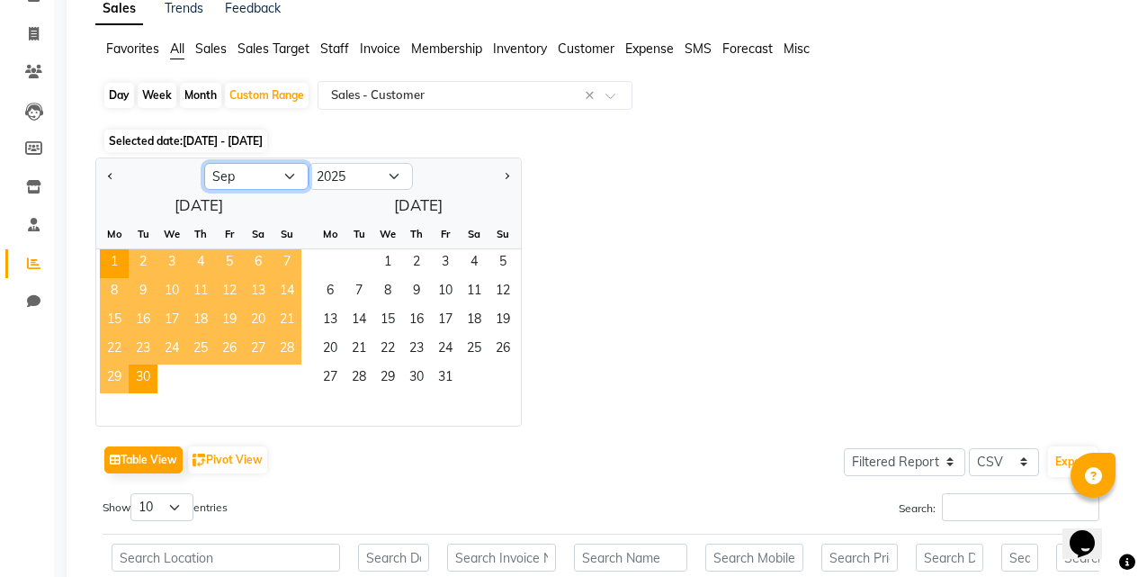
click at [239, 182] on select "Jan Feb Mar Apr May Jun [DATE] Aug Sep Oct Nov Dec" at bounding box center [256, 176] width 104 height 27
click at [271, 171] on select "Jan Feb Mar Apr May Jun [DATE] Aug Sep Oct Nov Dec" at bounding box center [256, 176] width 104 height 27
click at [271, 175] on select "Jan Feb Mar Apr May Jun [DATE] Aug Sep Oct Nov Dec" at bounding box center [256, 176] width 104 height 27
click at [357, 178] on select "2015 2016 2017 2018 2019 2020 2021 2022 2023 2024 2025 2026 2027 2028 2029 2030…" at bounding box center [361, 176] width 104 height 27
select select "2024"
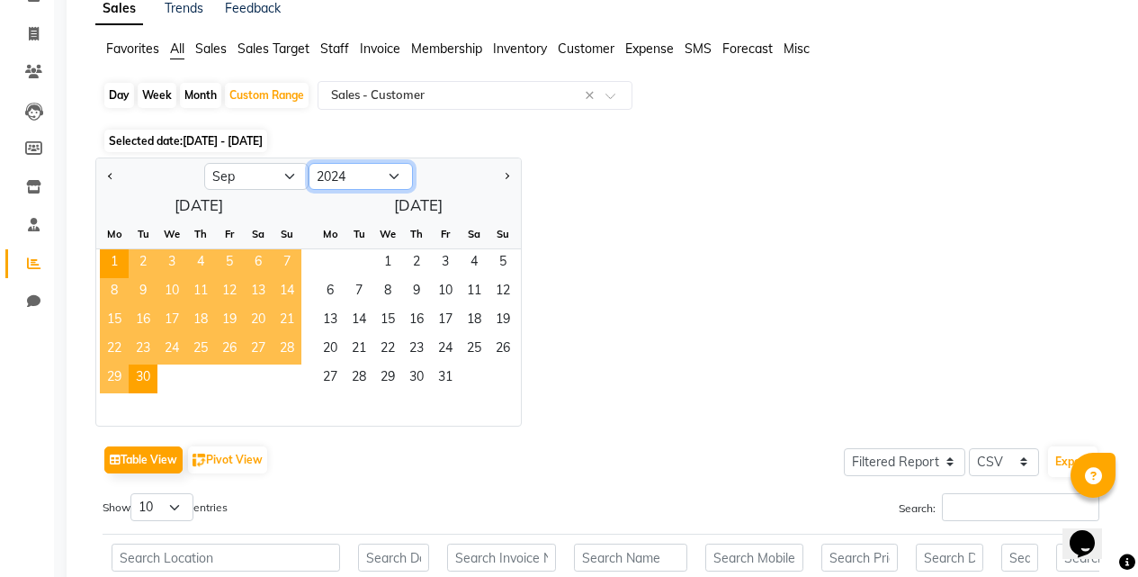
click at [309, 163] on select "2015 2016 2017 2018 2019 2020 2021 2022 2023 2024 2025 2026 2027 2028 2029 2030…" at bounding box center [361, 176] width 104 height 27
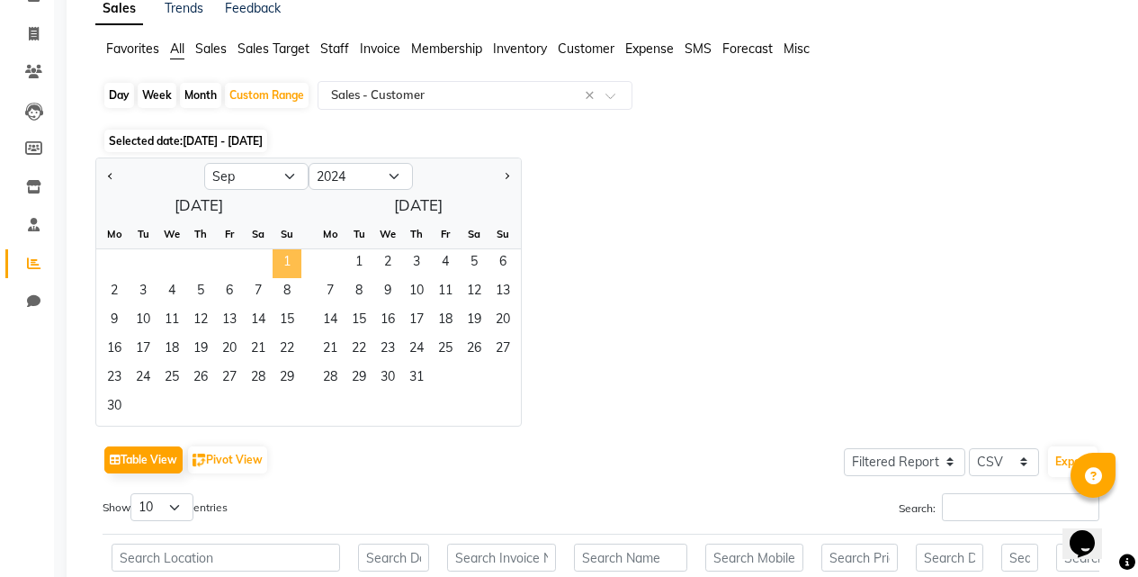
click at [283, 259] on span "1" at bounding box center [287, 263] width 29 height 29
click at [123, 399] on span "30" at bounding box center [114, 407] width 29 height 29
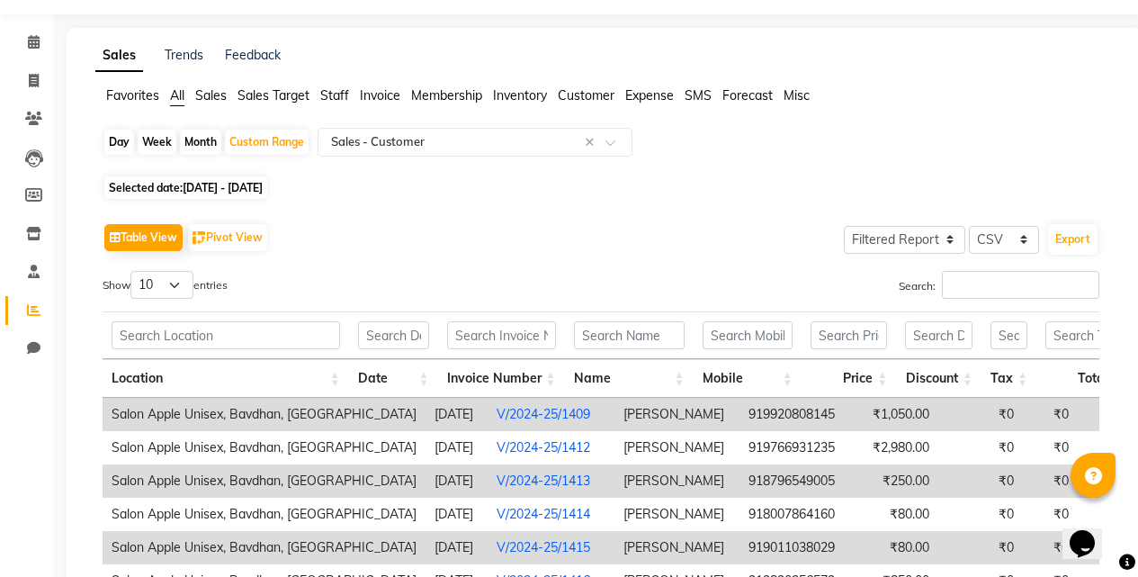
scroll to position [0, 0]
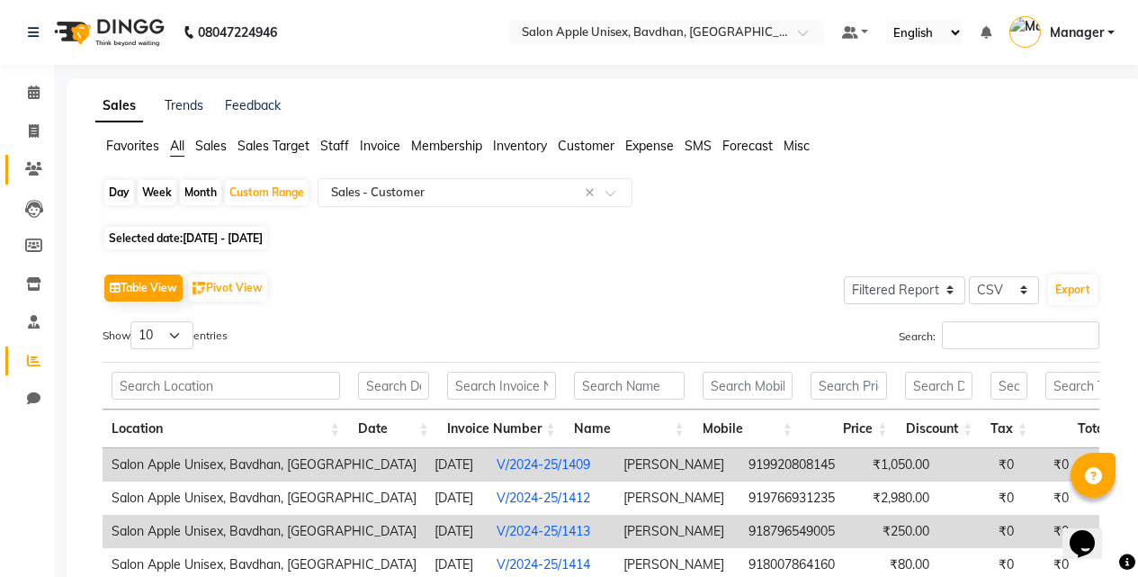
click at [40, 161] on span at bounding box center [33, 169] width 31 height 21
